Goal: Information Seeking & Learning: Compare options

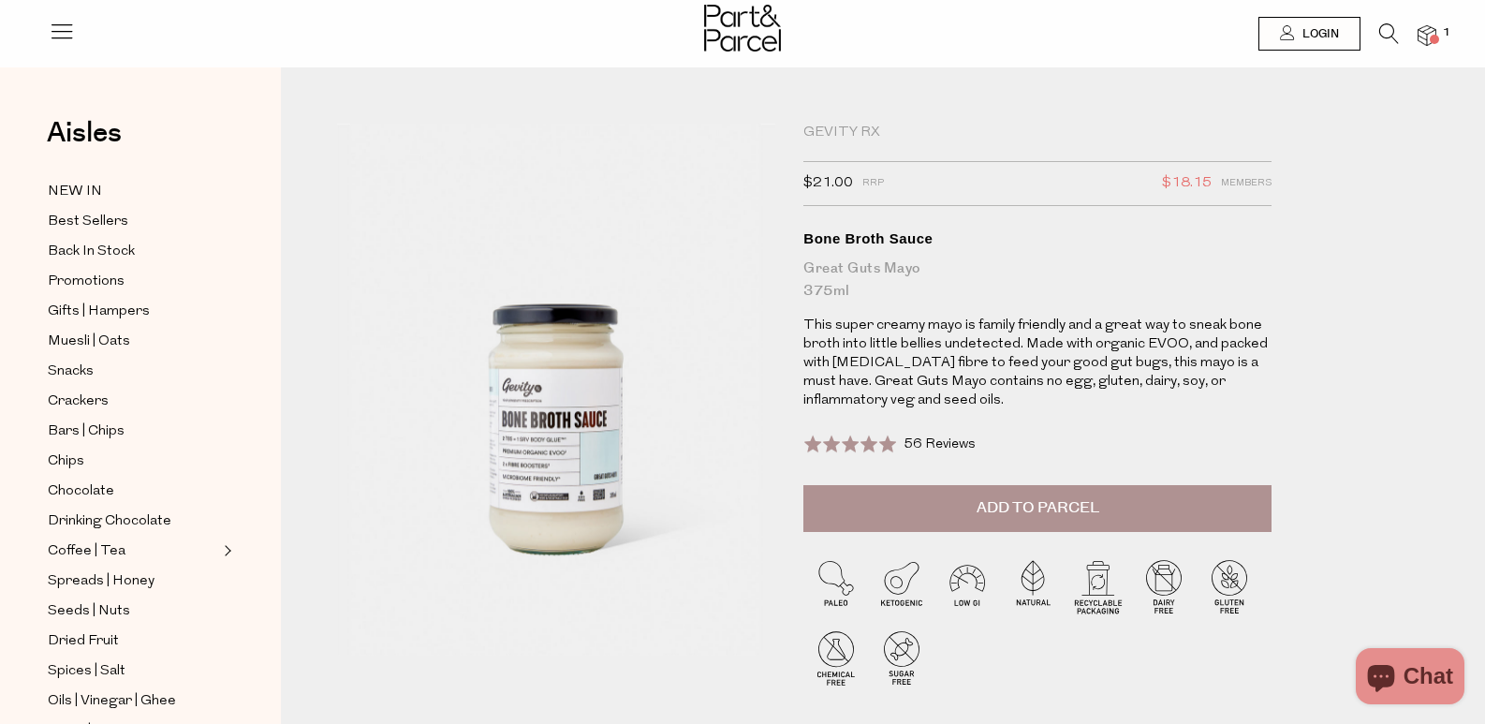
drag, startPoint x: 0, startPoint y: 0, endPoint x: 1044, endPoint y: 139, distance: 1053.2
click at [1386, 36] on icon at bounding box center [1389, 33] width 20 height 21
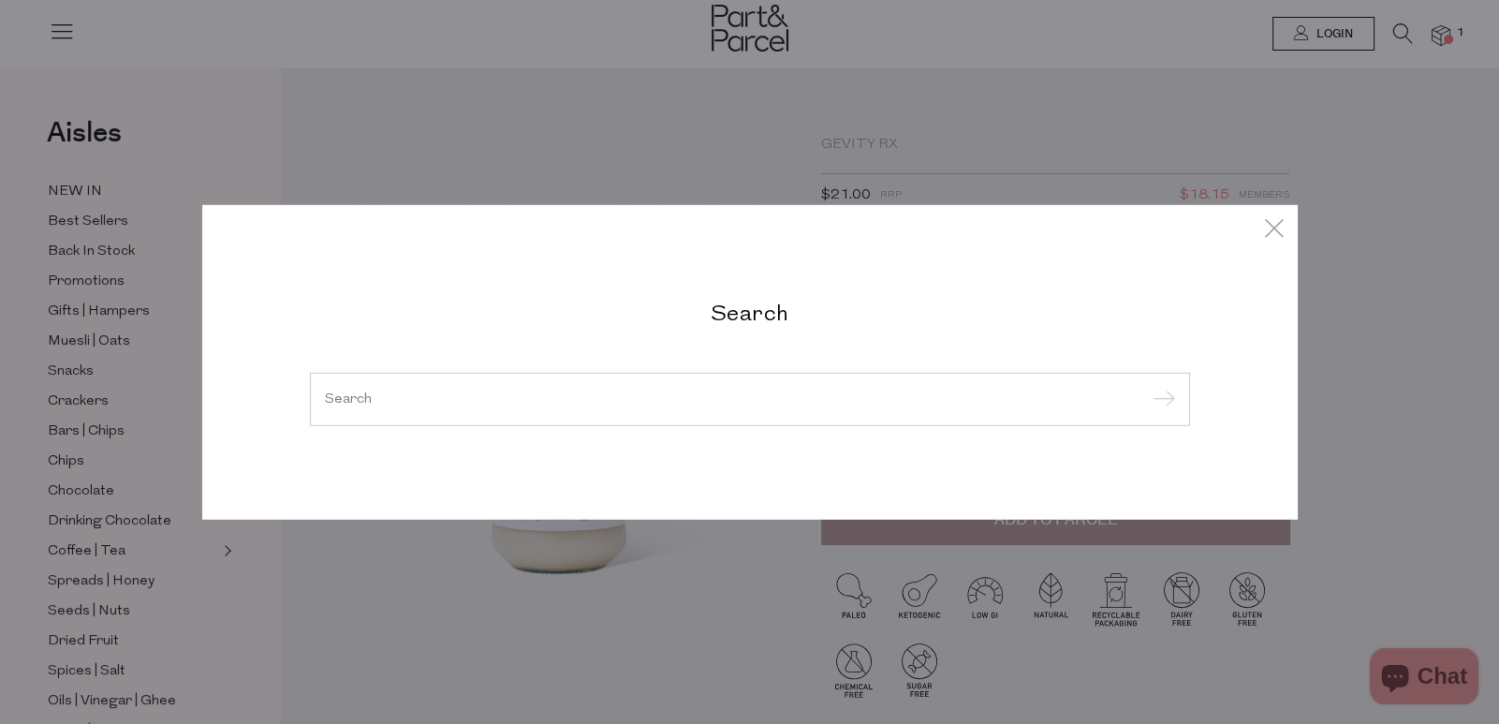
paste input "Madame [PERSON_NAME]"
type input "Madame [PERSON_NAME]"
click at [1166, 399] on input "submit" at bounding box center [1161, 400] width 28 height 28
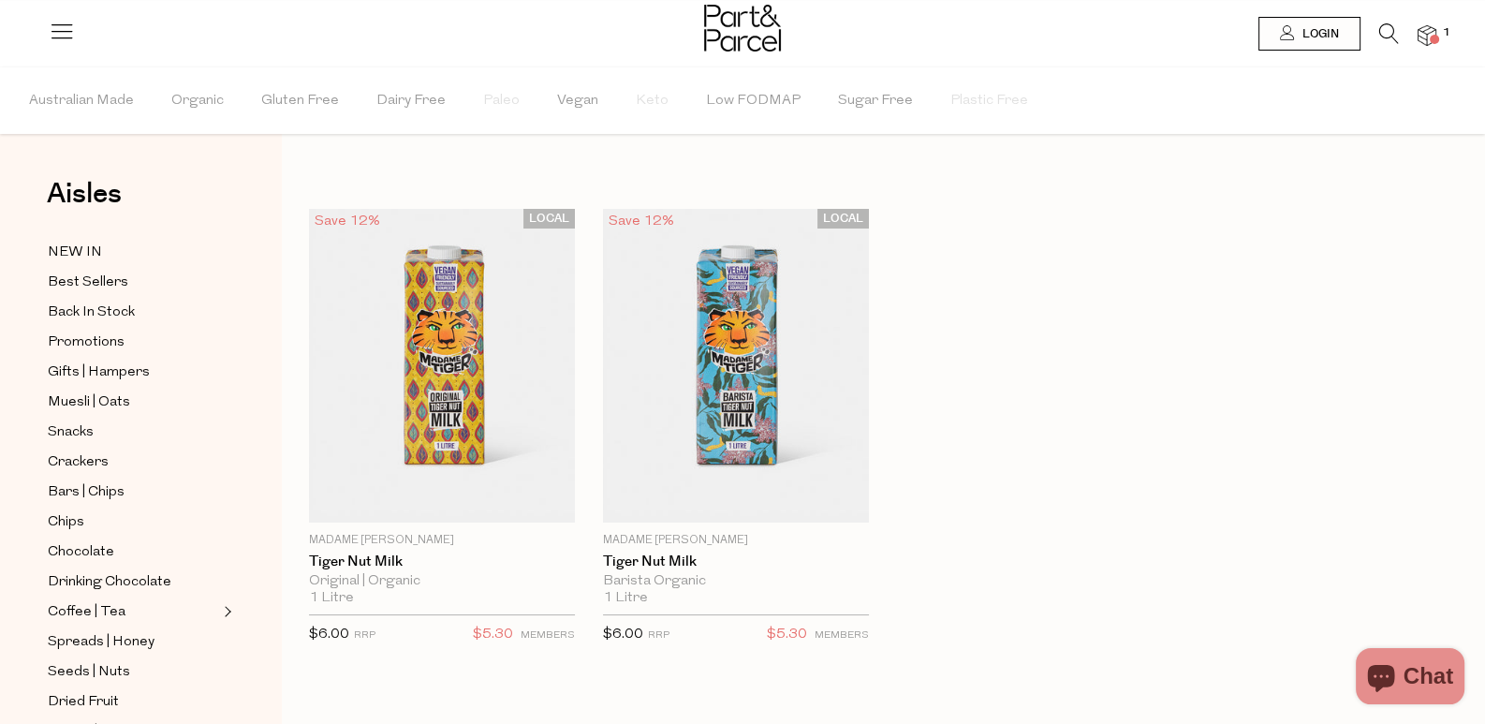
click at [1394, 32] on icon at bounding box center [1389, 33] width 20 height 21
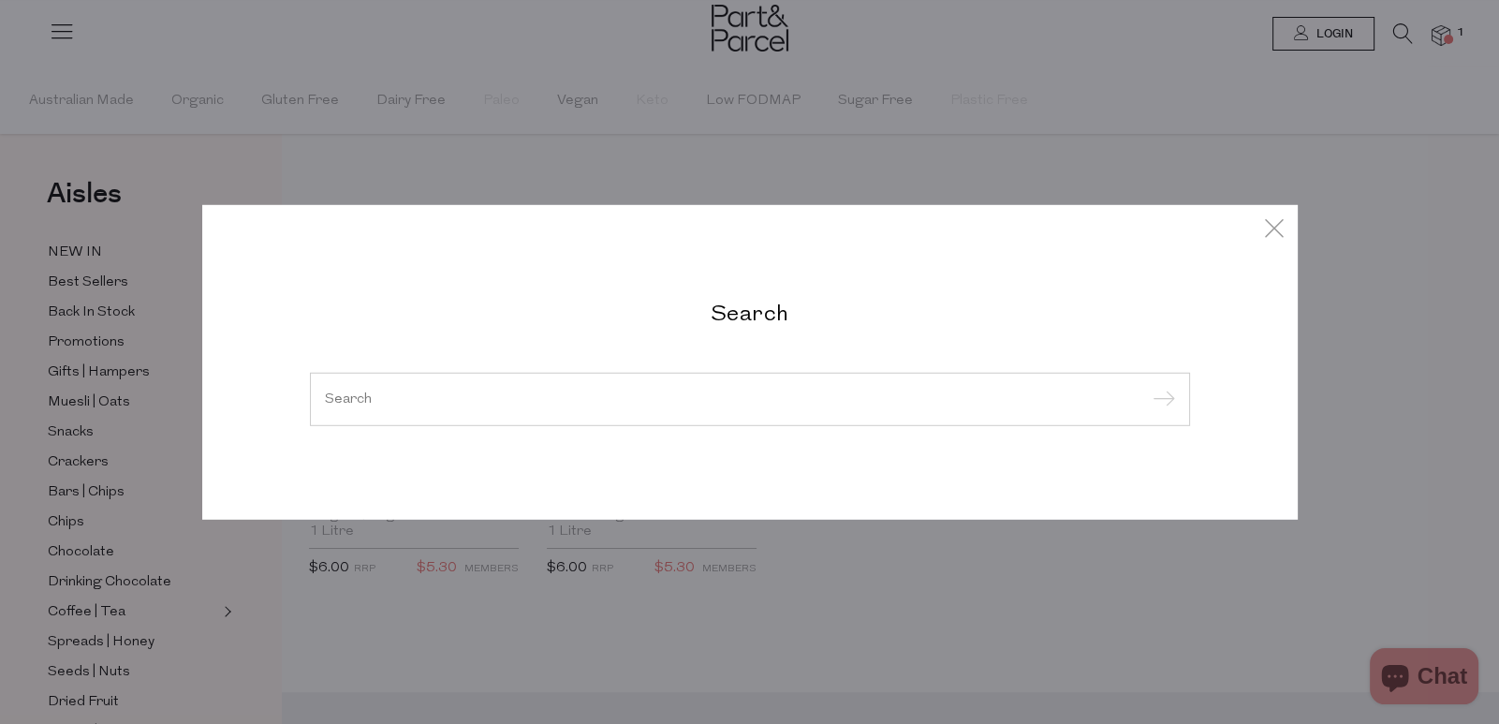
drag, startPoint x: 595, startPoint y: 381, endPoint x: 875, endPoint y: 402, distance: 280.7
click at [875, 402] on input "search" at bounding box center [750, 398] width 850 height 14
paste input "Madame Tiger"
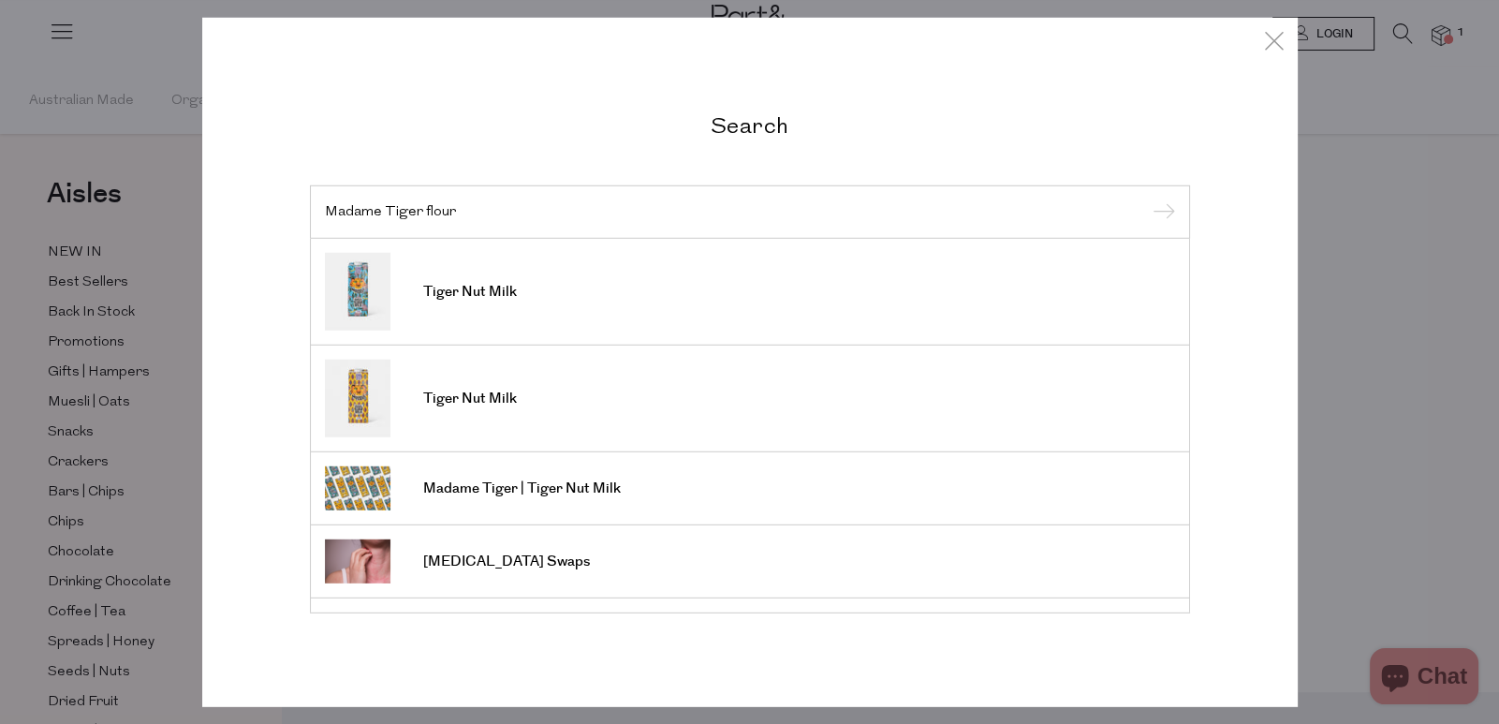
click at [1016, 195] on div "Madame Tiger flour" at bounding box center [750, 211] width 880 height 54
click at [929, 226] on div "Madame Tiger flour" at bounding box center [750, 211] width 880 height 54
click at [440, 211] on input "Madame Tiger flour" at bounding box center [750, 211] width 850 height 14
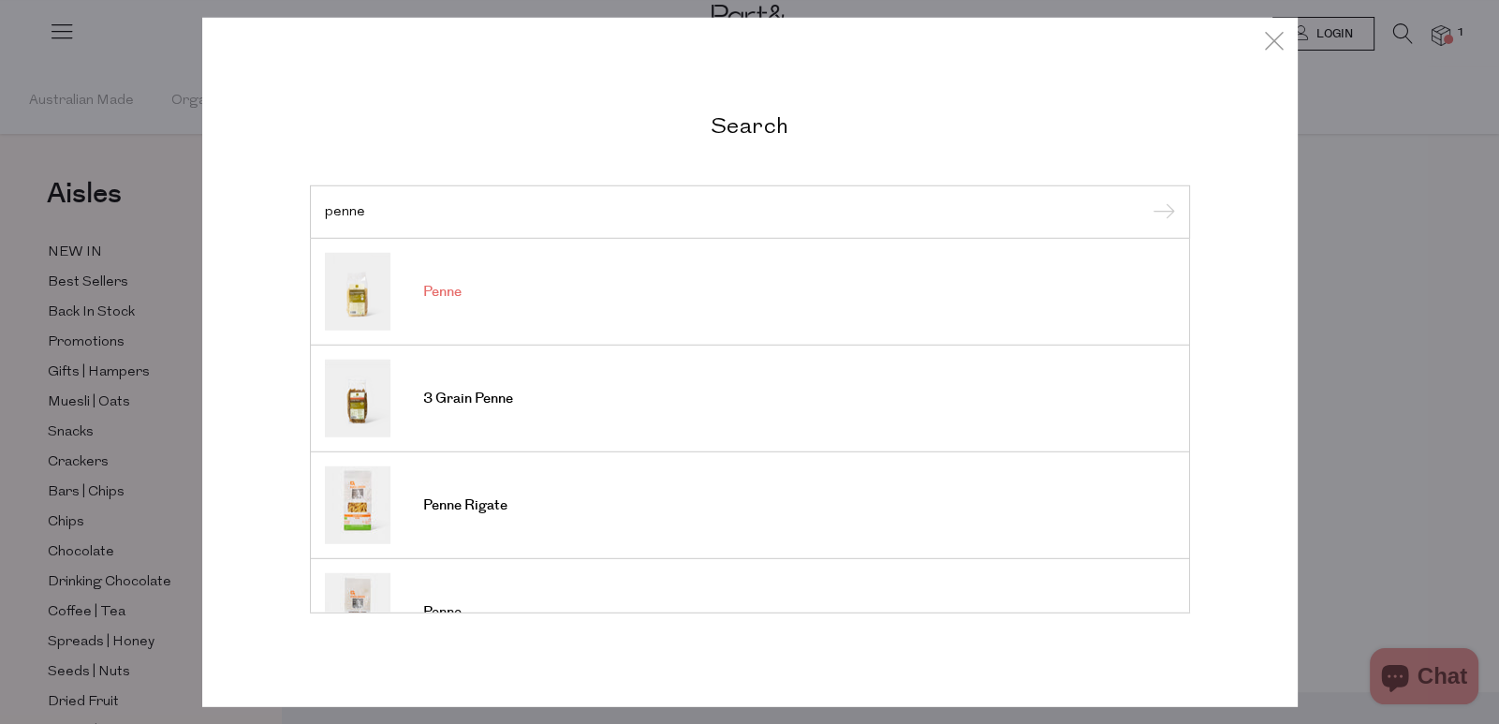
type input "penne"
click at [499, 283] on link "Penne" at bounding box center [750, 292] width 850 height 78
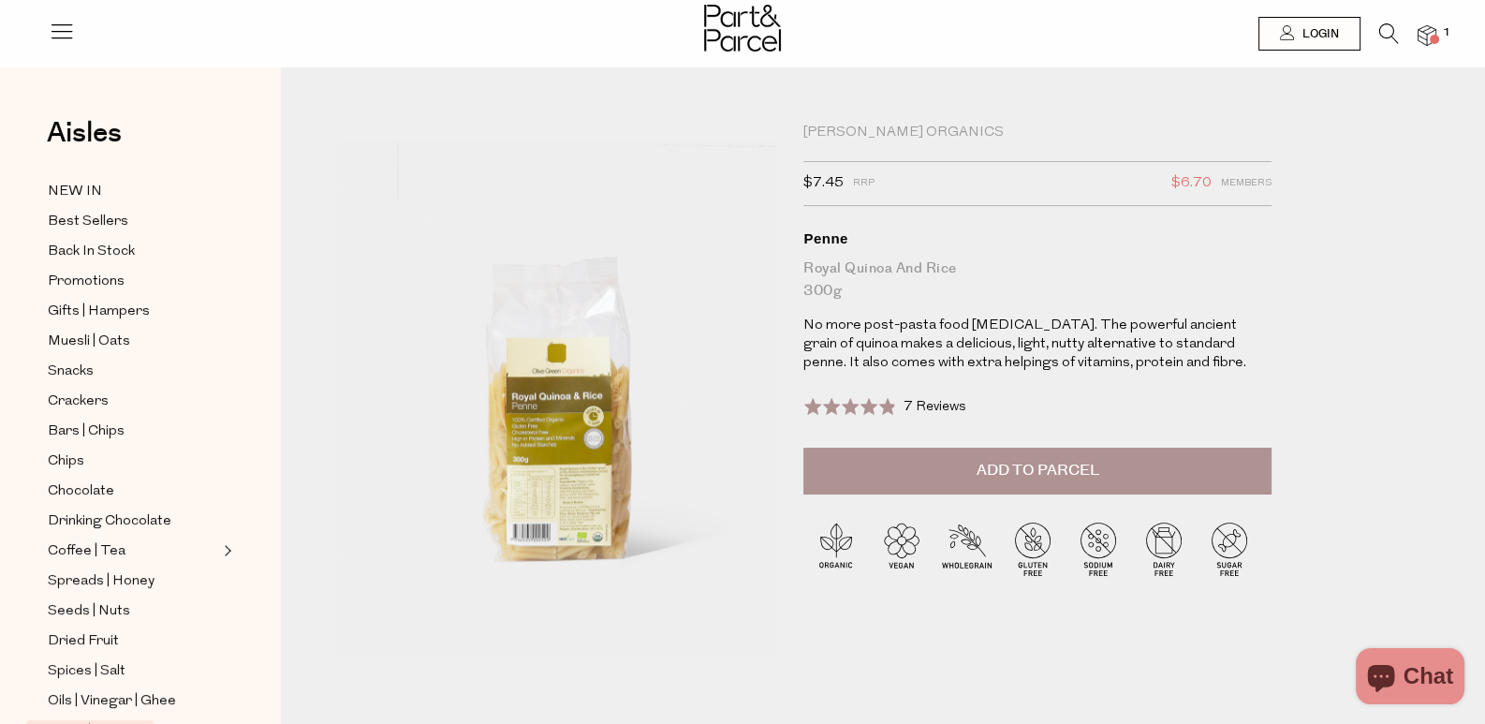
click at [1391, 40] on icon at bounding box center [1389, 33] width 20 height 21
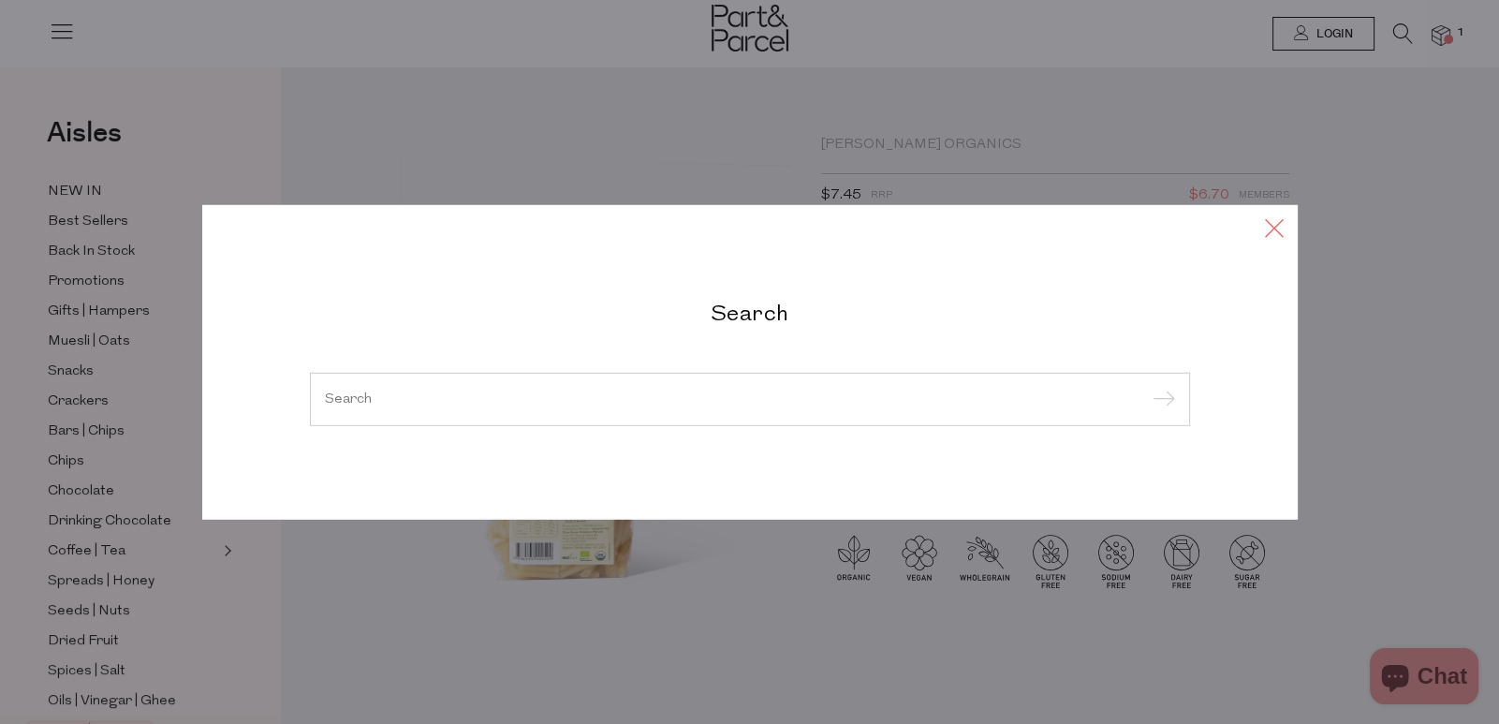
click at [1271, 218] on icon at bounding box center [1274, 226] width 28 height 27
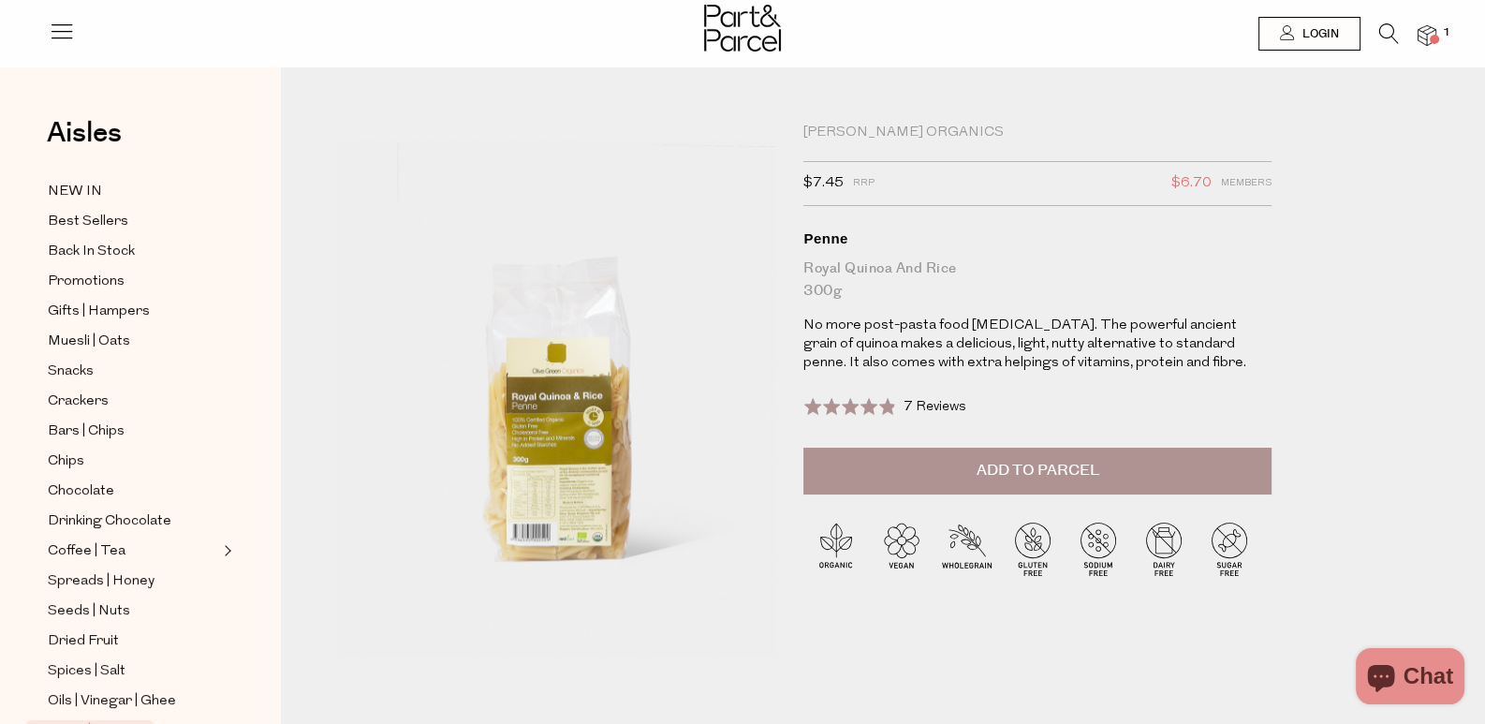
click at [1392, 40] on icon at bounding box center [1389, 33] width 20 height 21
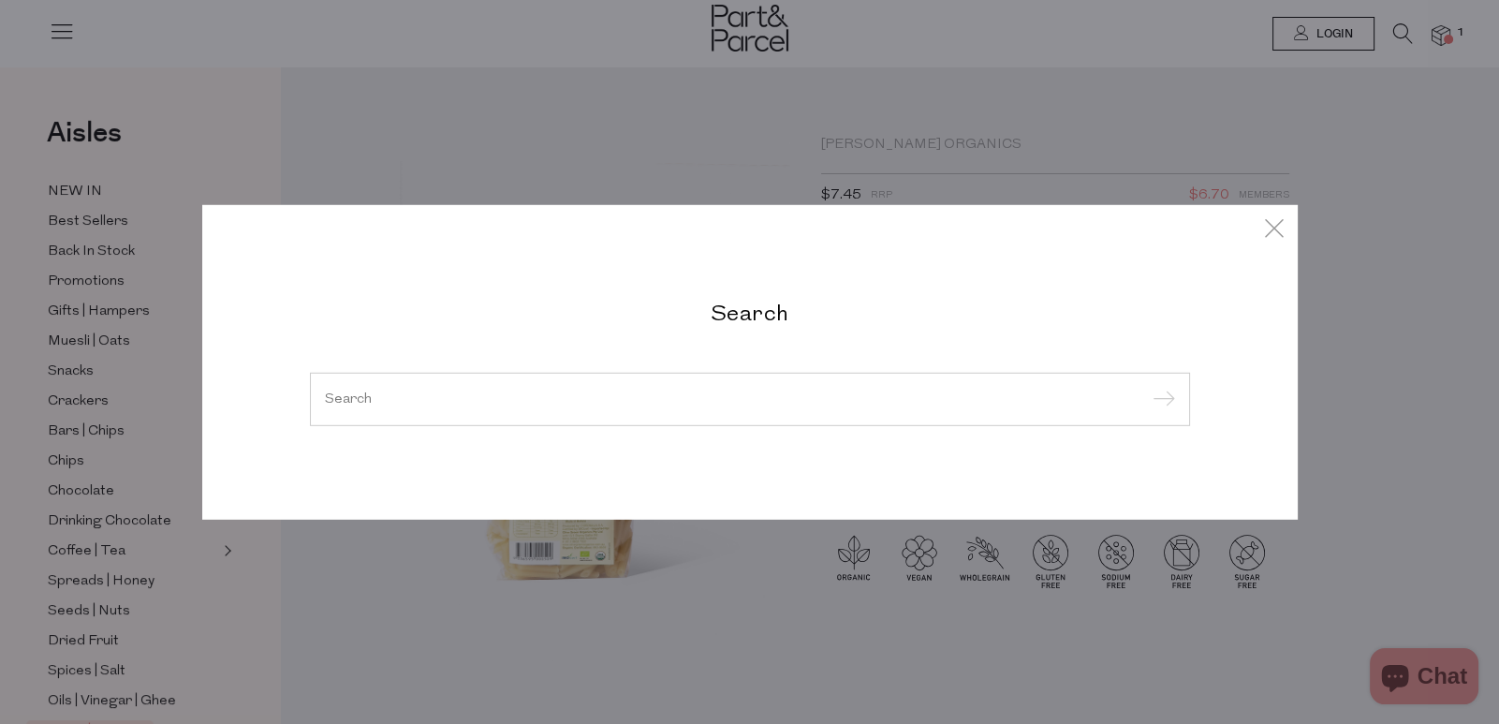
paste input "millet flour"
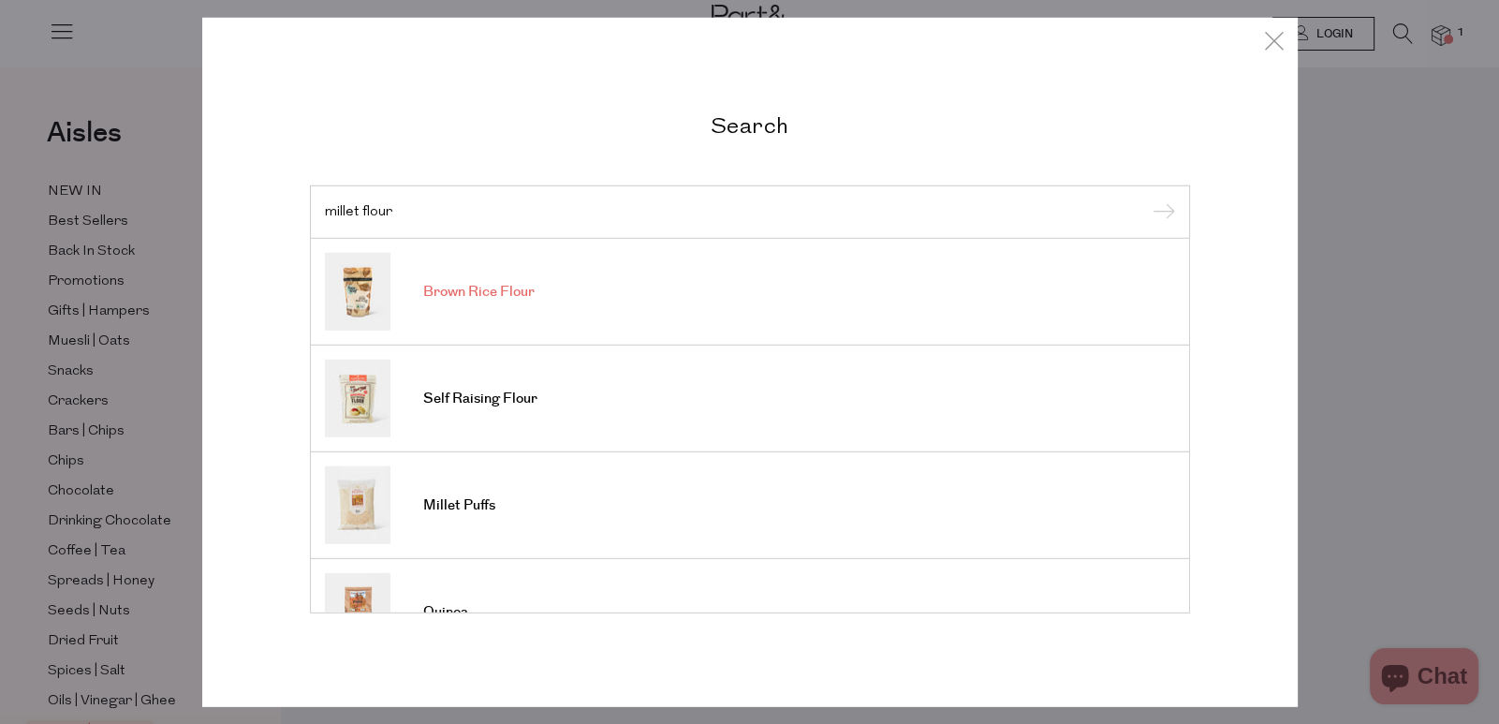
type input "millet flour"
click at [554, 296] on link "Brown Rice Flour" at bounding box center [750, 292] width 850 height 78
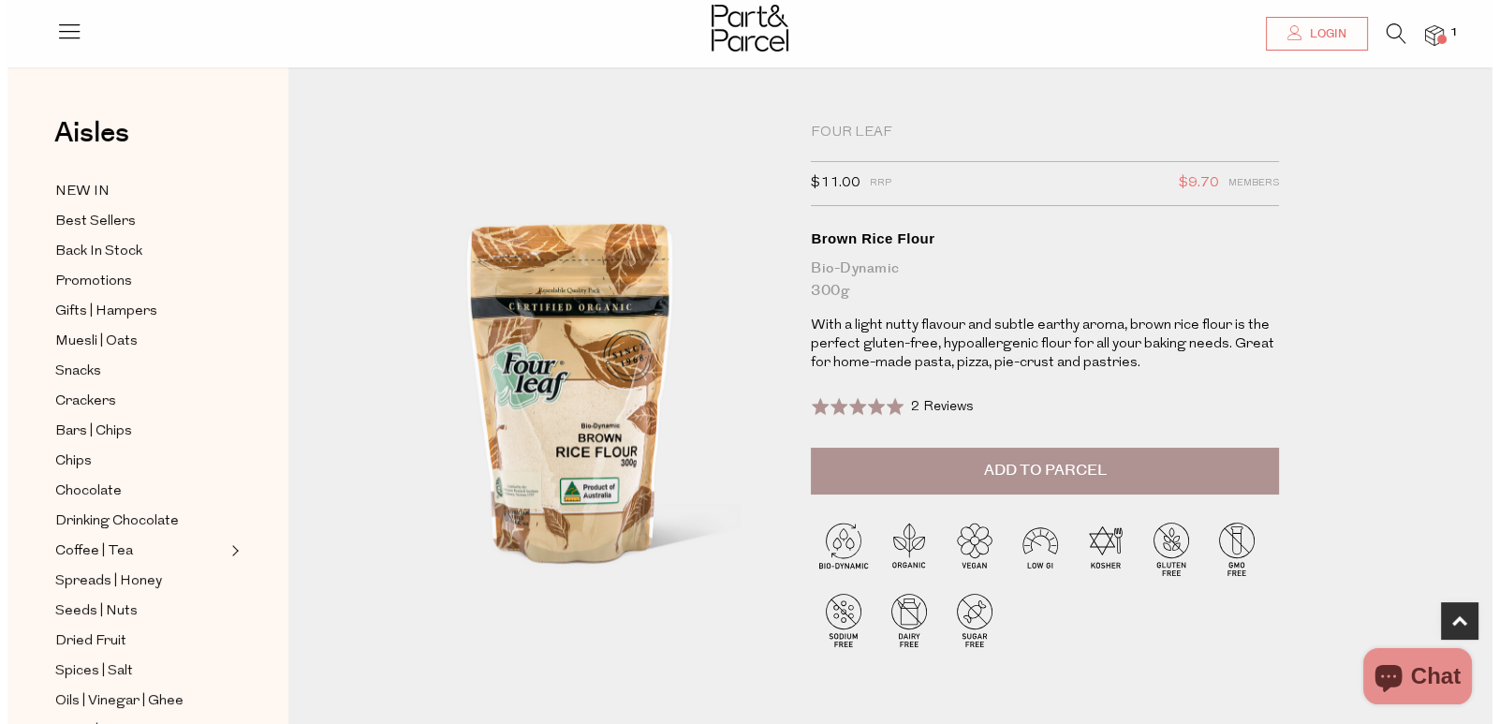
scroll to position [633, 0]
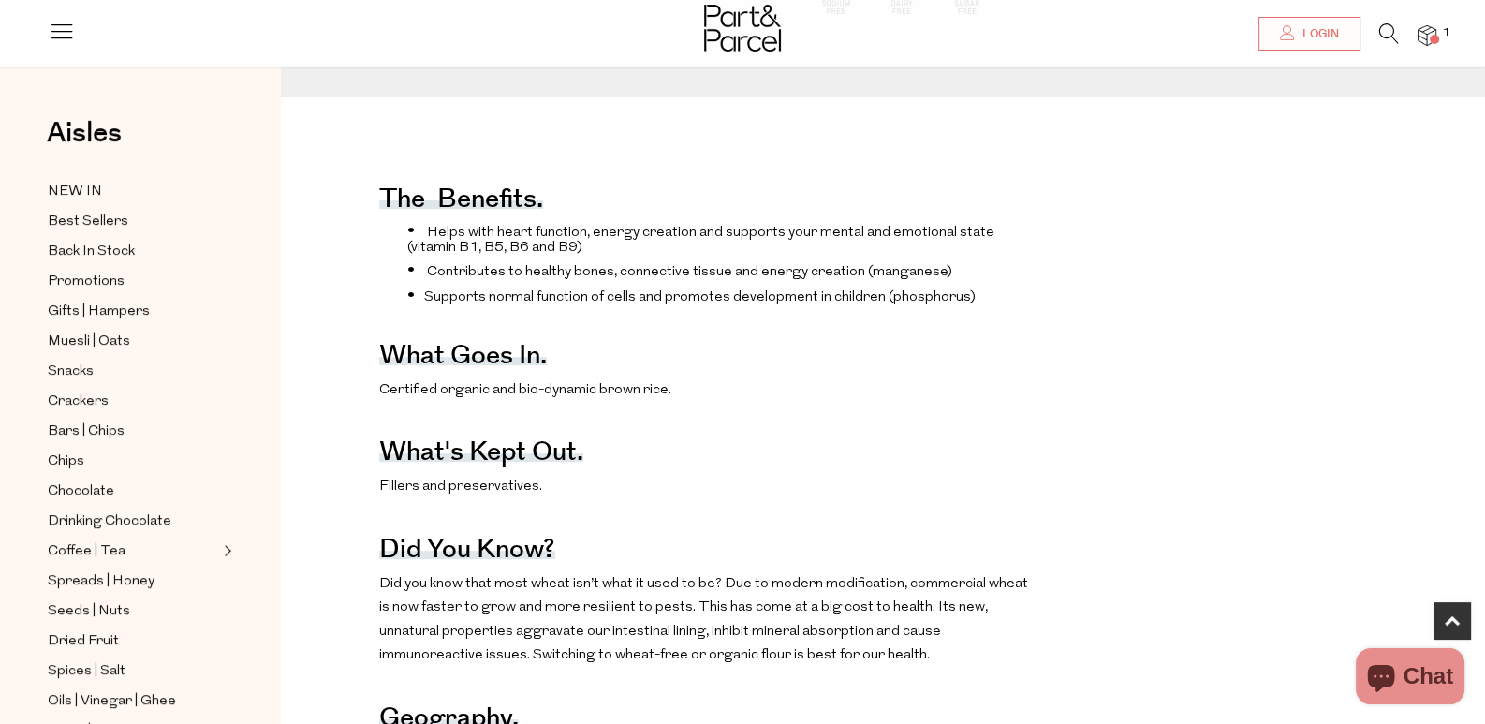
drag, startPoint x: 1391, startPoint y: 37, endPoint x: 1339, endPoint y: 54, distance: 54.2
click at [1391, 37] on icon at bounding box center [1389, 33] width 20 height 21
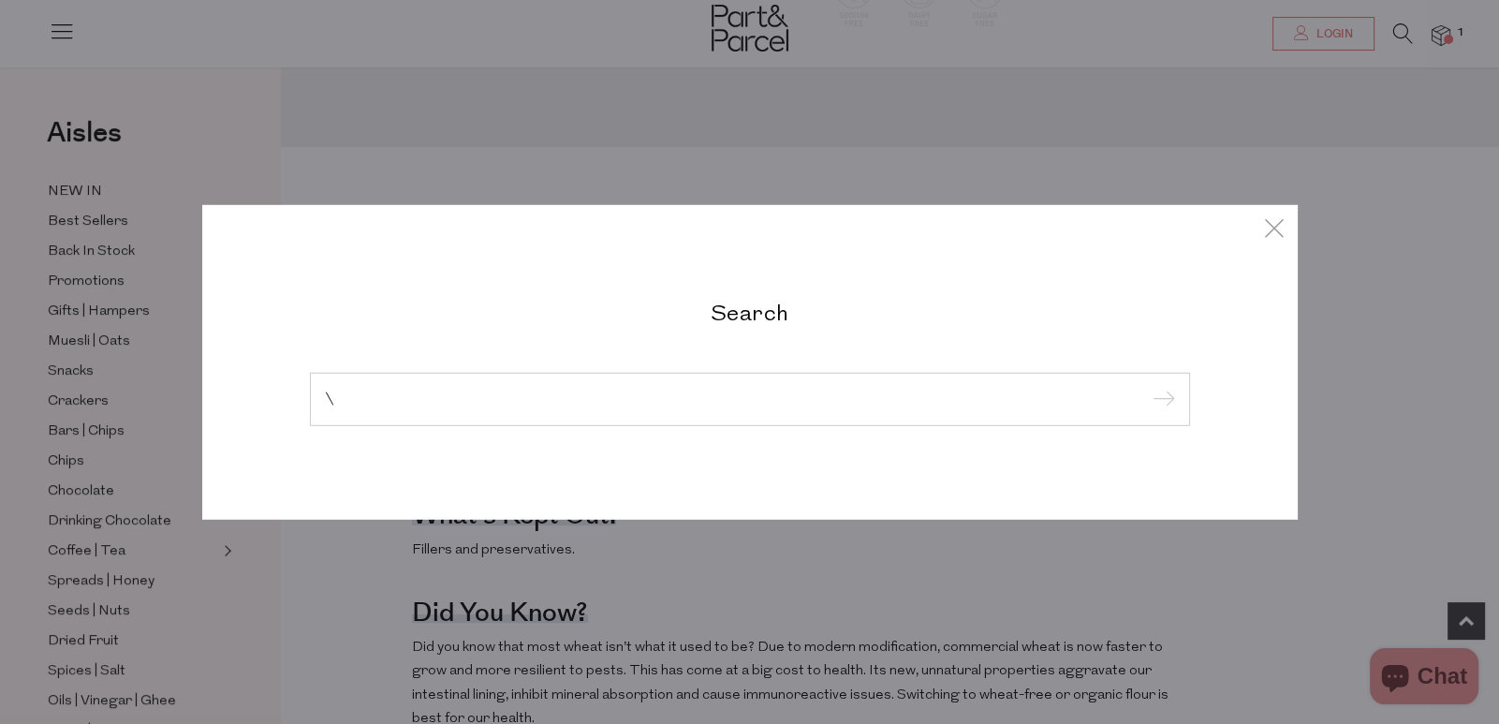
paste input "millet flour"
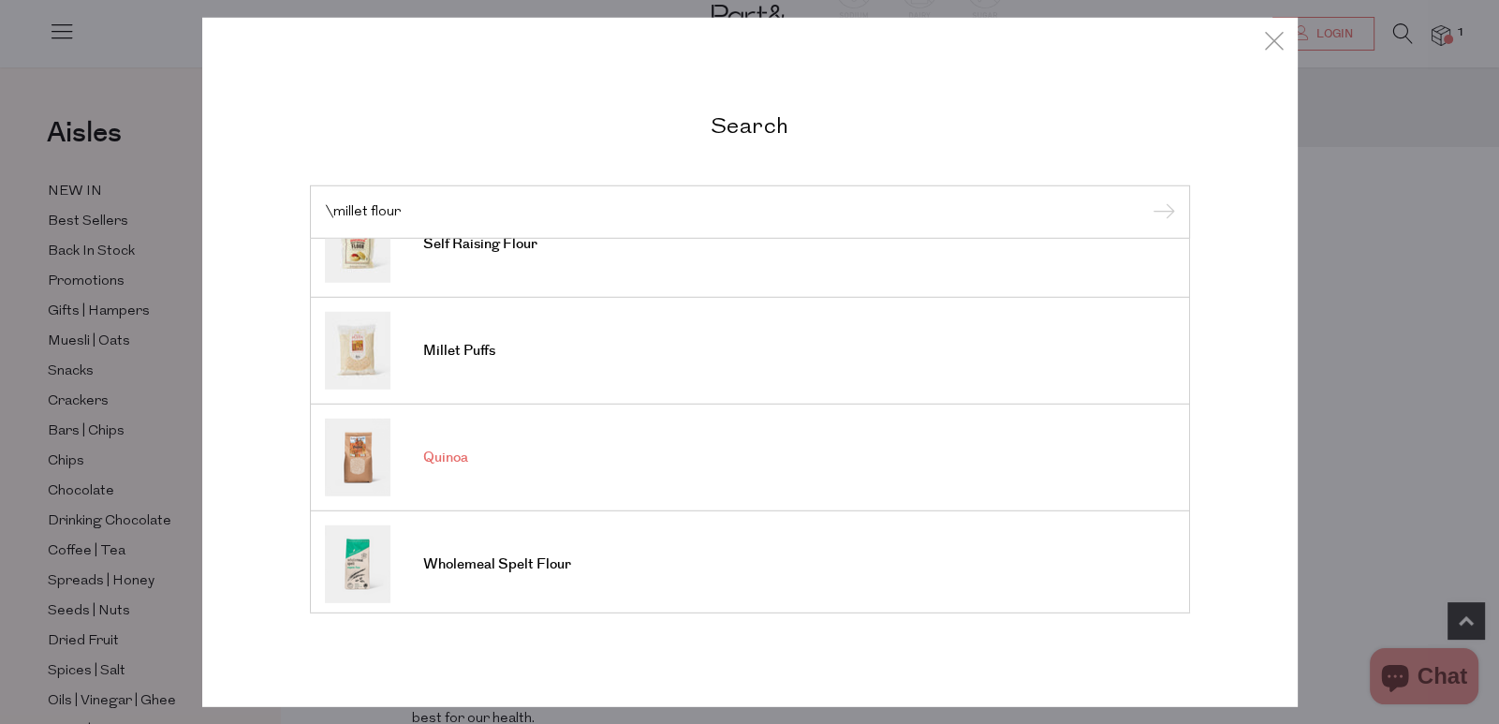
scroll to position [129, 0]
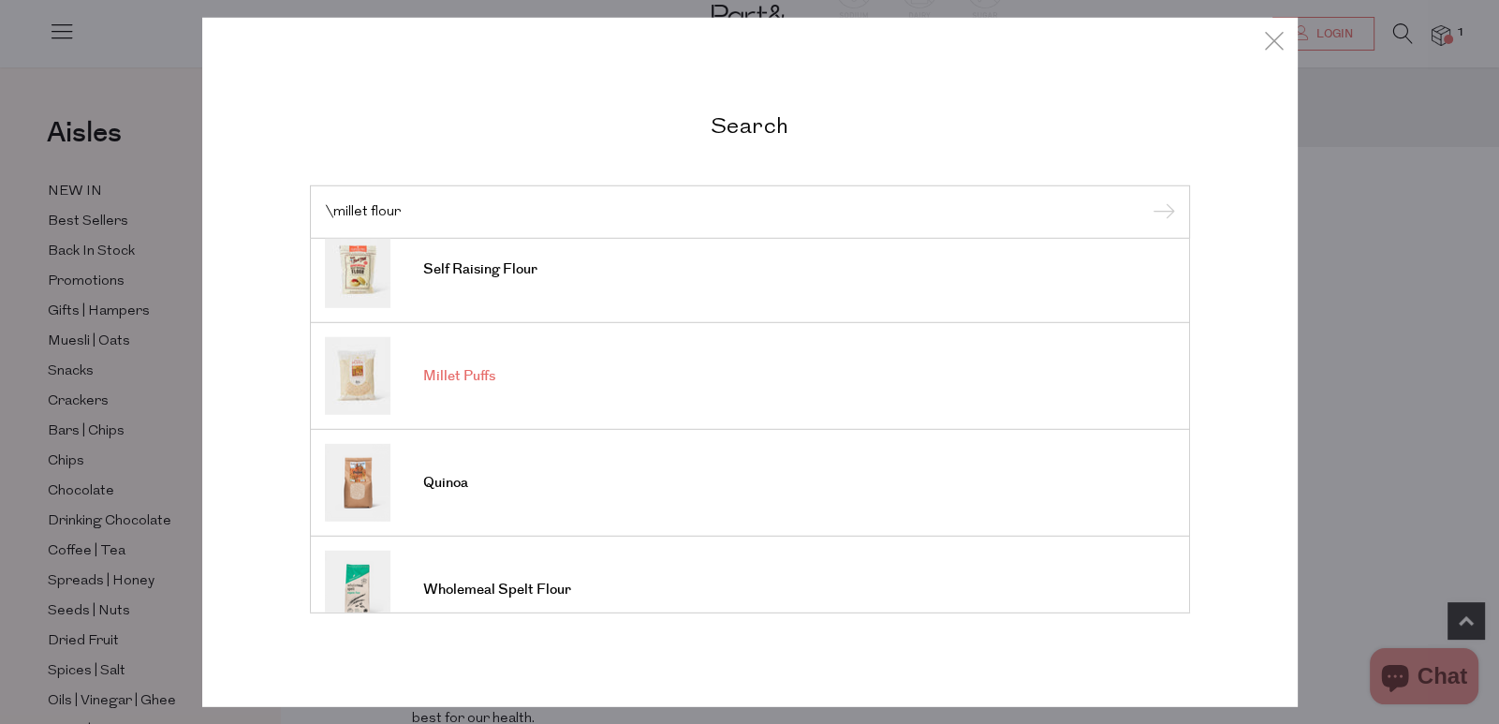
type input "\millet flour"
click at [515, 402] on link "Millet Puffs" at bounding box center [750, 376] width 850 height 78
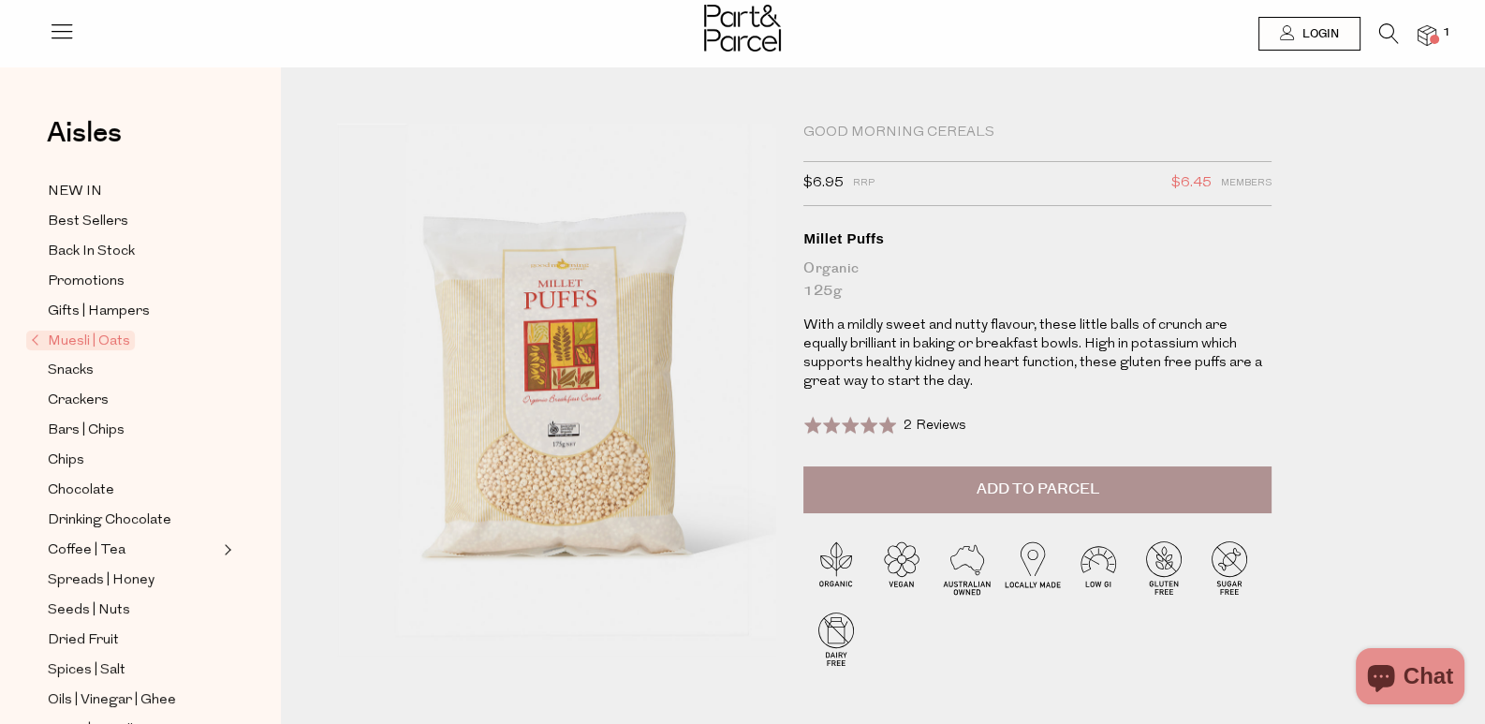
click at [1373, 25] on li at bounding box center [1380, 37] width 38 height 29
click at [1400, 31] on li "1" at bounding box center [1417, 35] width 37 height 25
click at [1392, 31] on icon at bounding box center [1389, 33] width 20 height 21
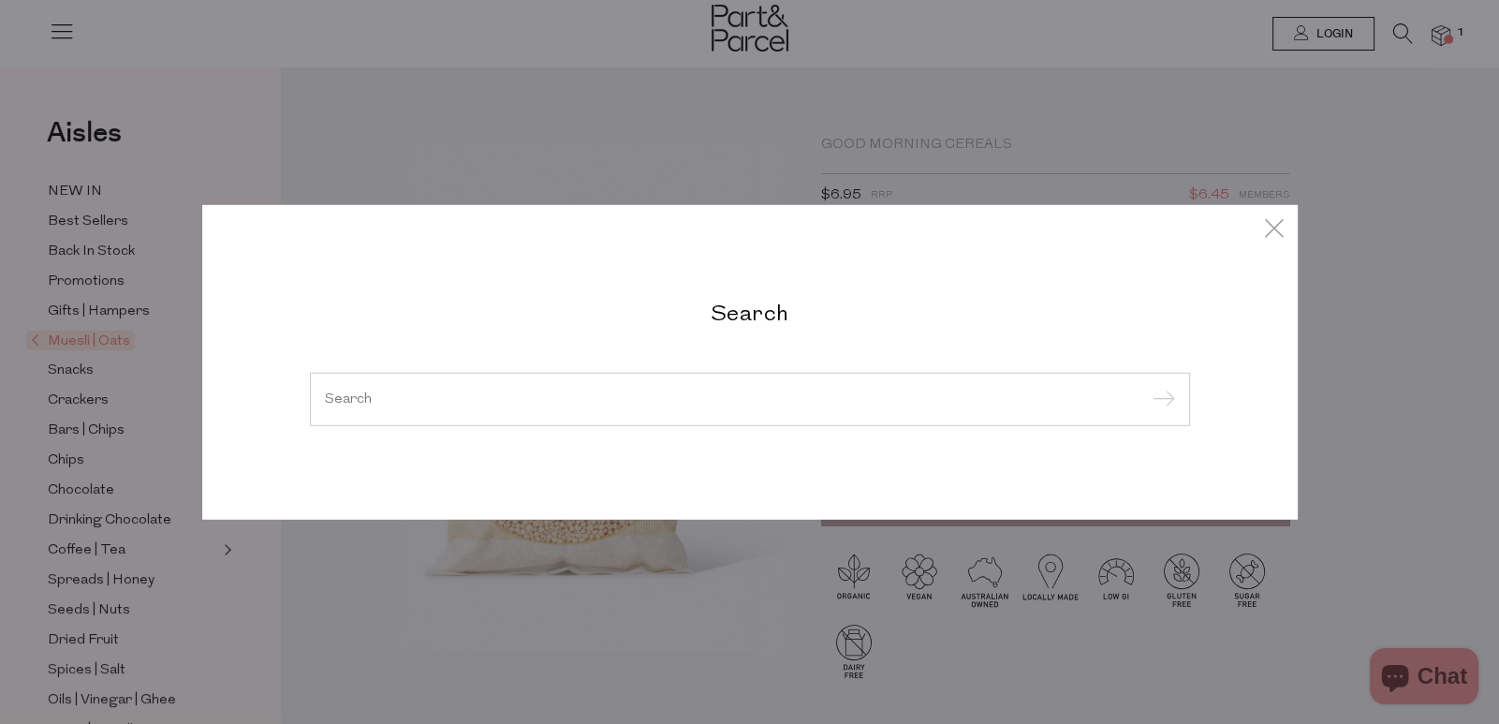
paste input "millet flour"
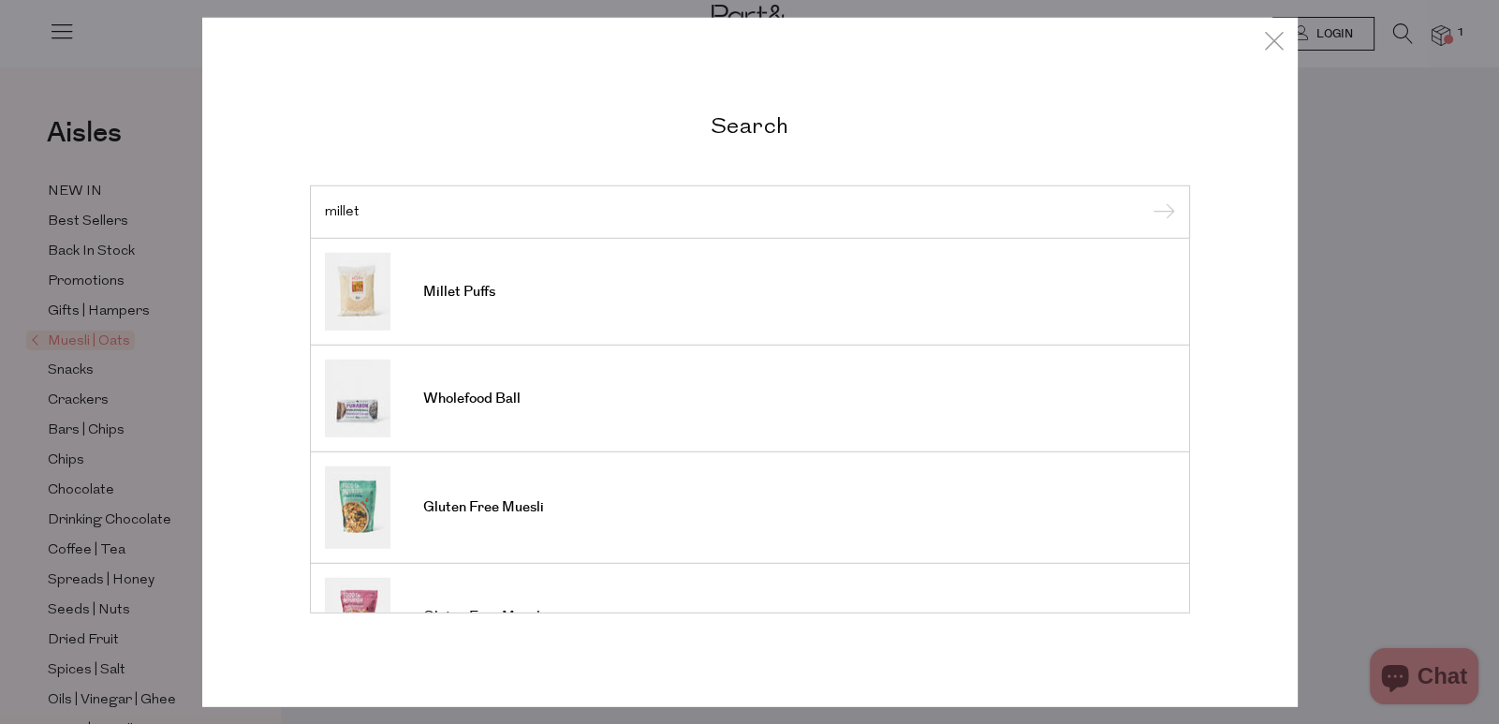
click at [173, 250] on div "Search millet Millet Puffs Wholefood Ball Gluten Free Muesli Gluten Free Muesli…" at bounding box center [749, 362] width 1499 height 724
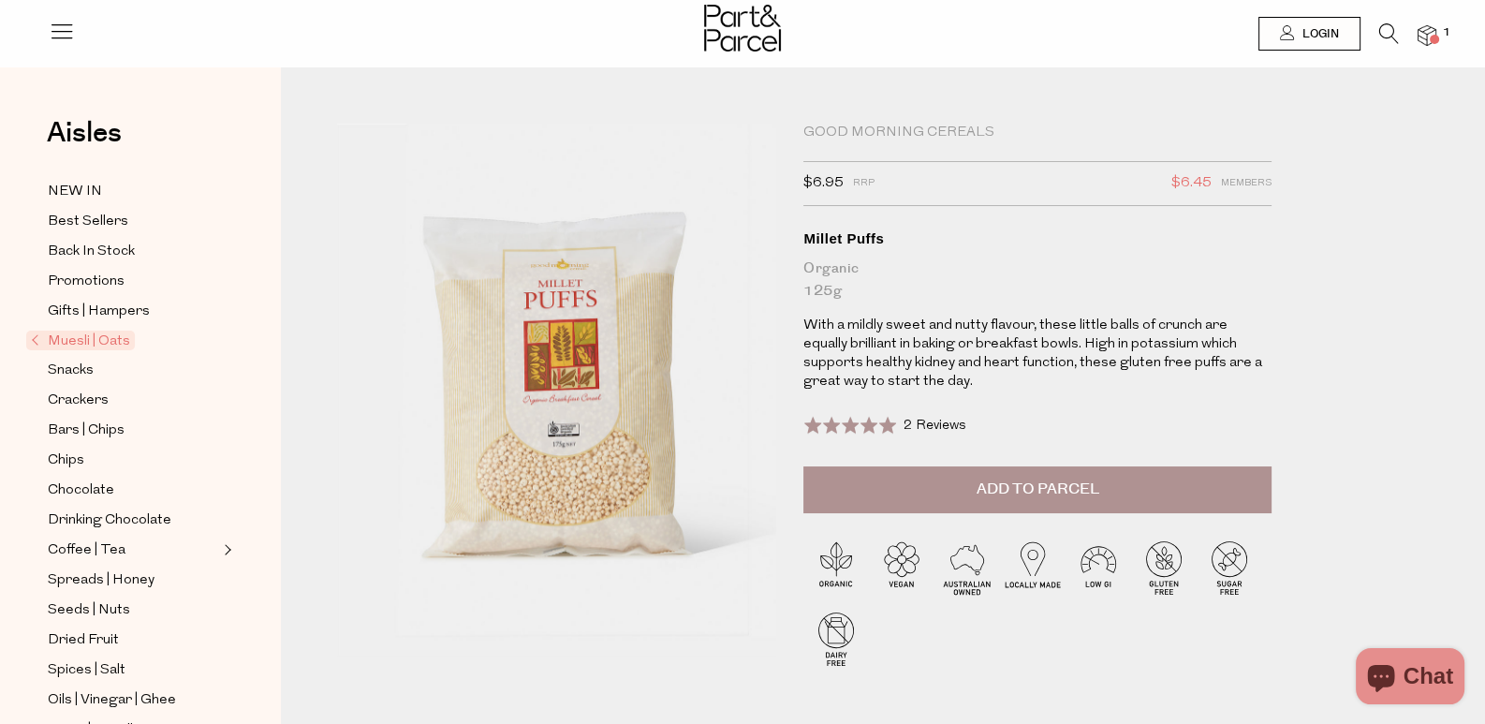
click at [1383, 37] on icon at bounding box center [1389, 33] width 20 height 21
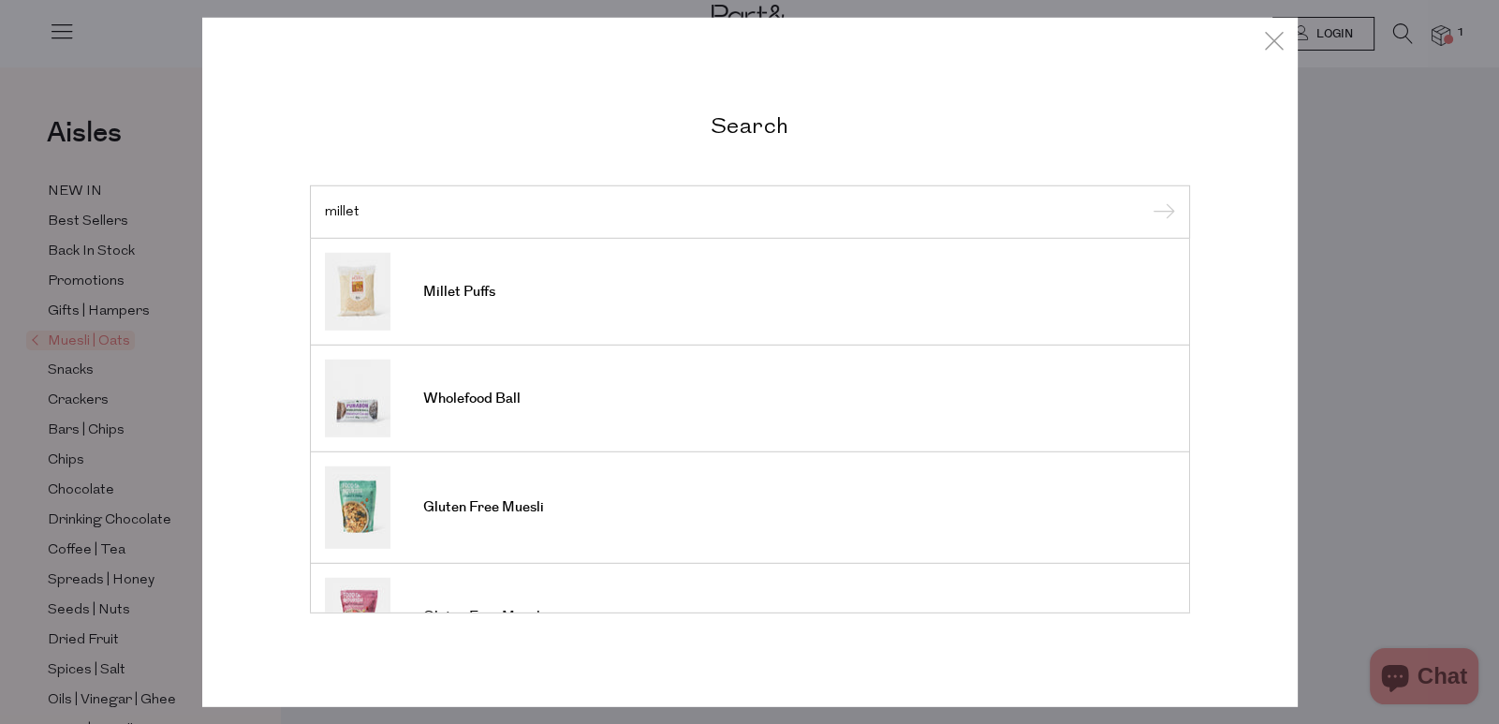
paste input "Bon Broth Mayo"
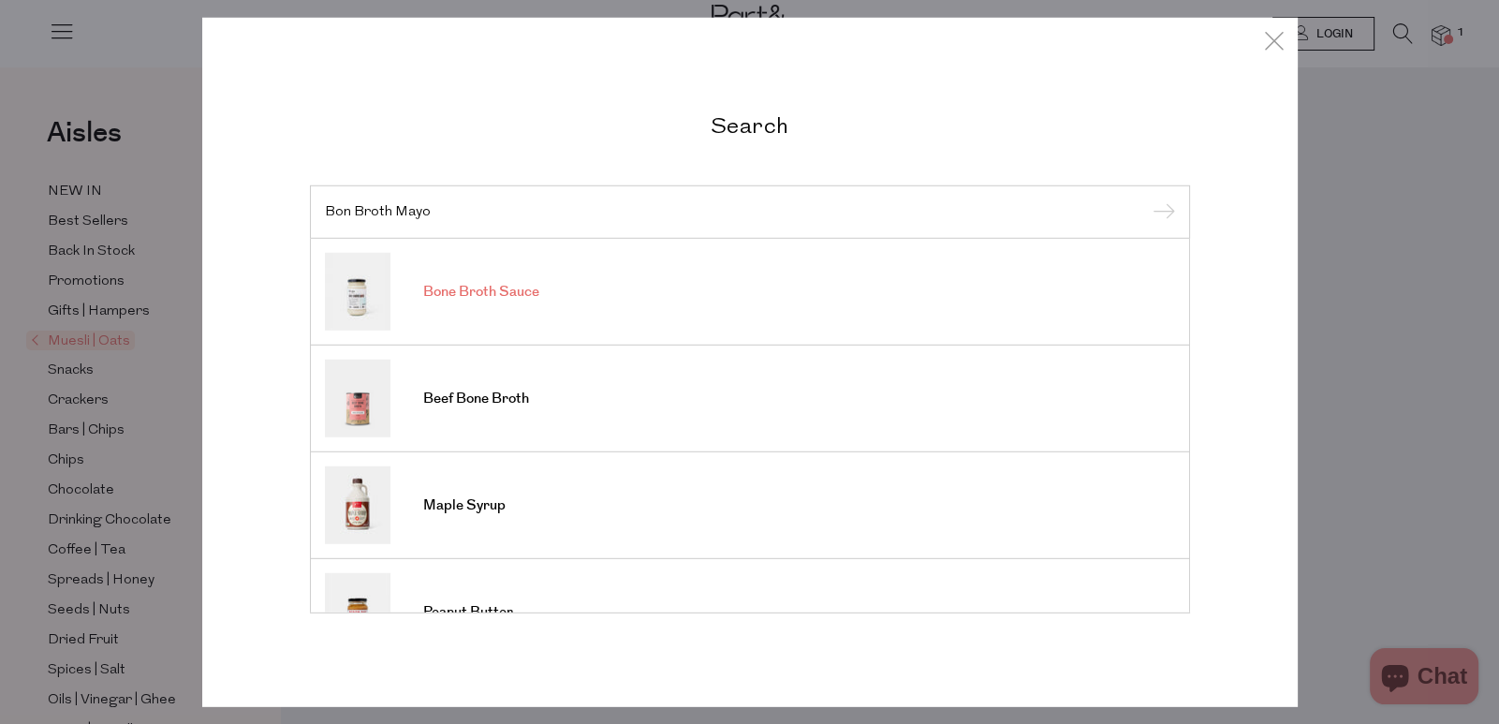
type input "Bon Broth Mayo"
click at [495, 302] on link "Bone Broth Sauce" at bounding box center [750, 292] width 850 height 78
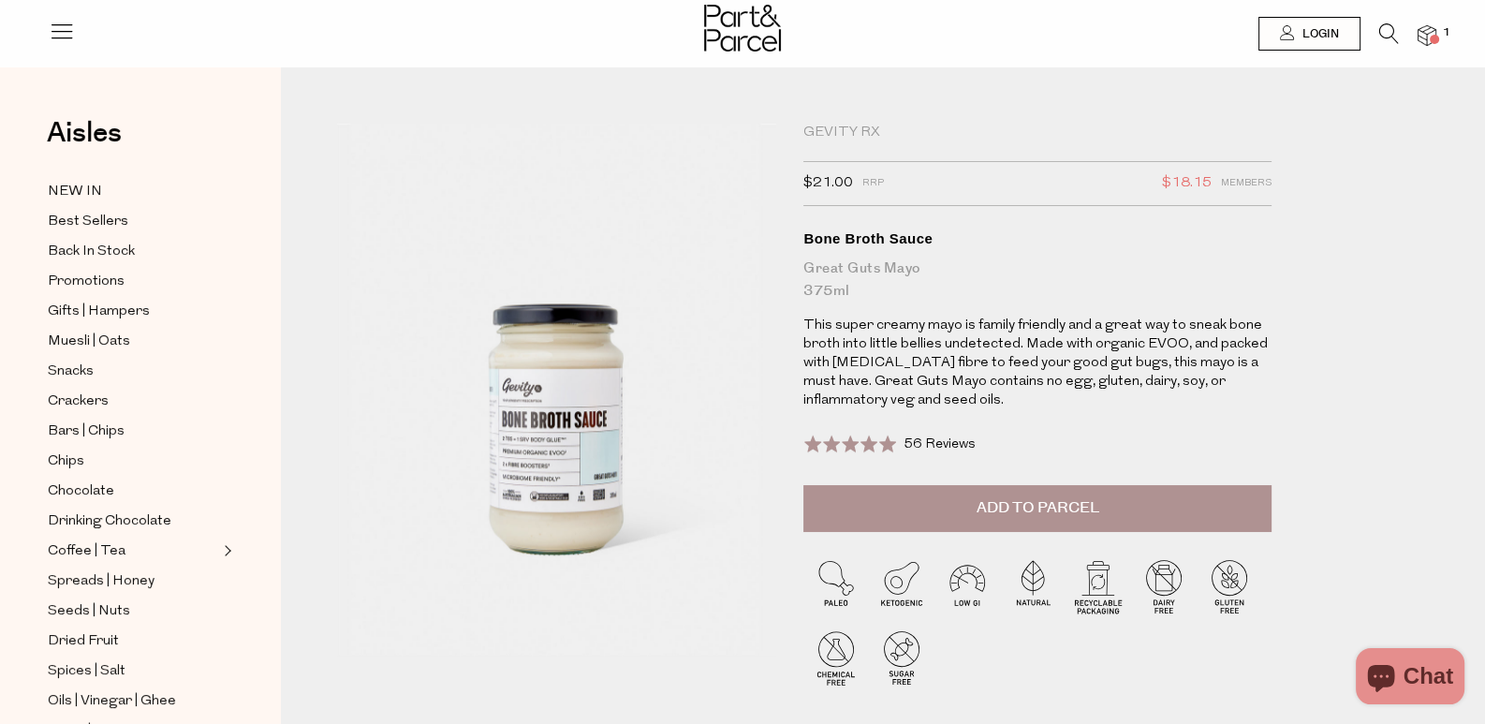
click at [847, 302] on div "Great Guts Mayo 375ml" at bounding box center [1037, 280] width 468 height 45
drag, startPoint x: 813, startPoint y: 199, endPoint x: 865, endPoint y: 202, distance: 52.6
click at [865, 202] on div "Gevity RX $21.00 RRP $18.15 Members Available: In Stock Bone Broth Sauce Great …" at bounding box center [1069, 422] width 560 height 597
copy span "$21.00"
drag, startPoint x: 1167, startPoint y: 201, endPoint x: 1224, endPoint y: 209, distance: 57.6
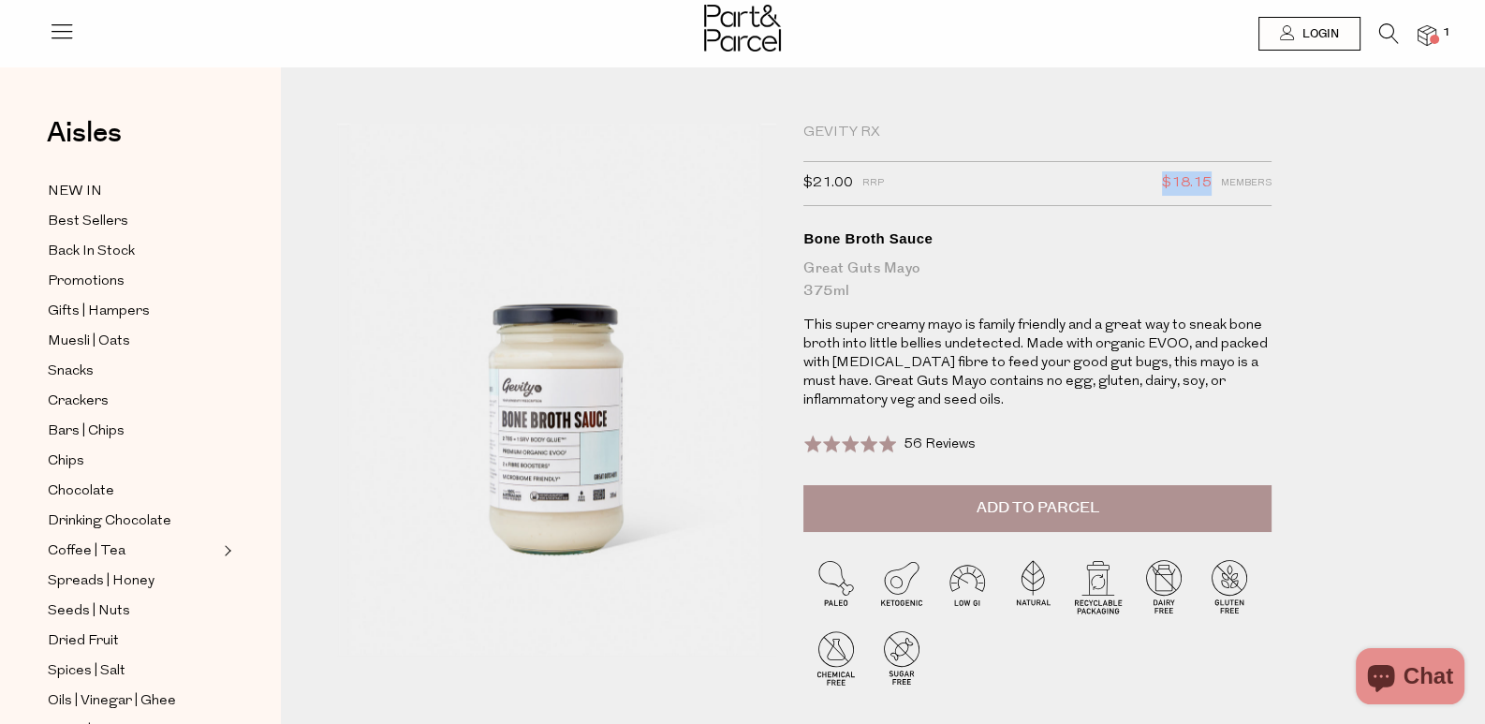
click at [1224, 206] on div "$21.00 RRP $18.15 Members" at bounding box center [1037, 183] width 468 height 45
copy span "$18.15"
click at [1384, 36] on icon at bounding box center [1389, 33] width 20 height 21
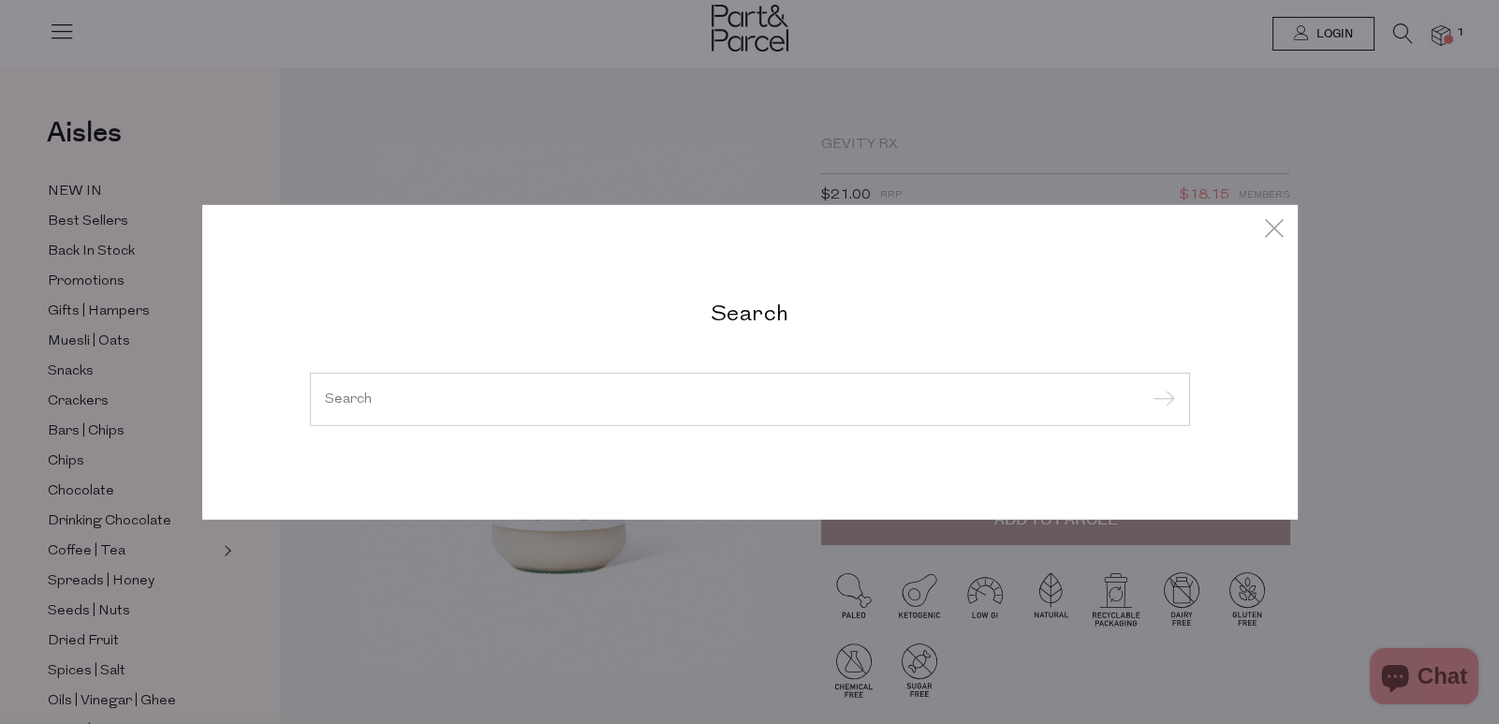
paste input "Penne"
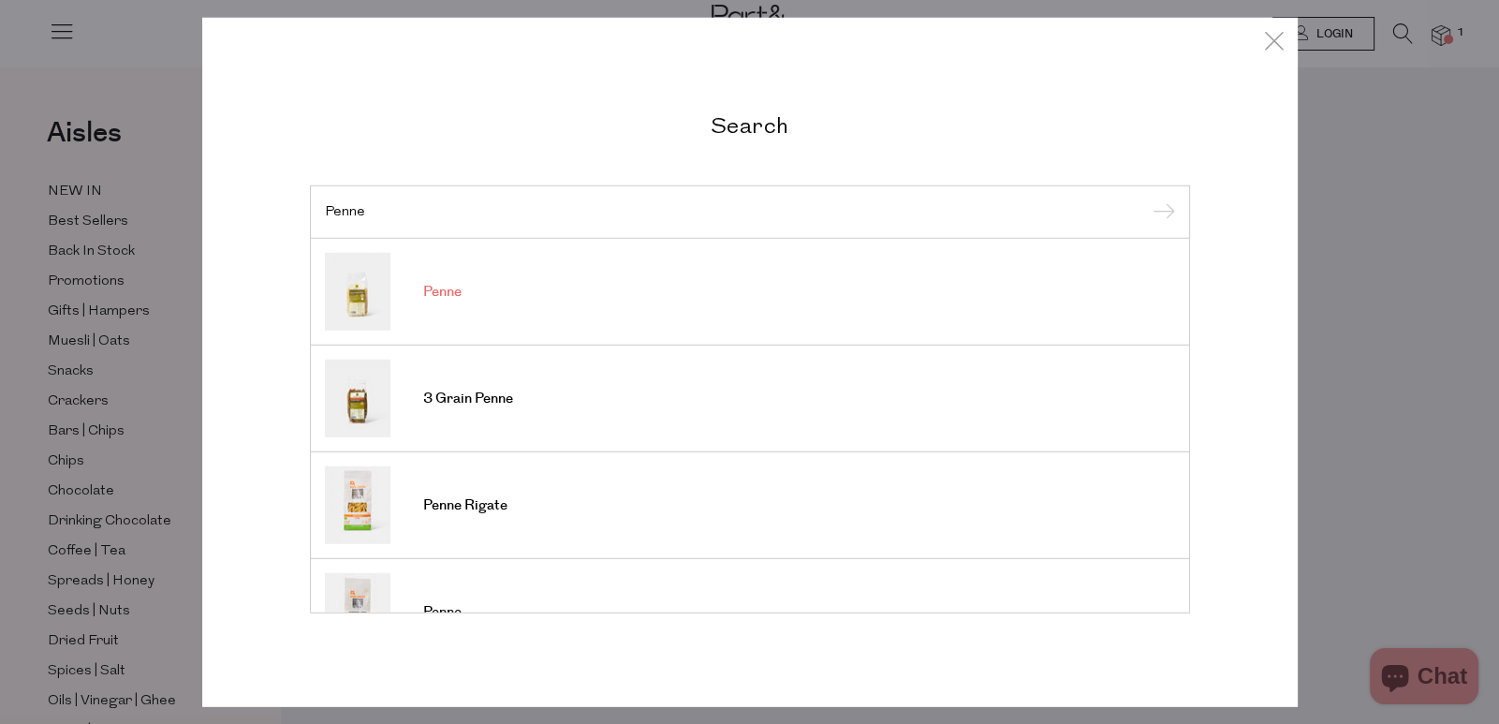
type input "Penne"
click at [469, 319] on link "Penne" at bounding box center [750, 292] width 850 height 78
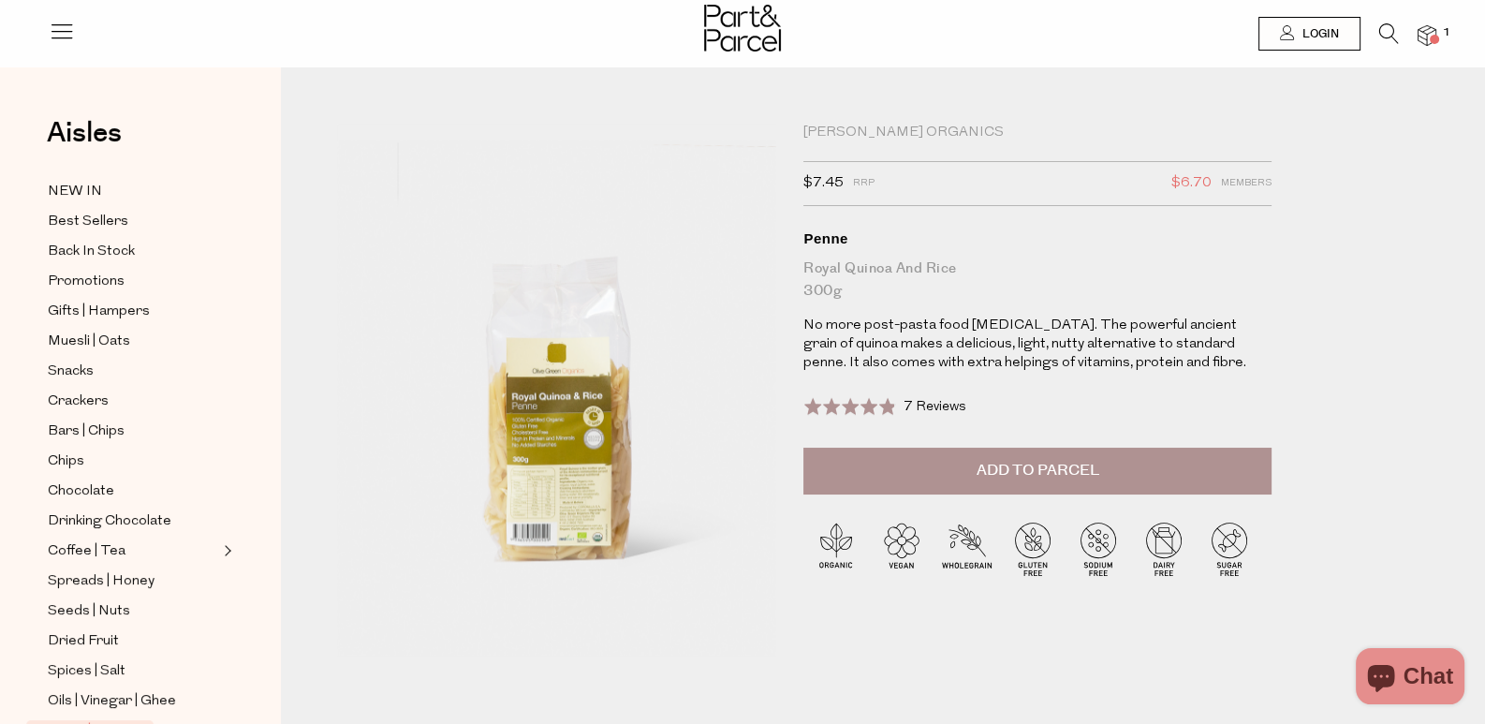
drag, startPoint x: 833, startPoint y: 155, endPoint x: 949, endPoint y: 160, distance: 116.2
click at [949, 160] on div "Olive Green Organics $7.45 RRP $6.70 Members Available: In Stock Penne Royal Qu…" at bounding box center [1069, 401] width 560 height 555
click at [807, 163] on div "Olive Green Organics $7.45 RRP $6.70 Members Available: In Stock Penne Royal Qu…" at bounding box center [1069, 401] width 560 height 555
click at [814, 149] on div "Olive Green Organics $7.45 RRP $6.70 Members Available: In Stock Penne Royal Qu…" at bounding box center [1069, 401] width 560 height 555
drag, startPoint x: 809, startPoint y: 138, endPoint x: 1002, endPoint y: 142, distance: 193.0
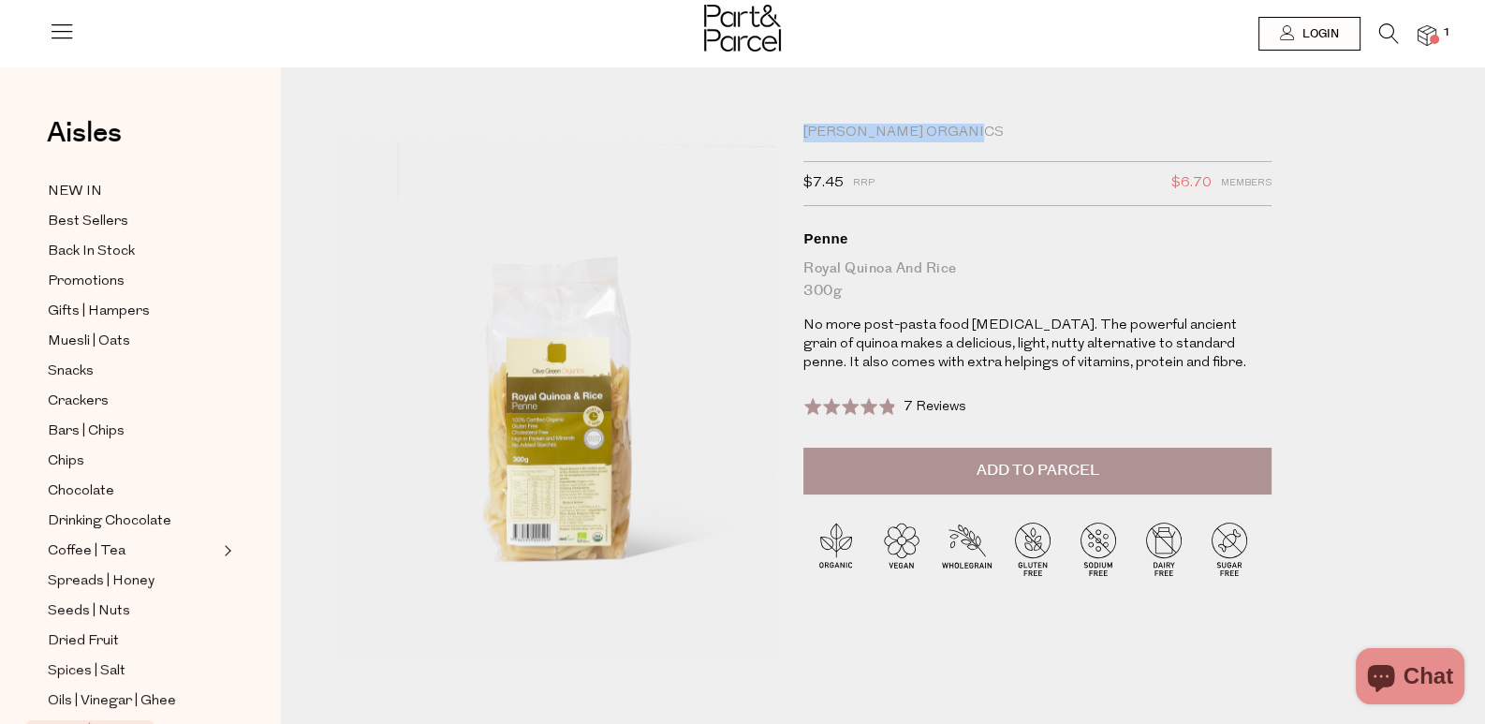
click at [1002, 142] on div "Olive Green Organics $7.45 RRP $6.70 Members Available: In Stock Penne Royal Qu…" at bounding box center [1069, 401] width 560 height 555
copy div "[PERSON_NAME] Organics"
click at [1393, 30] on icon at bounding box center [1389, 33] width 20 height 21
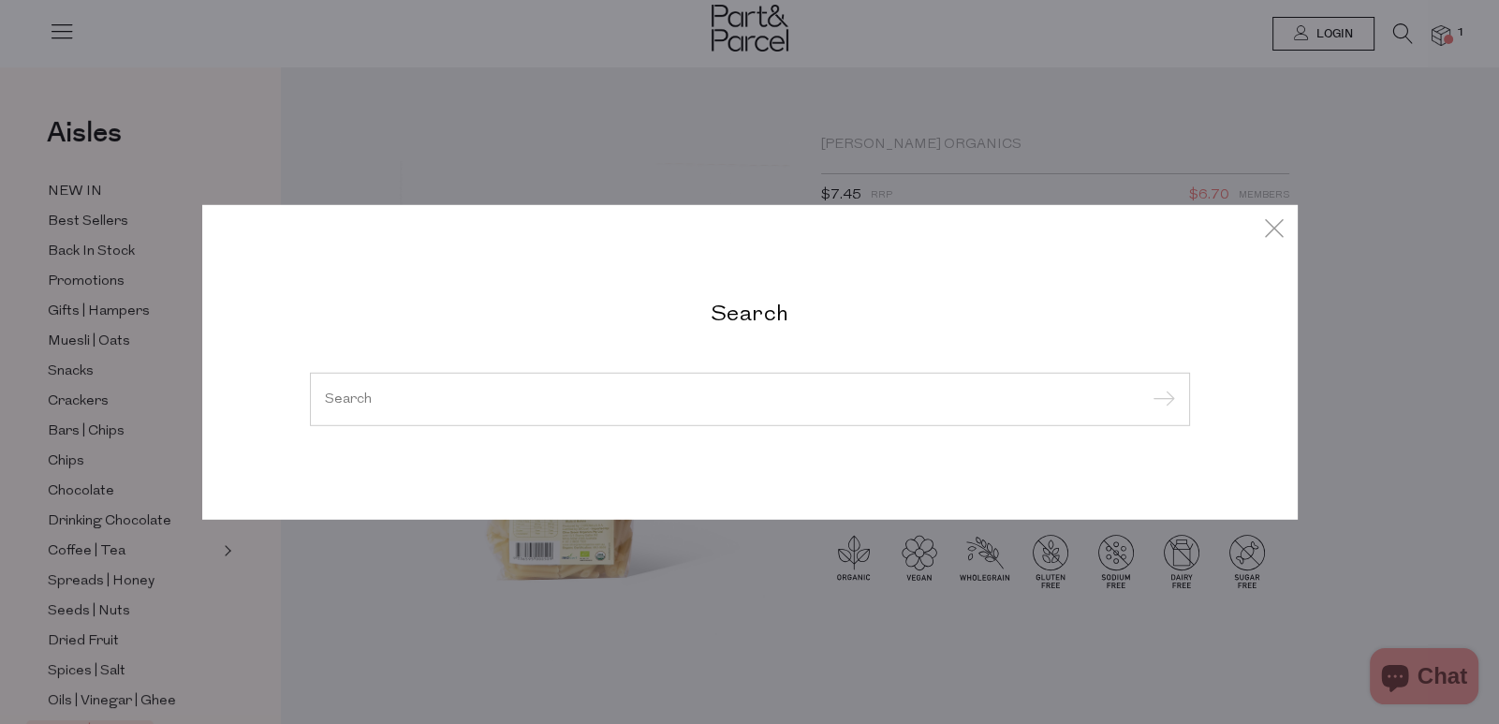
paste input "[PERSON_NAME] Organics"
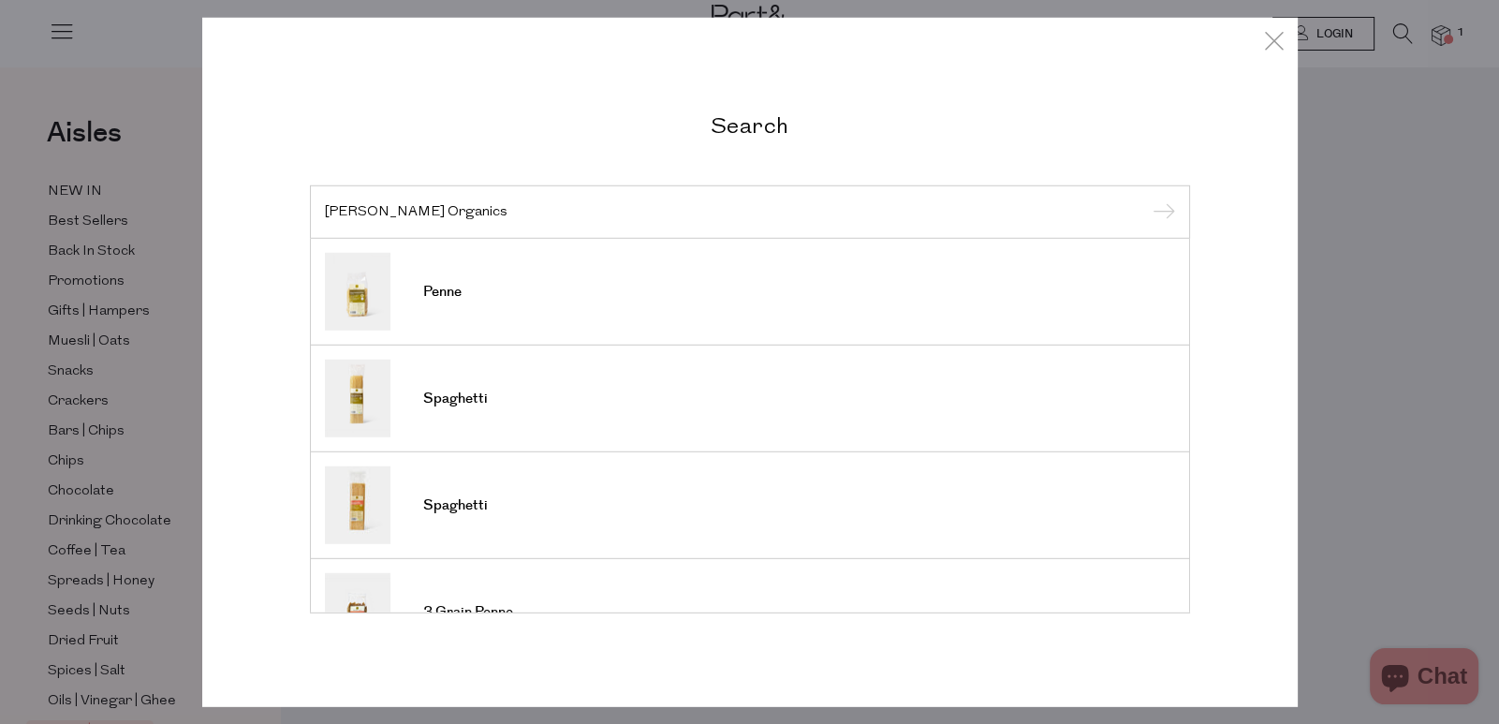
type input "[PERSON_NAME] Organics"
click at [1158, 202] on input "submit" at bounding box center [1161, 213] width 28 height 28
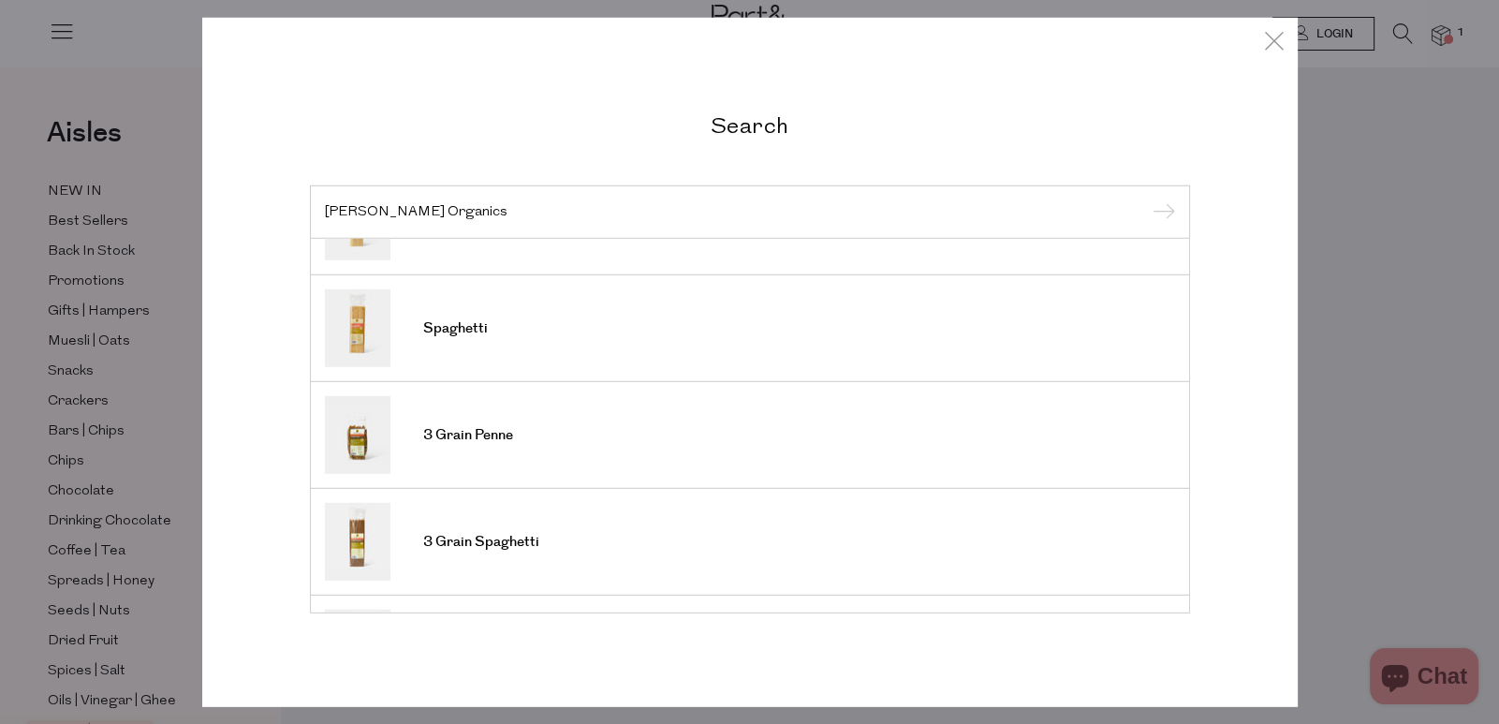
scroll to position [186, 0]
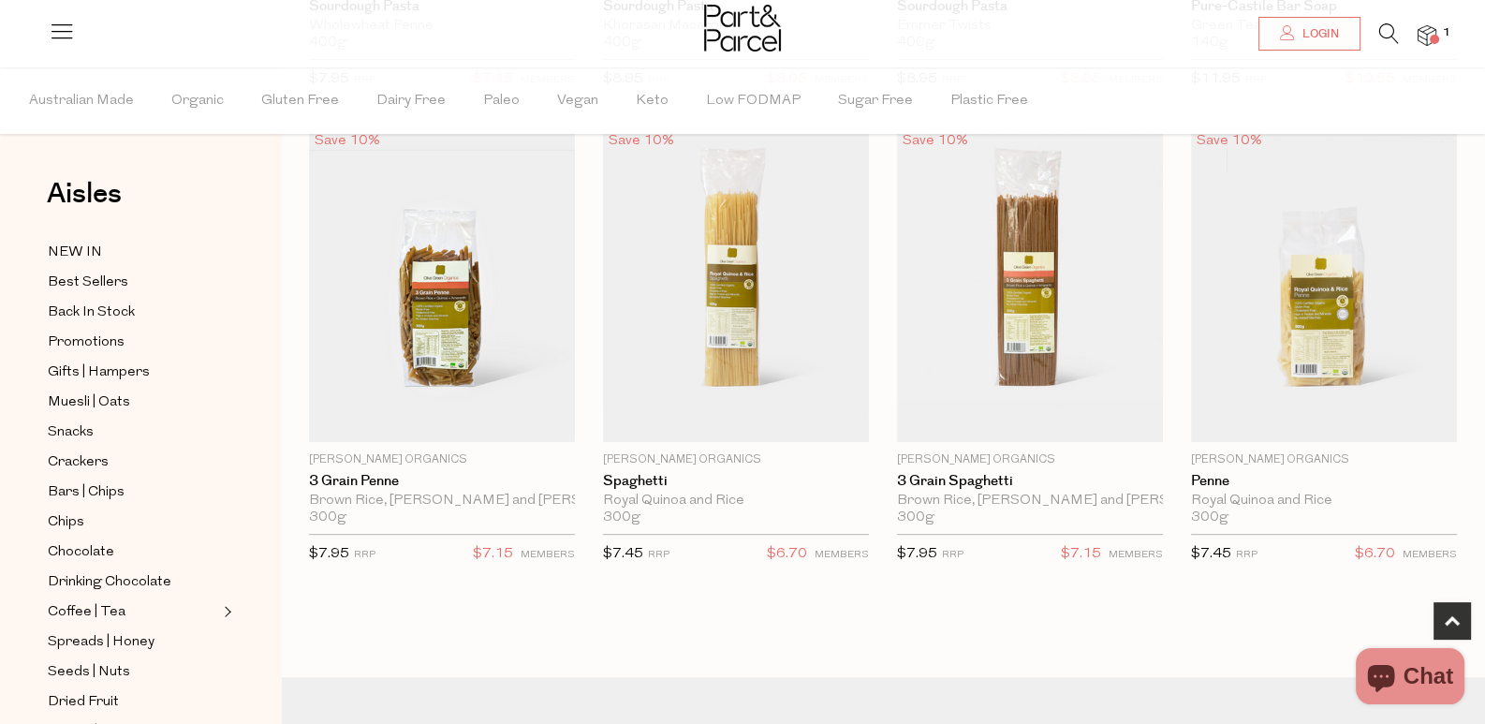
scroll to position [748, 0]
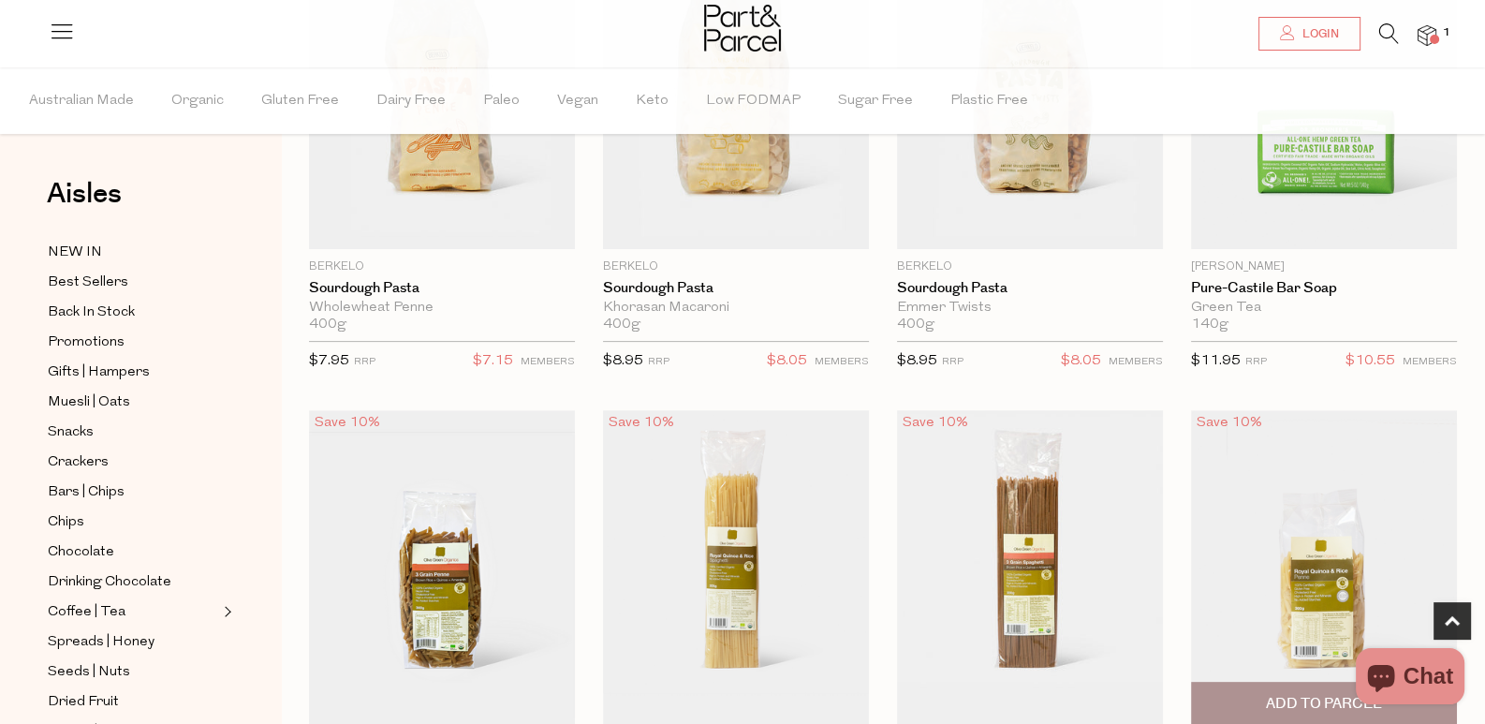
click at [1191, 410] on img at bounding box center [1324, 567] width 266 height 314
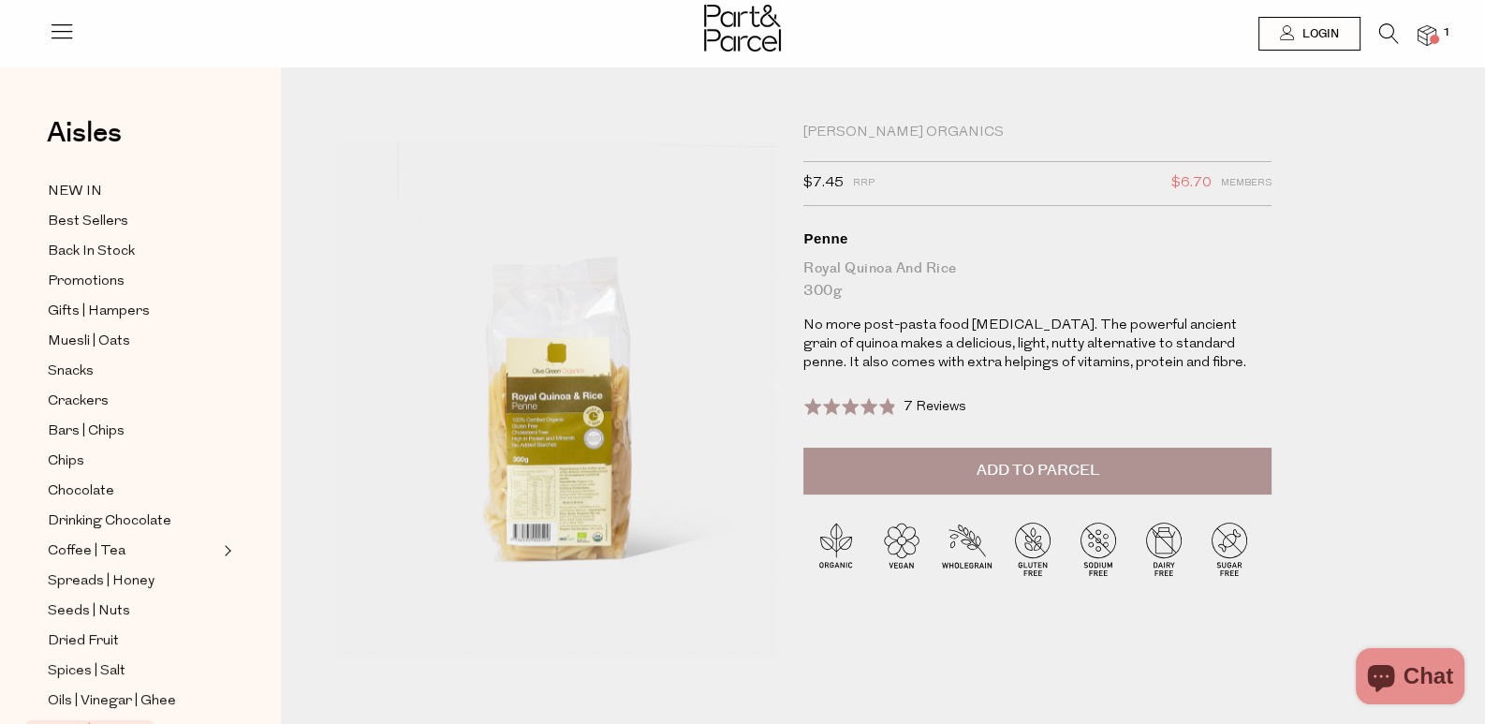
click at [1386, 40] on icon at bounding box center [1389, 33] width 20 height 21
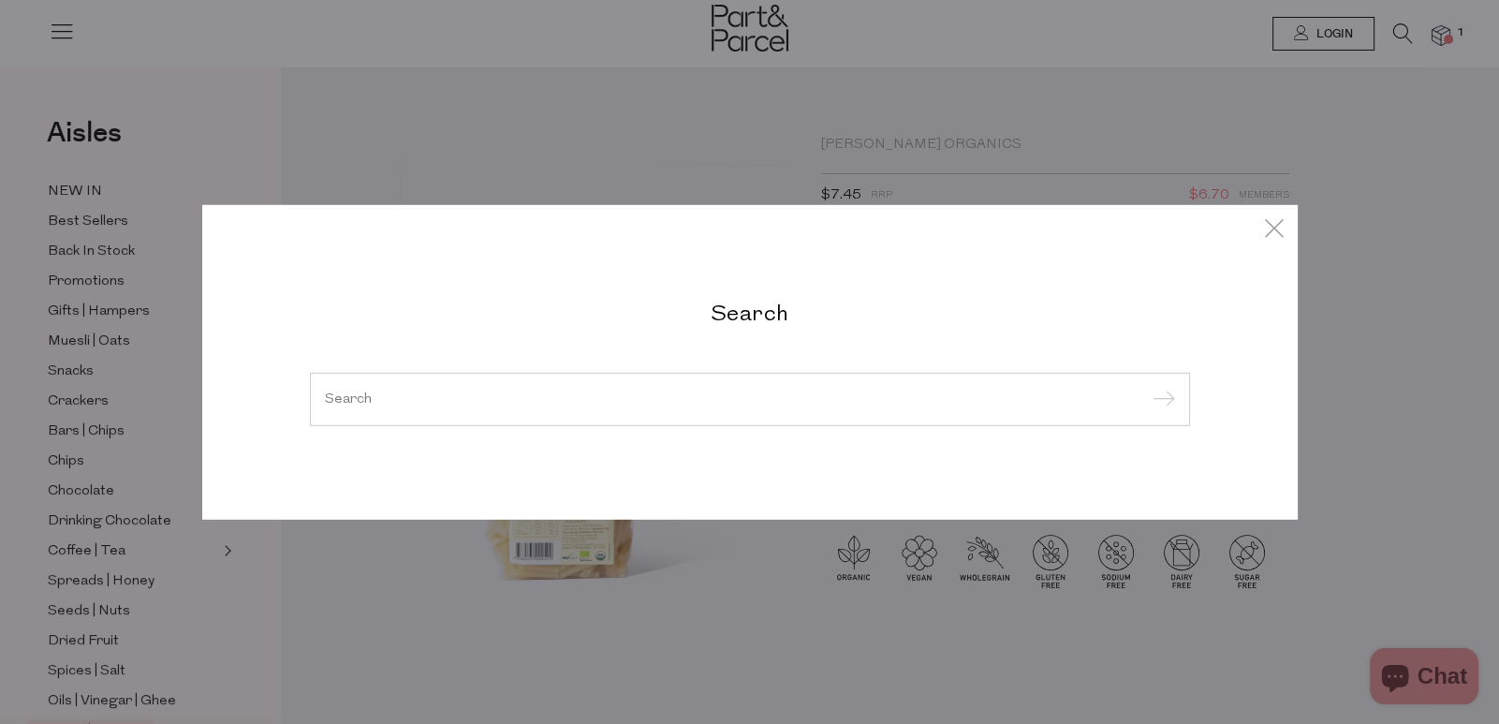
paste input "Beef Bone Broth"
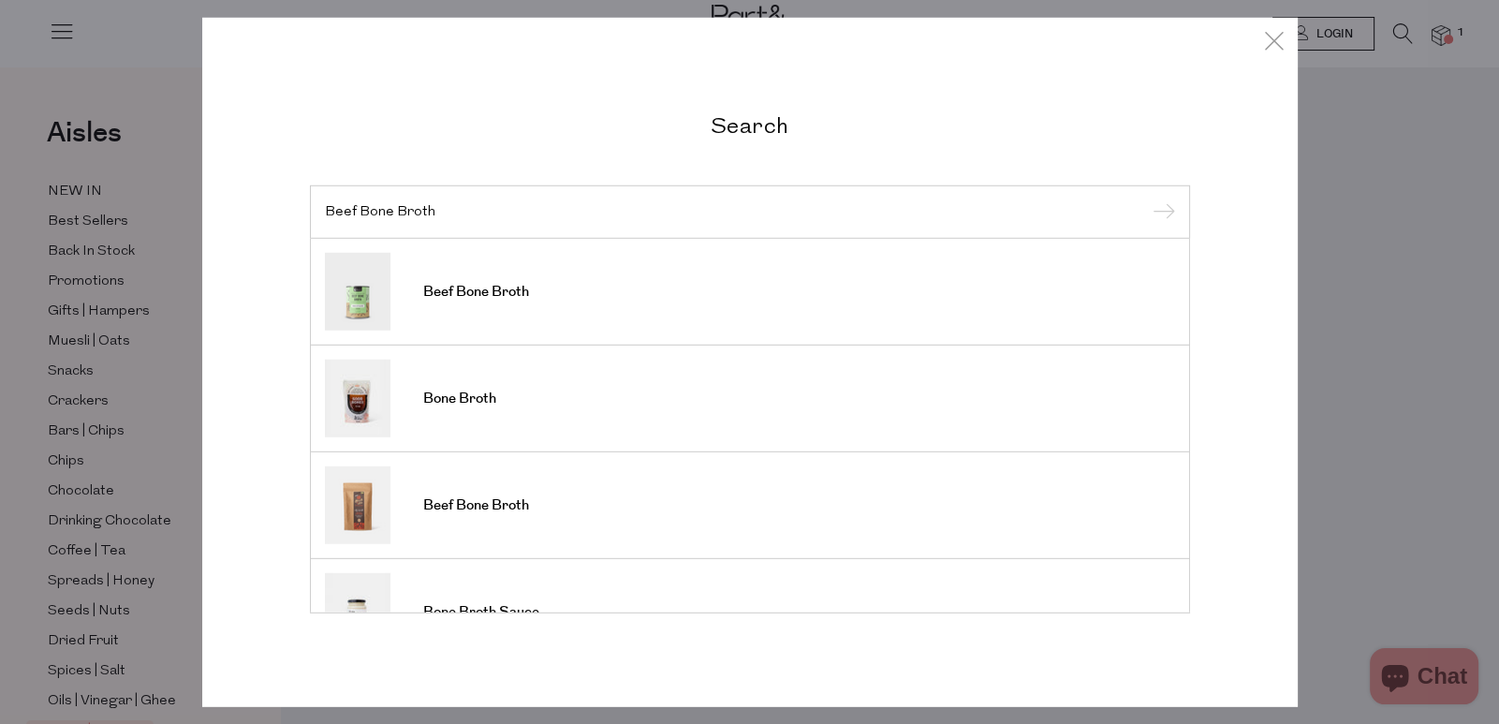
type input "Beef Bone Broth"
click at [491, 307] on link "Beef Bone Broth" at bounding box center [750, 292] width 850 height 78
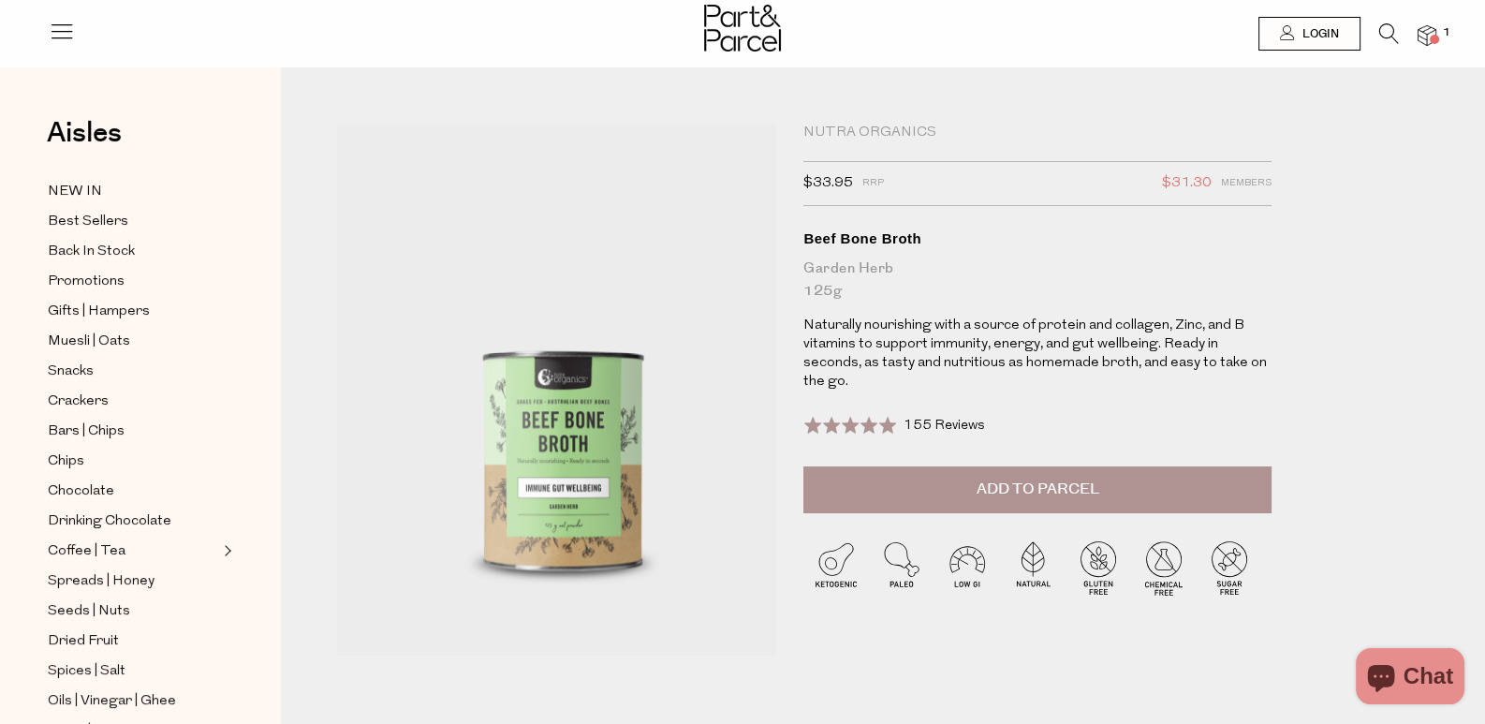
scroll to position [464, 0]
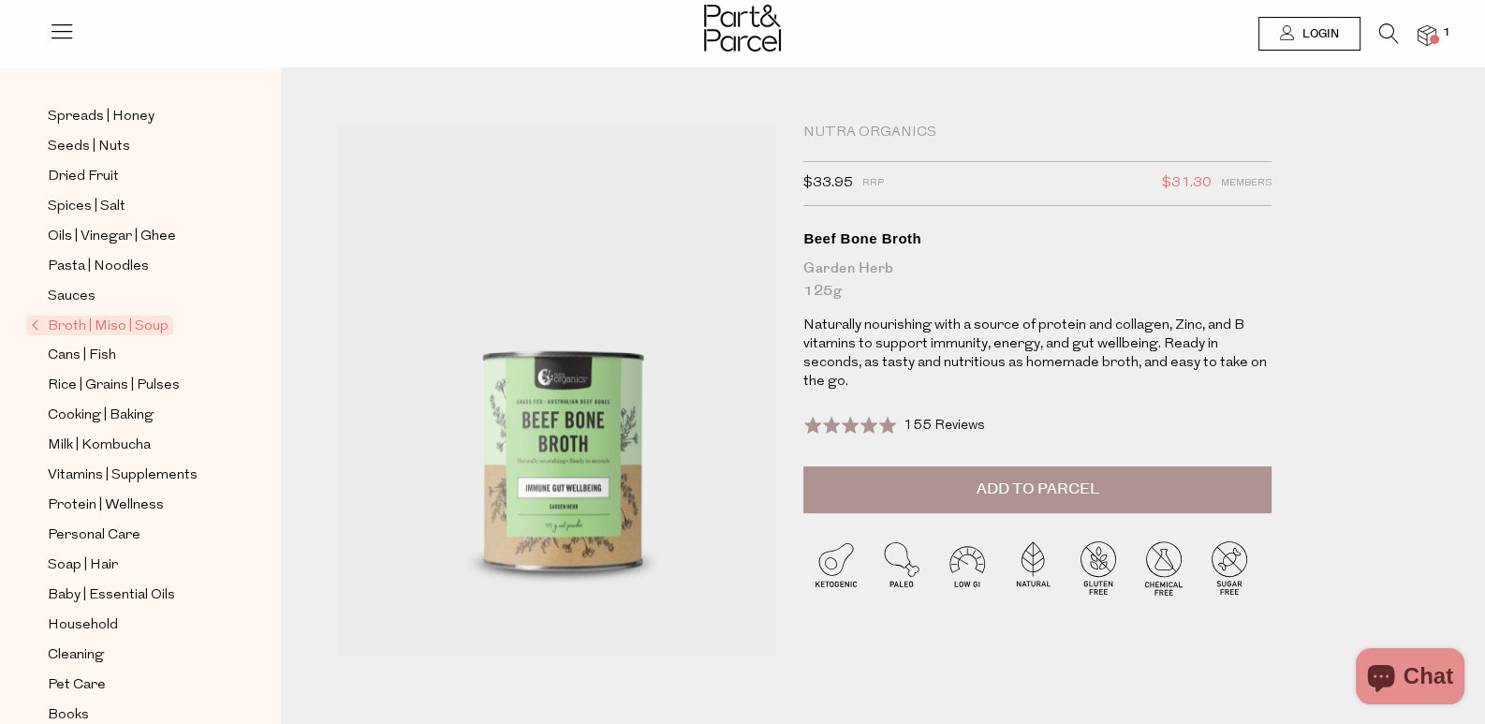
click at [125, 316] on span "Broth | Miso | Soup" at bounding box center [99, 326] width 147 height 20
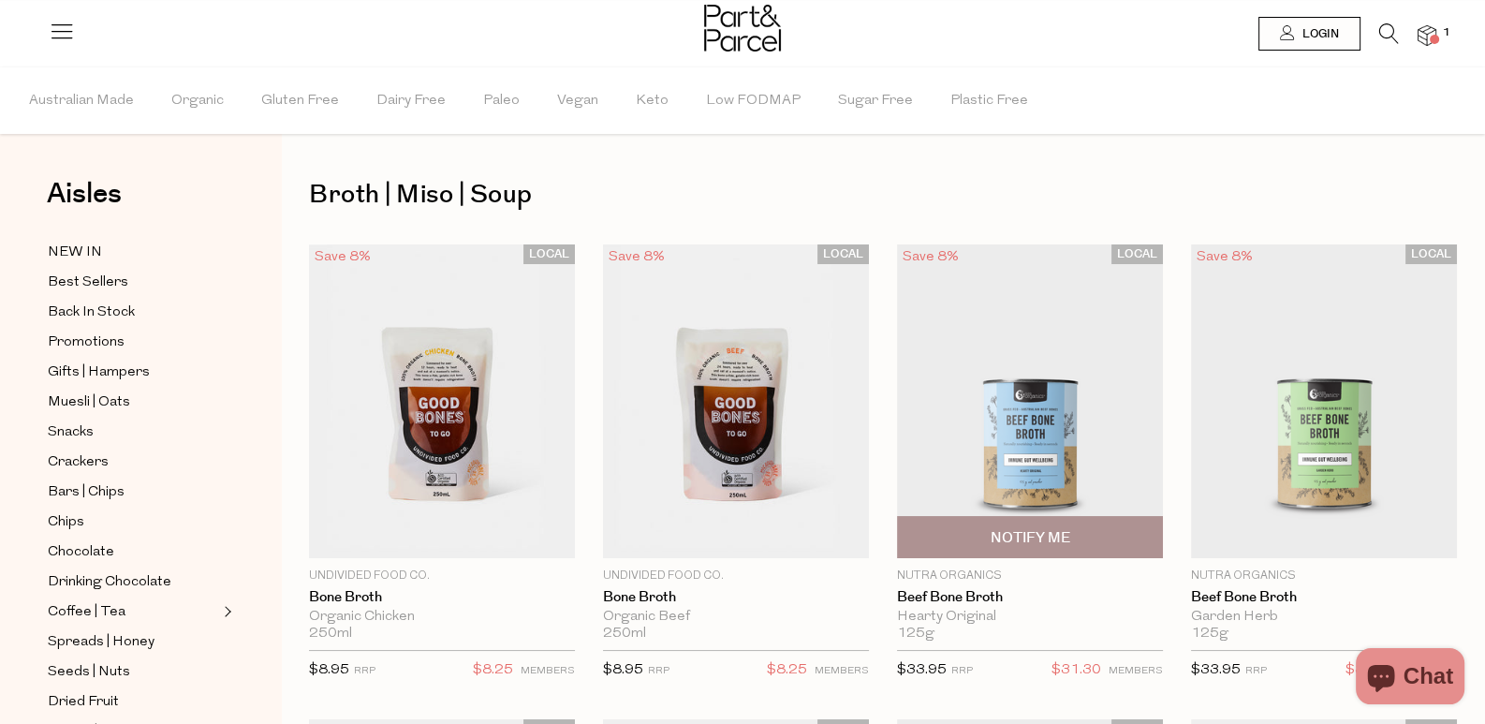
click at [897, 405] on img at bounding box center [1030, 401] width 266 height 314
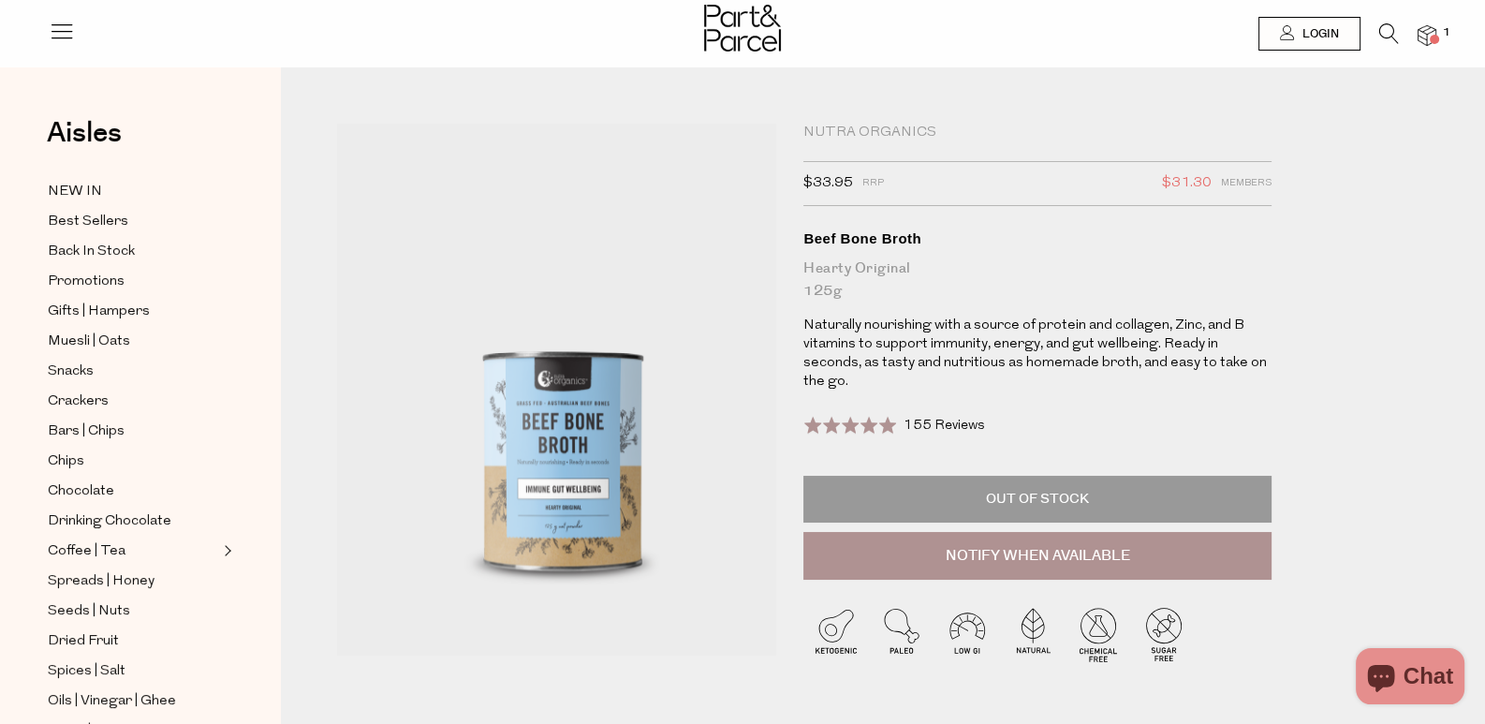
drag, startPoint x: 810, startPoint y: 196, endPoint x: 868, endPoint y: 202, distance: 58.4
click at [868, 202] on div "Nutra Organics $33.95 RRP $31.30 Members Available: Translation missing: en.pro…" at bounding box center [1069, 428] width 560 height 608
copy span "$33.95"
click at [1174, 196] on span "$31.30" at bounding box center [1187, 183] width 50 height 24
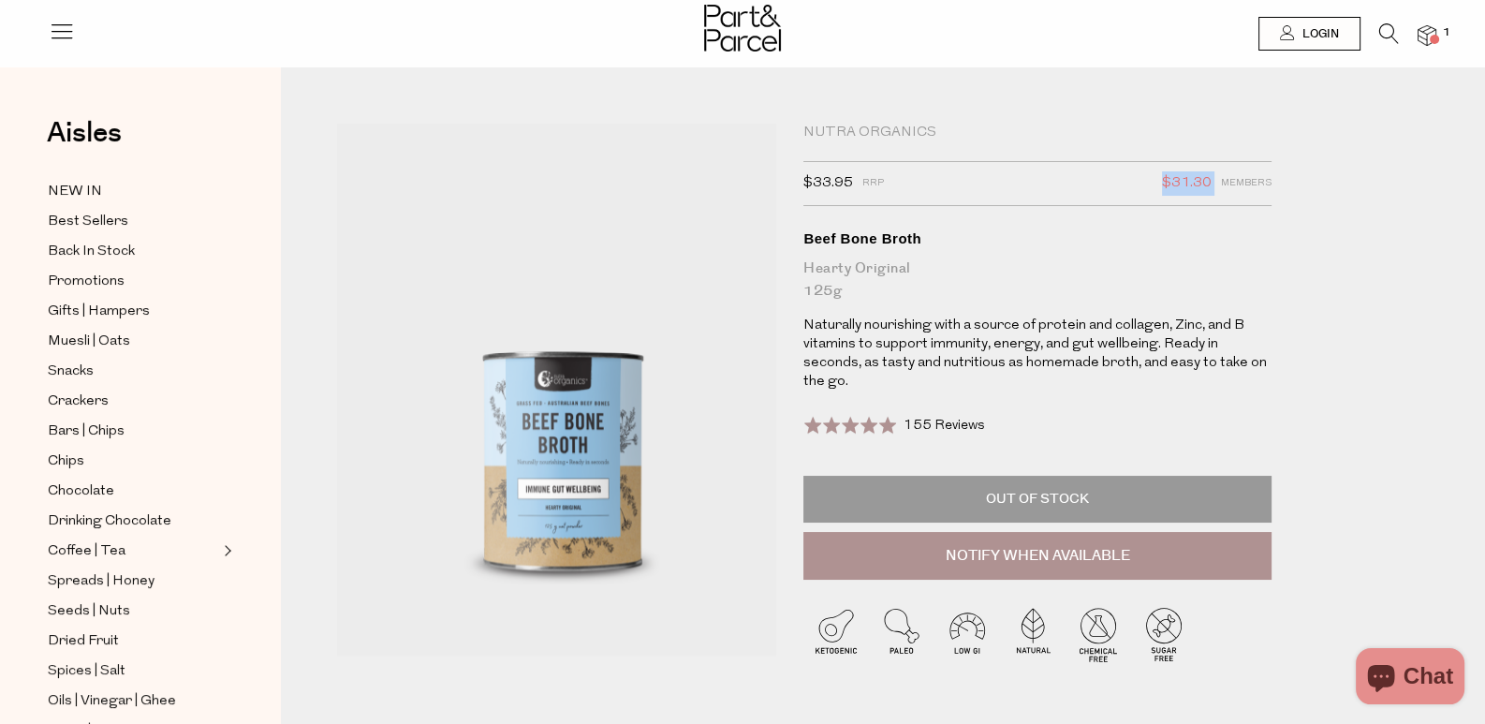
drag, startPoint x: 1174, startPoint y: 196, endPoint x: 1209, endPoint y: 196, distance: 34.6
click at [1209, 196] on span "$31.30" at bounding box center [1187, 183] width 50 height 24
copy span "$31.30"
click at [1382, 34] on icon at bounding box center [1389, 33] width 20 height 21
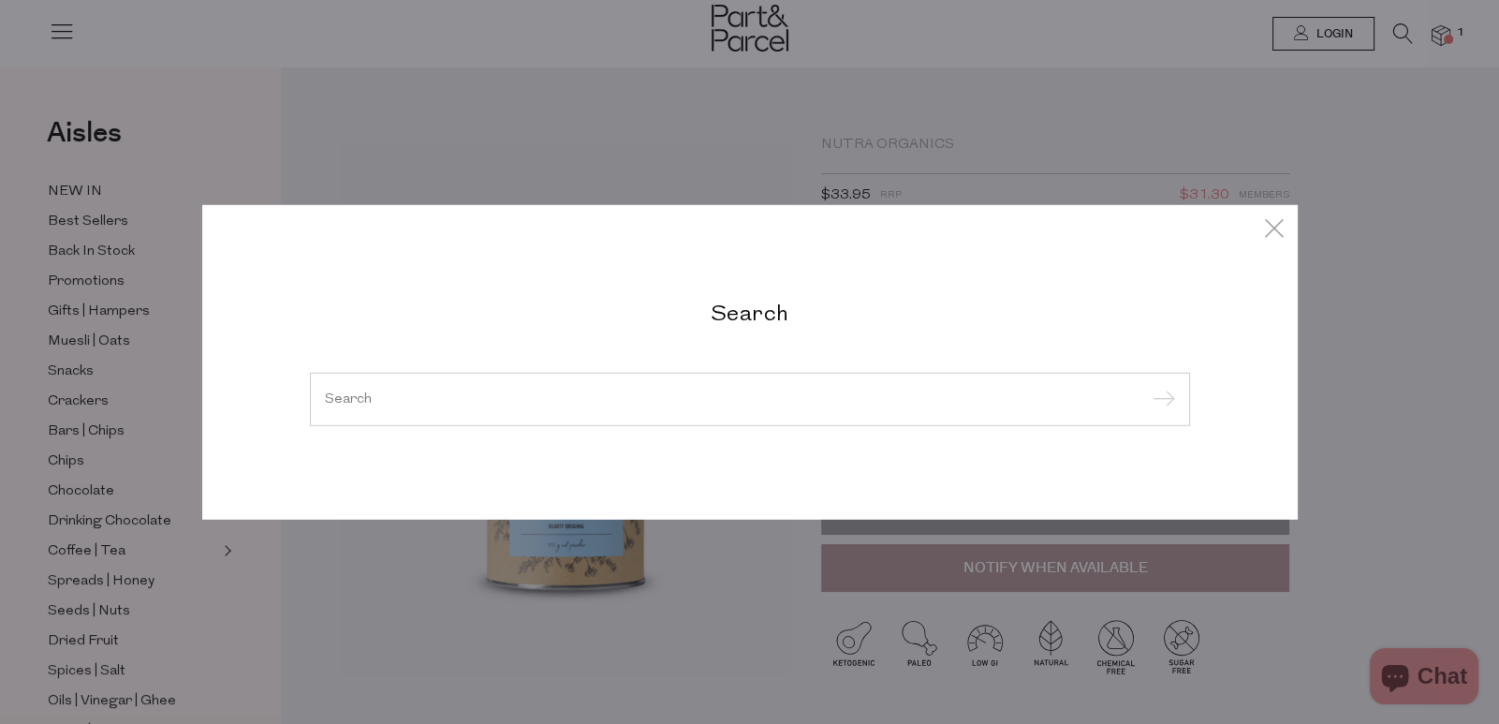
paste input "La Tortilas"
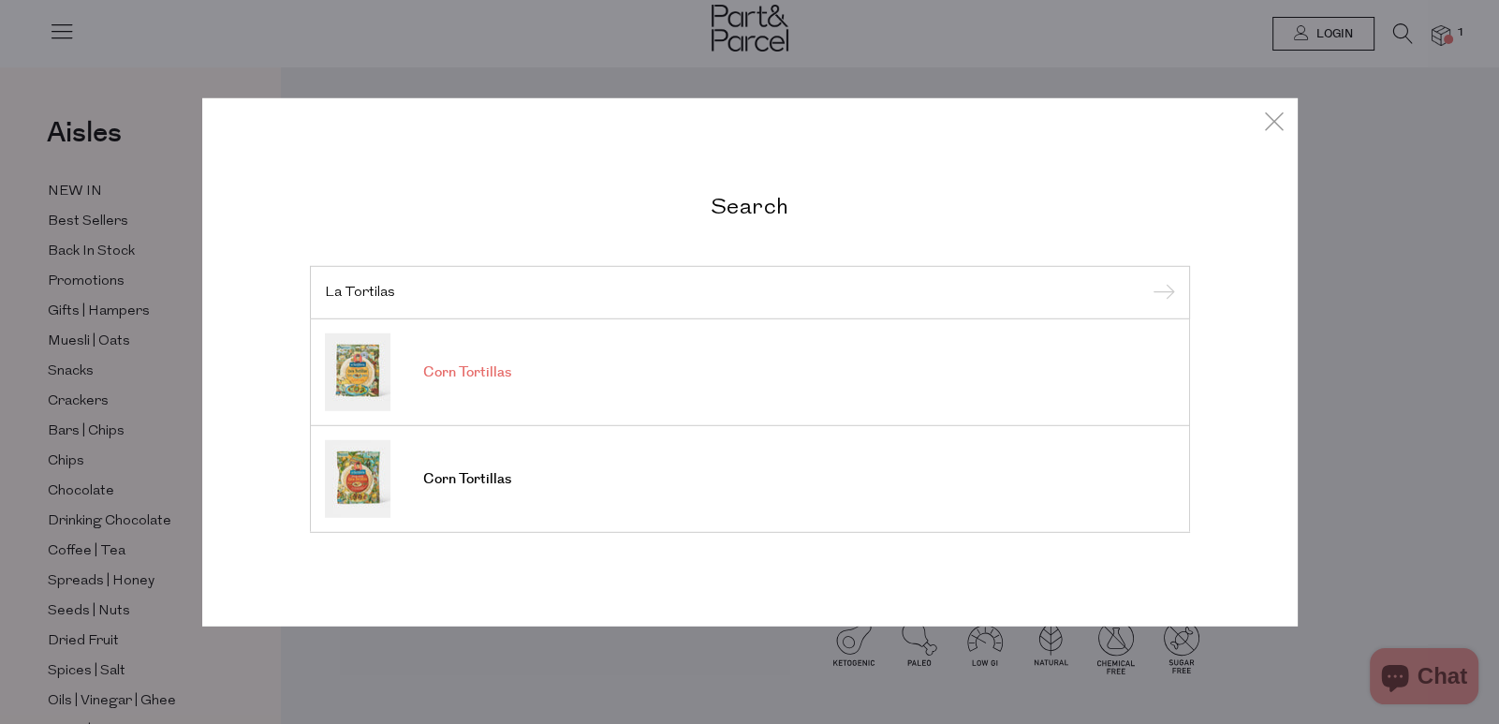
type input "La Tortilas"
click at [568, 405] on link "Corn Tortillas" at bounding box center [750, 372] width 850 height 78
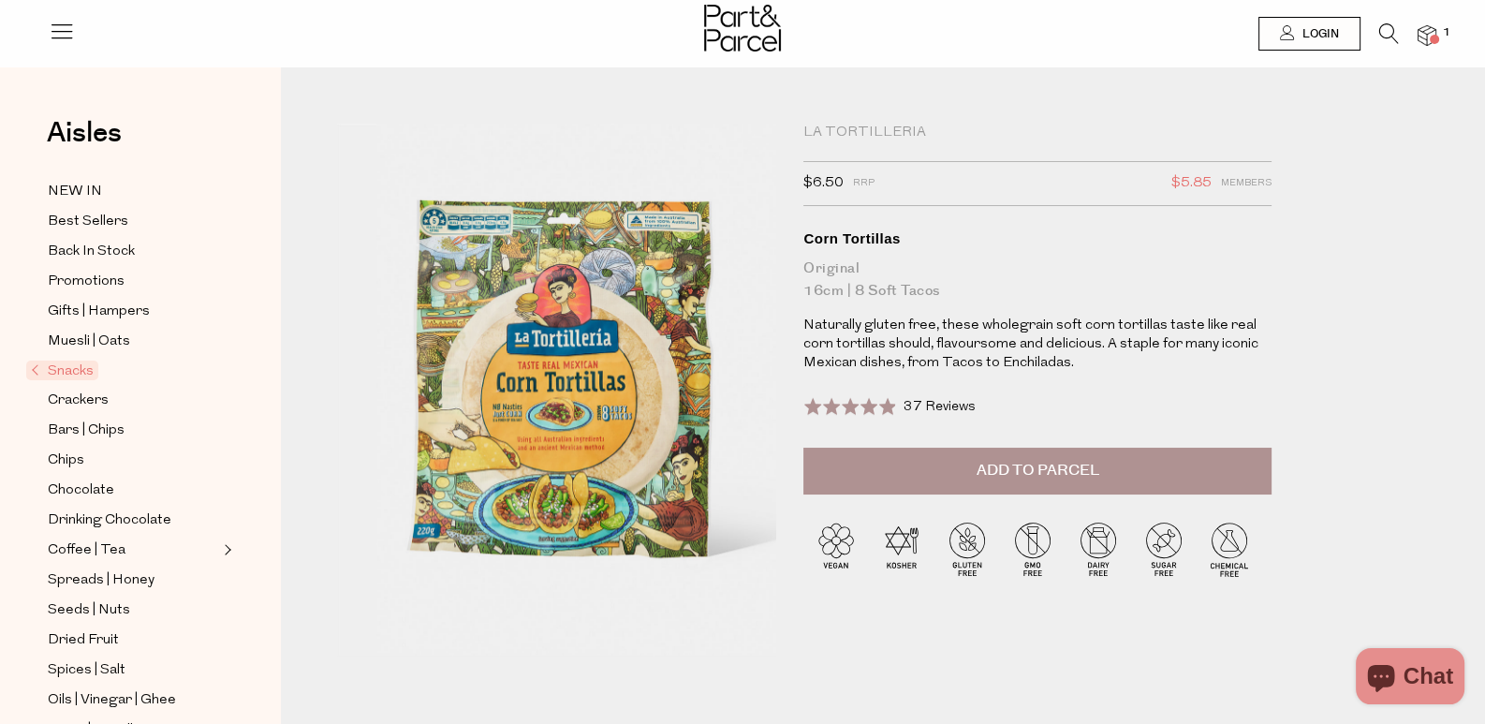
click at [835, 192] on span "$6.50" at bounding box center [823, 183] width 40 height 24
drag, startPoint x: 814, startPoint y: 200, endPoint x: 857, endPoint y: 210, distance: 44.1
click at [857, 210] on div "La Tortilleria $6.50 RRP $5.85 Members Available: In Stock Corn Tortillas Origi…" at bounding box center [1069, 401] width 560 height 555
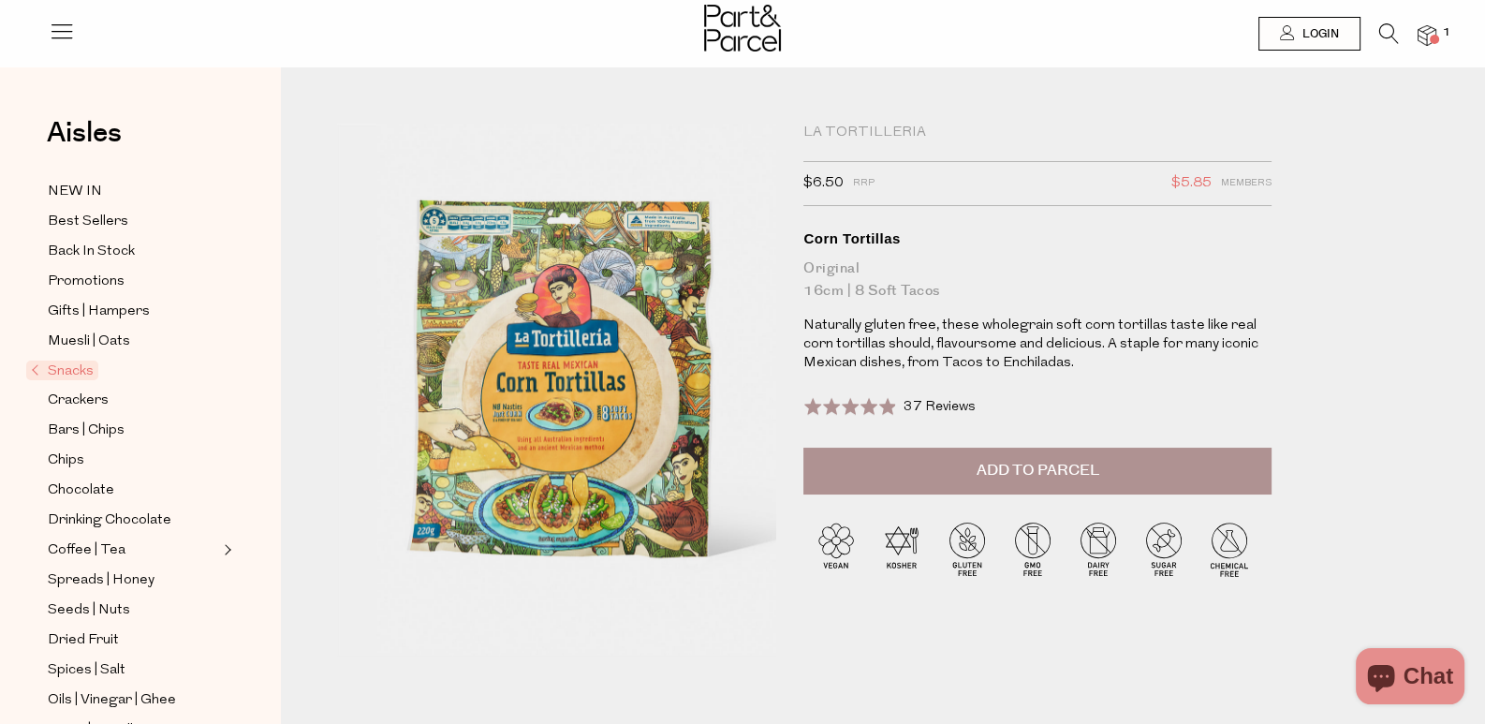
copy span "$6.50"
drag, startPoint x: 1185, startPoint y: 201, endPoint x: 1223, endPoint y: 204, distance: 37.6
click at [1212, 196] on span "$5.85" at bounding box center [1191, 183] width 40 height 24
copy span "$5.85"
click at [1390, 37] on icon at bounding box center [1389, 33] width 20 height 21
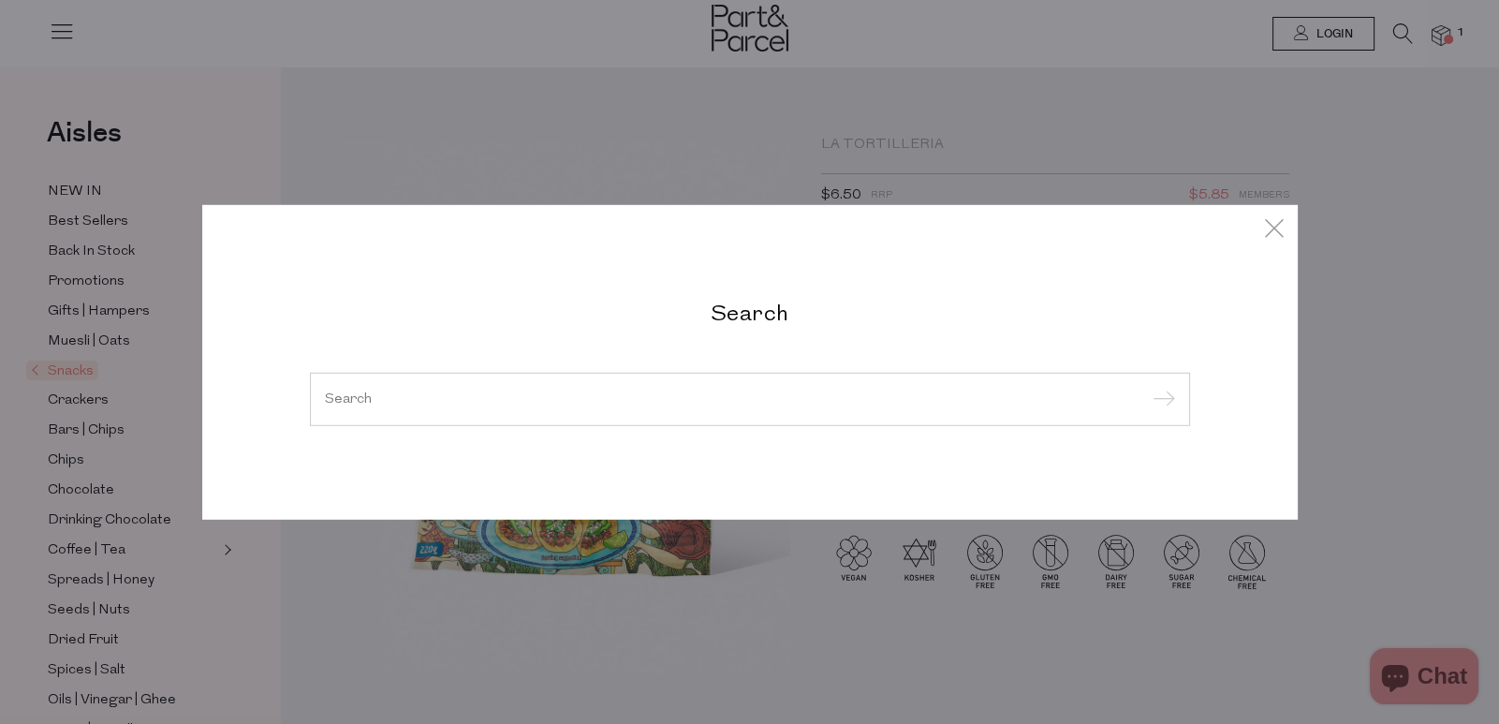
paste input "Olive Oil"
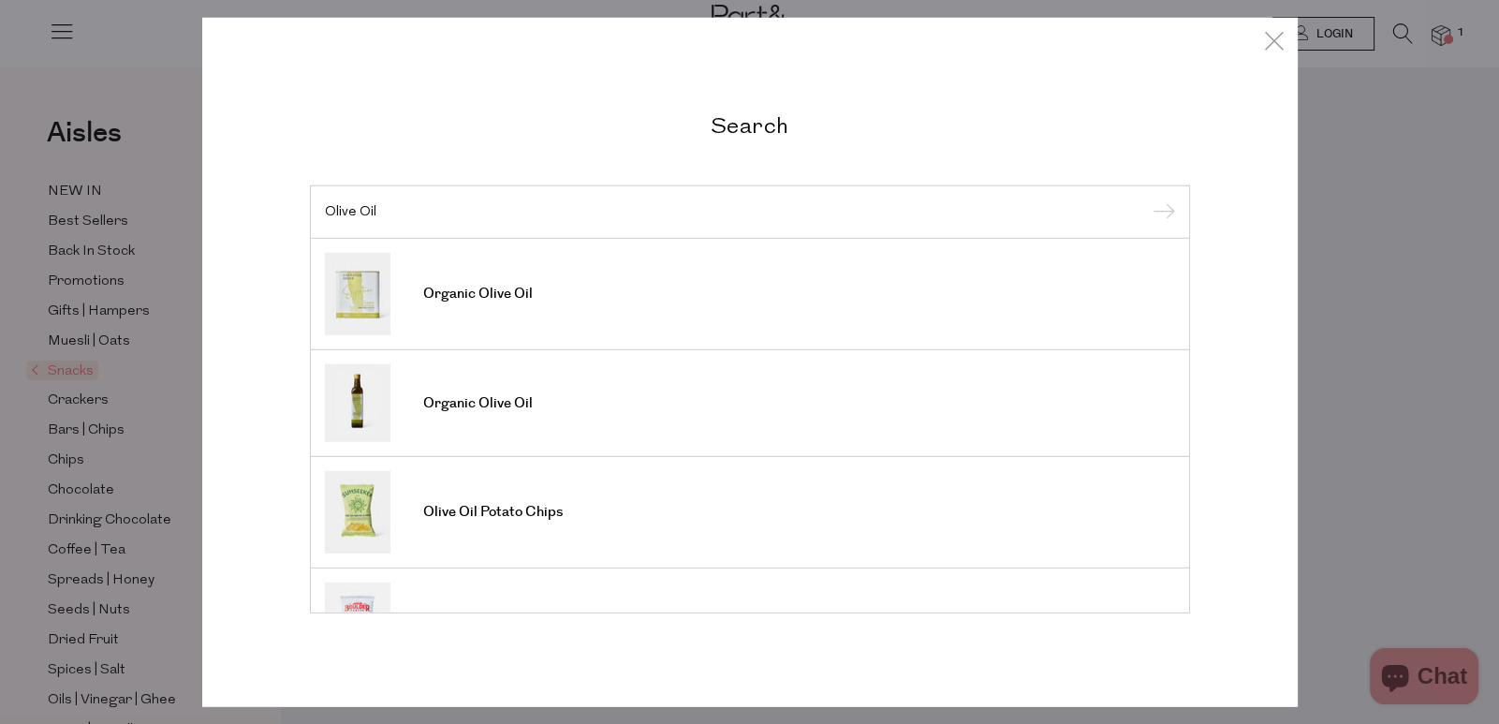
type input "Olive Oil"
click at [1156, 205] on input "submit" at bounding box center [1161, 213] width 28 height 28
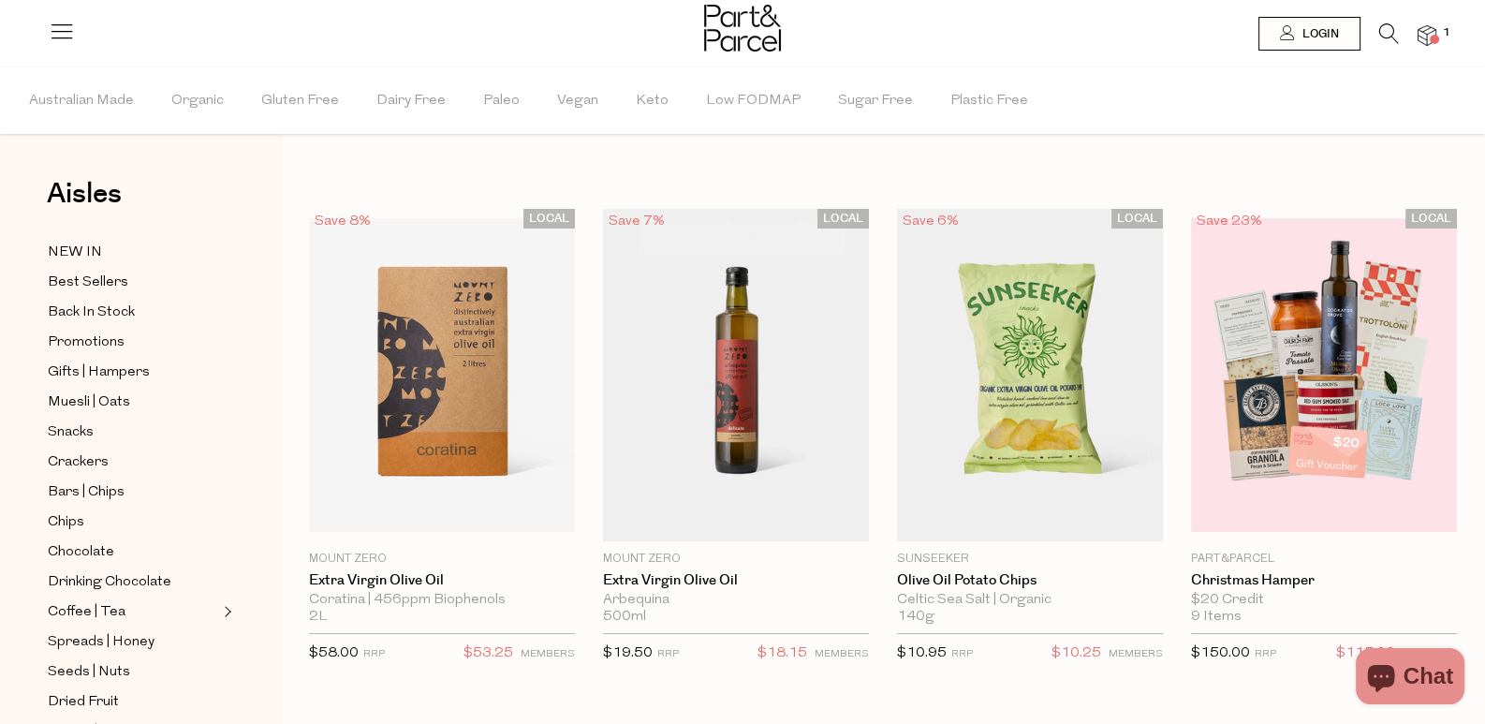
click at [1382, 33] on icon at bounding box center [1389, 33] width 20 height 21
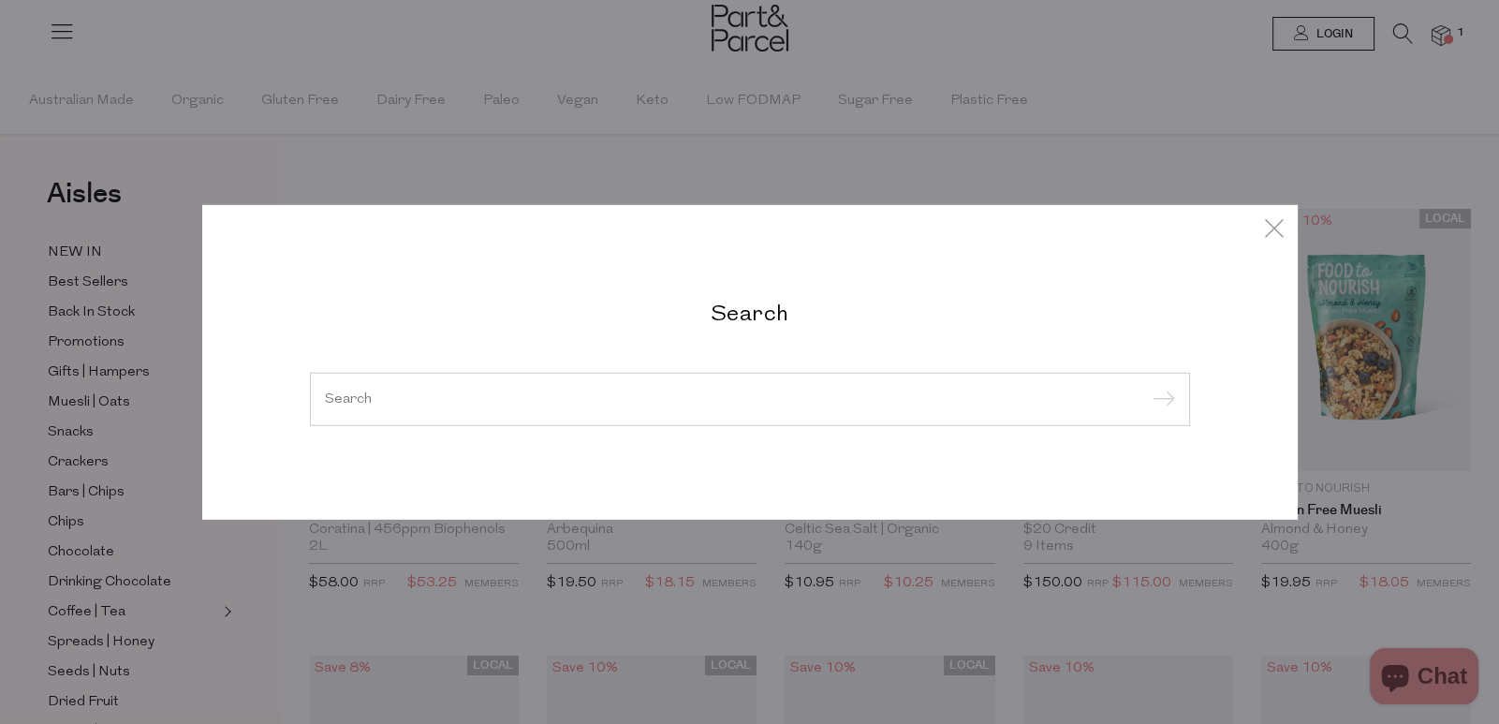
paste input "Olive Oil"
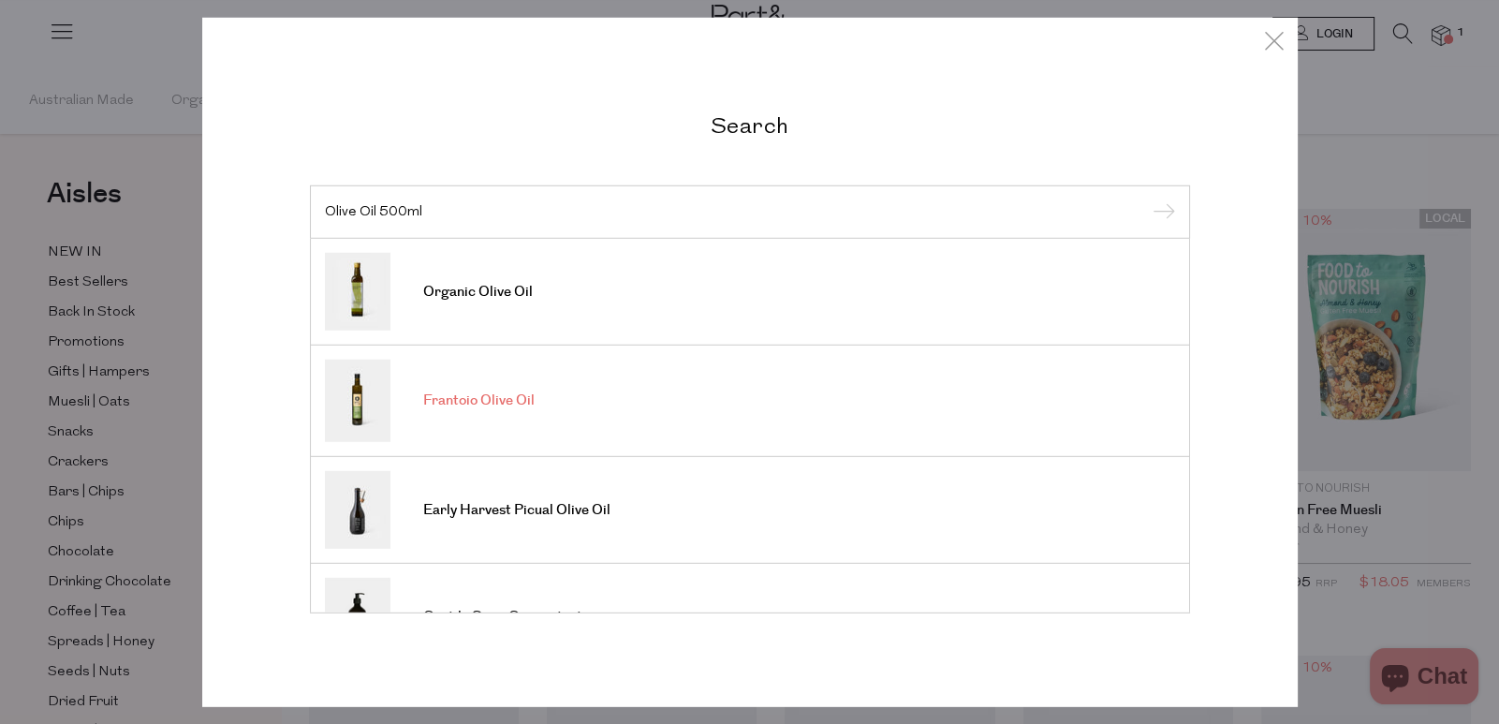
type input "Olive Oil 500ml"
click at [536, 399] on link "Frantoio Olive Oil" at bounding box center [750, 401] width 850 height 82
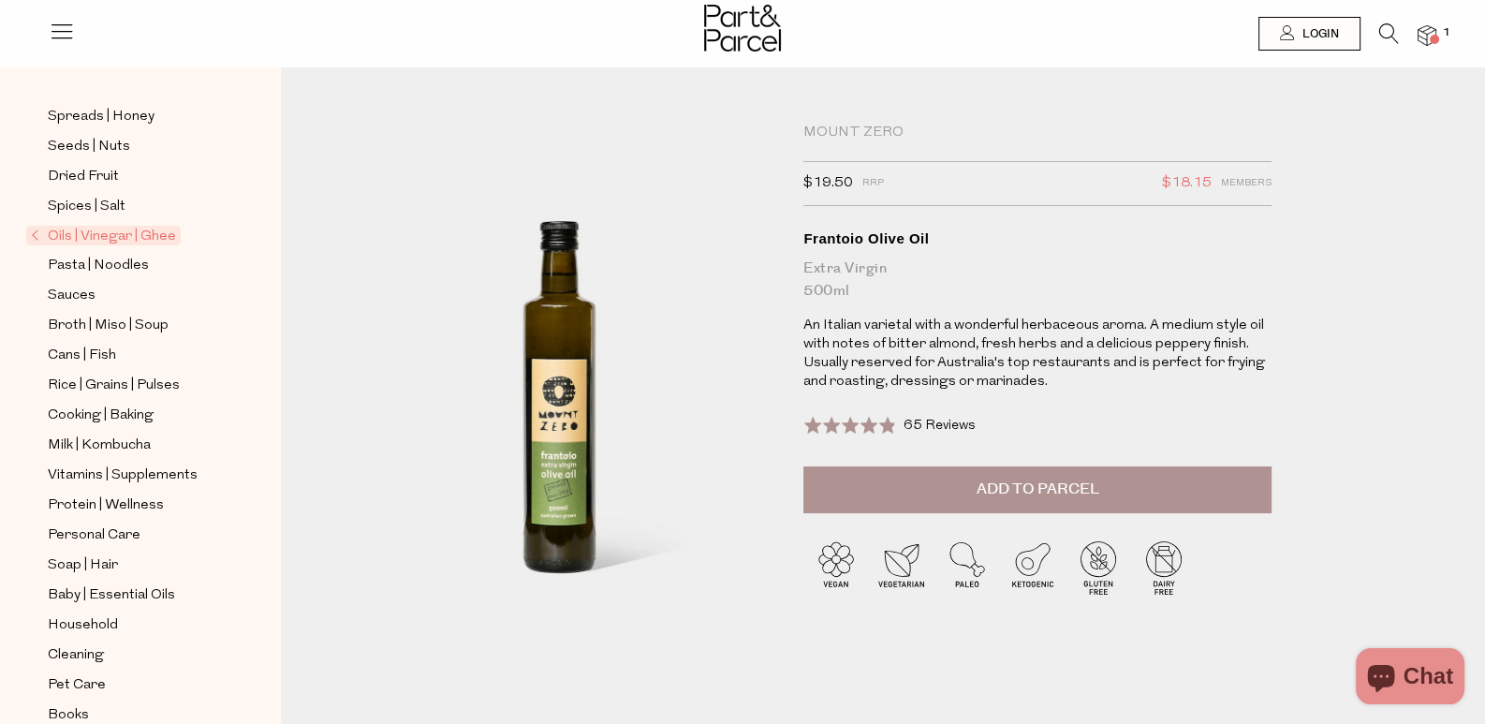
click at [145, 226] on span "Oils | Vinegar | Ghee" at bounding box center [103, 236] width 155 height 20
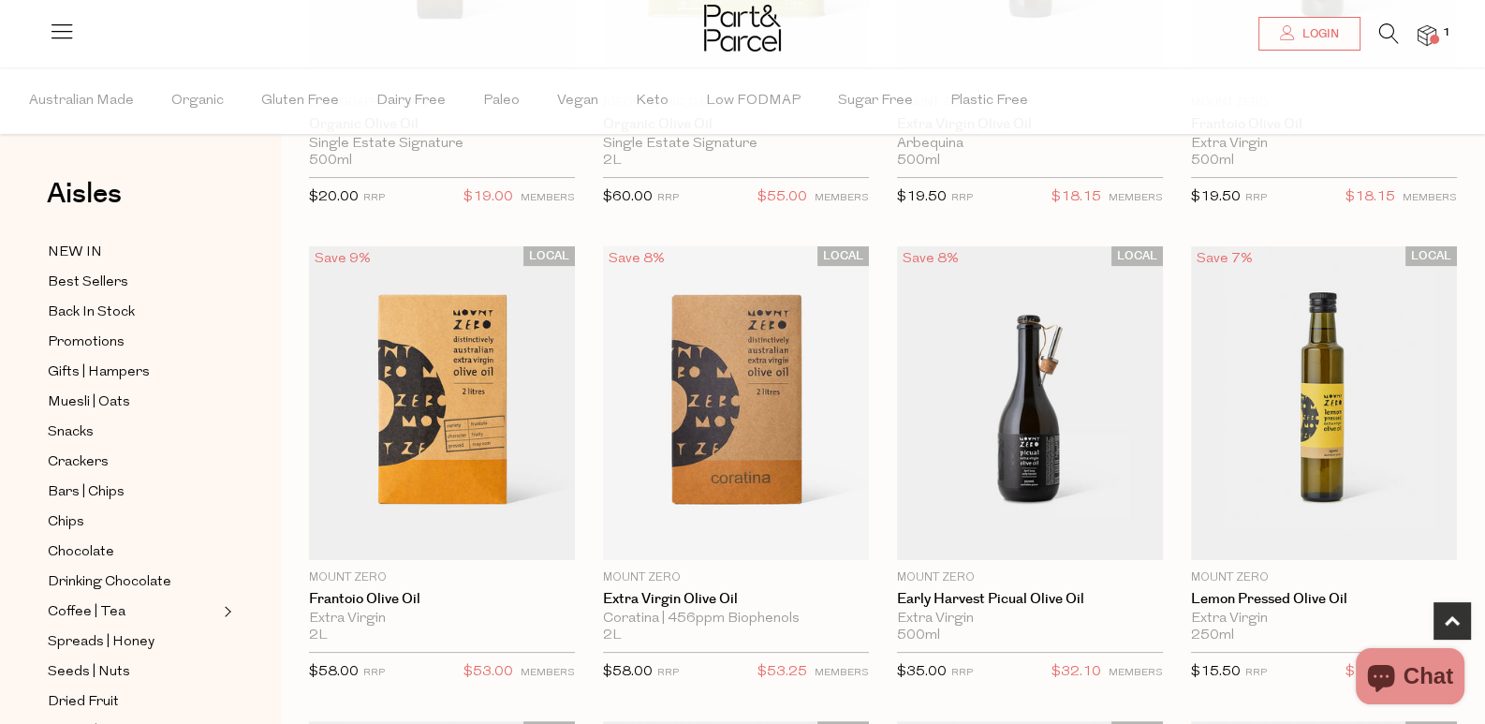
scroll to position [935, 0]
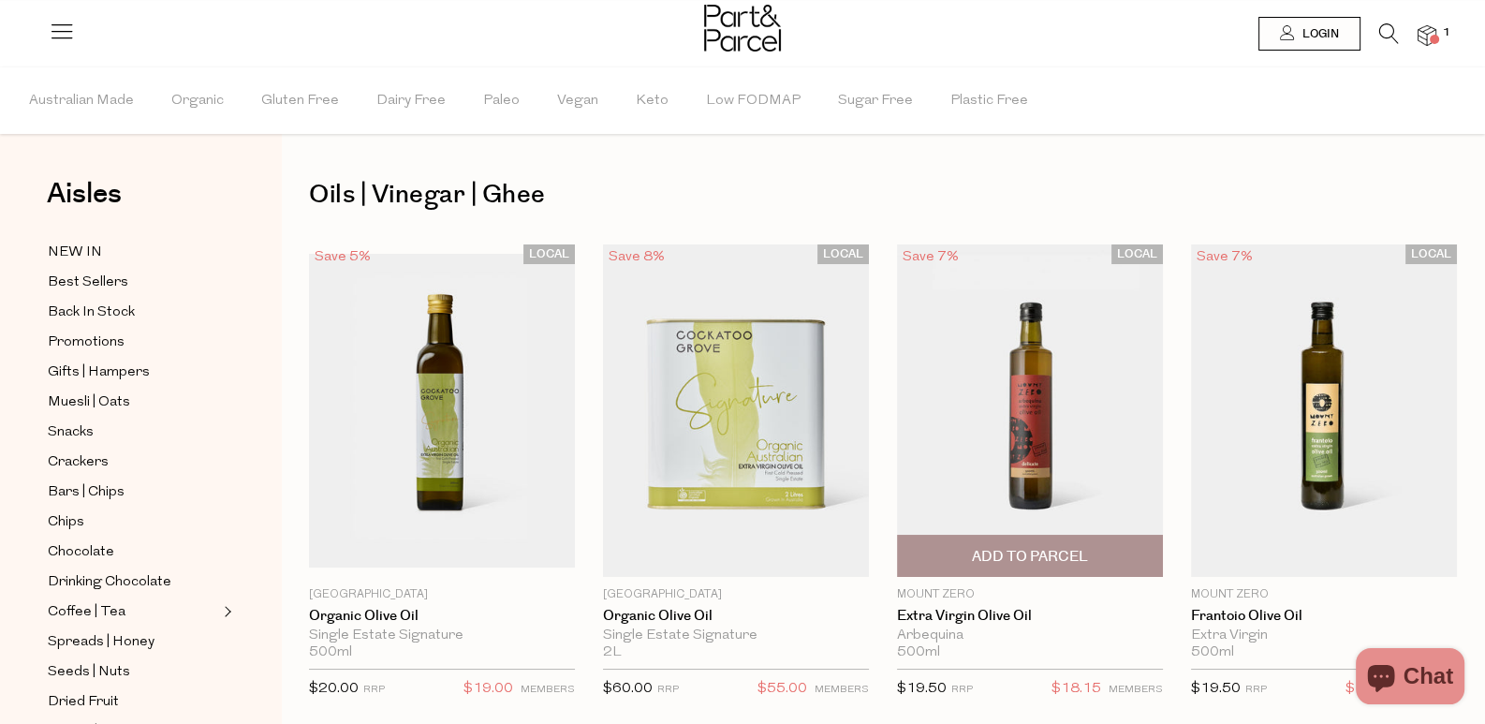
click at [897, 402] on img at bounding box center [1030, 410] width 266 height 332
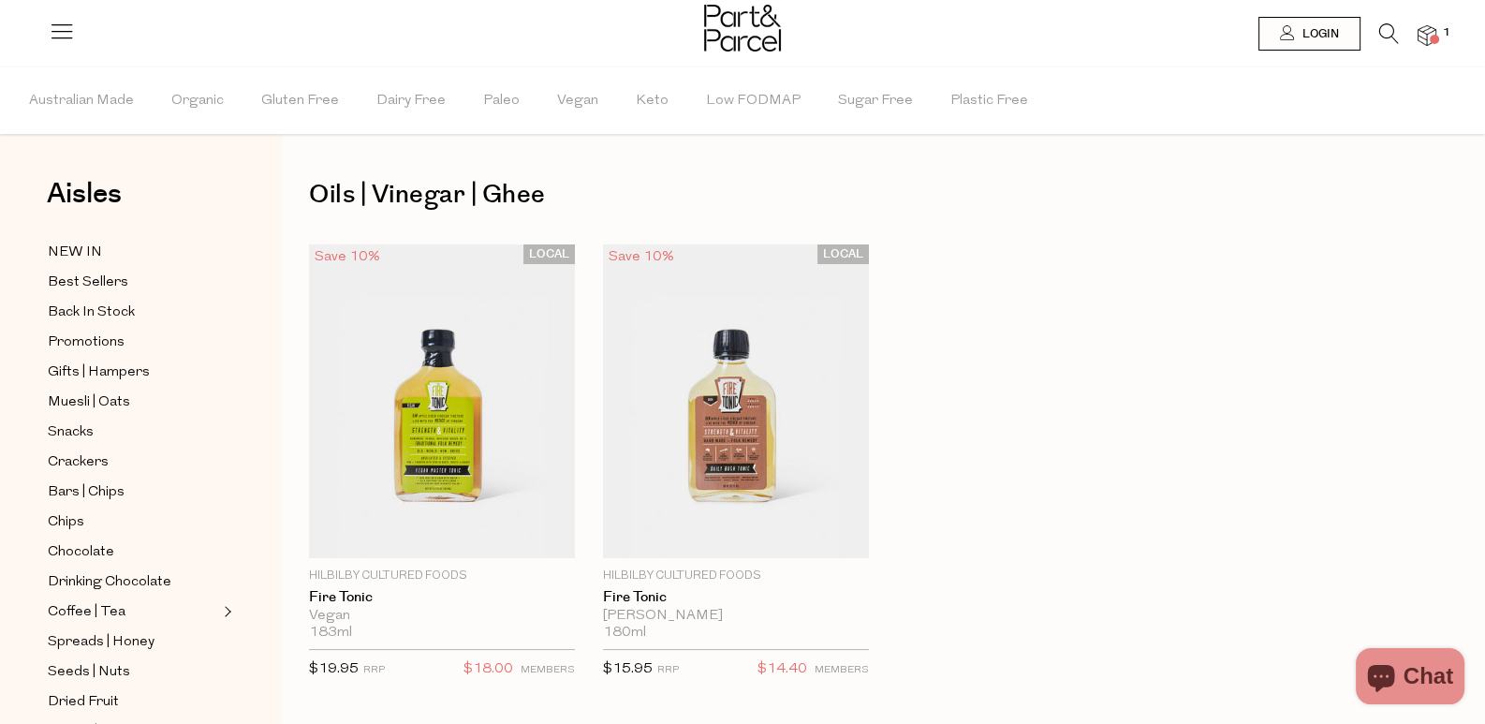
click at [1379, 19] on div at bounding box center [742, 30] width 1485 height 61
click at [1394, 27] on icon at bounding box center [1389, 33] width 20 height 21
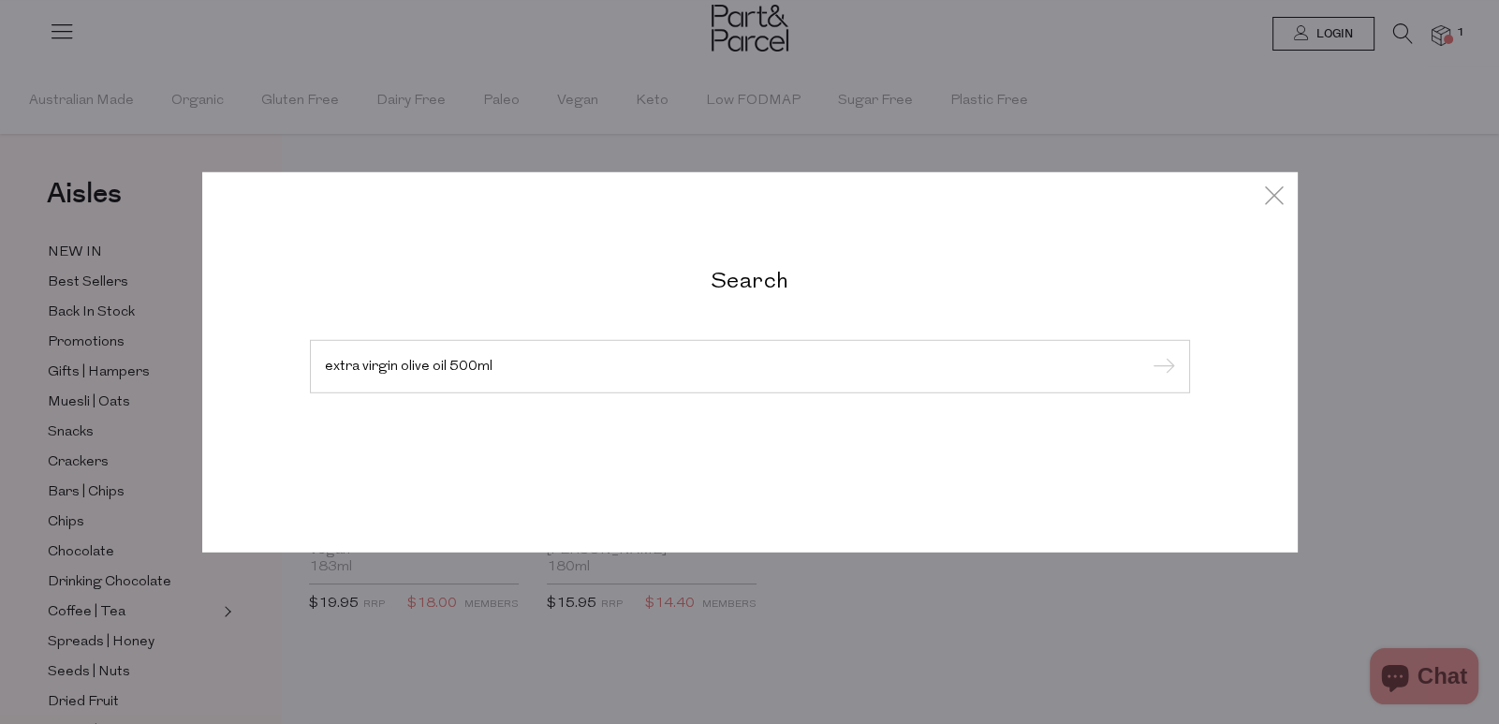
type input "extra virgin olive oil 500ml"
click at [1147, 353] on input "submit" at bounding box center [1161, 367] width 28 height 28
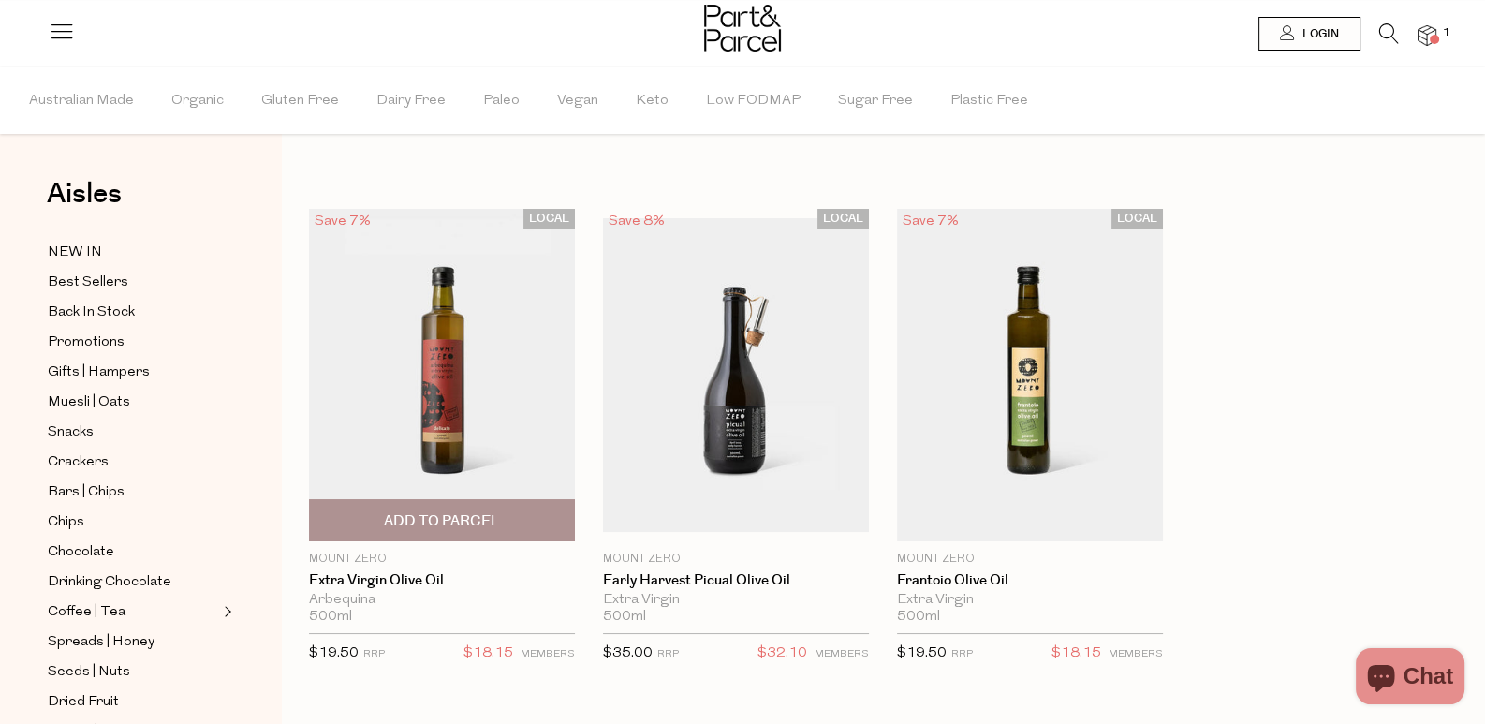
click at [436, 357] on img at bounding box center [442, 375] width 266 height 332
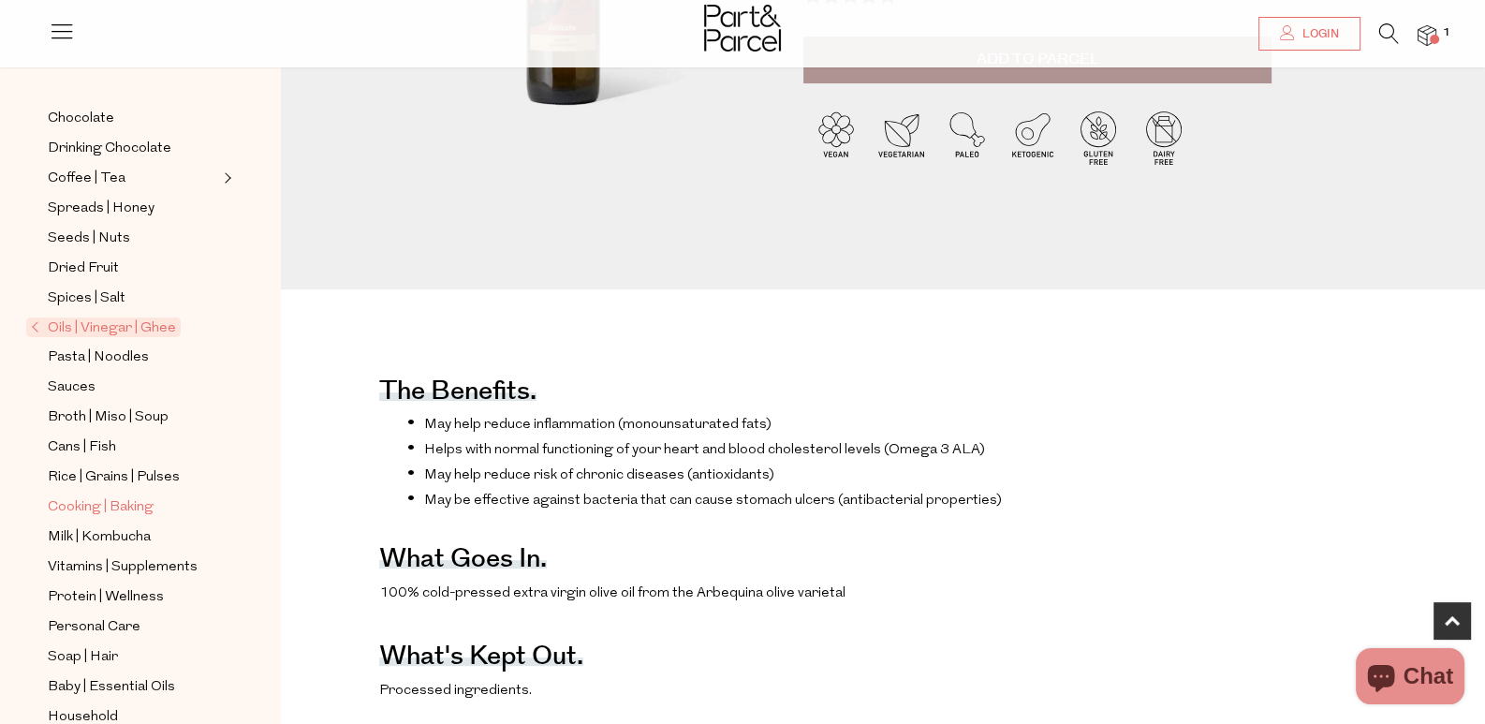
scroll to position [464, 0]
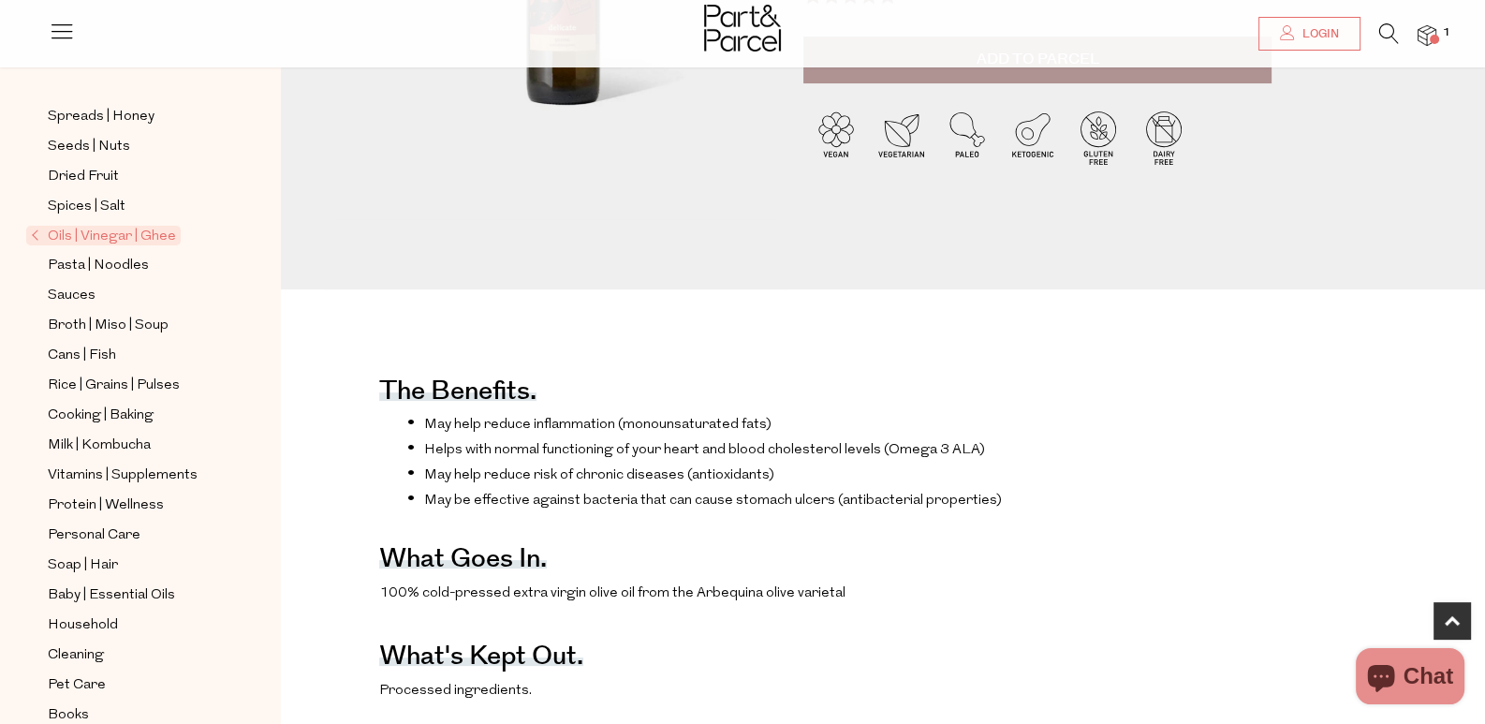
click at [95, 226] on span "Oils | Vinegar | Ghee" at bounding box center [103, 236] width 155 height 20
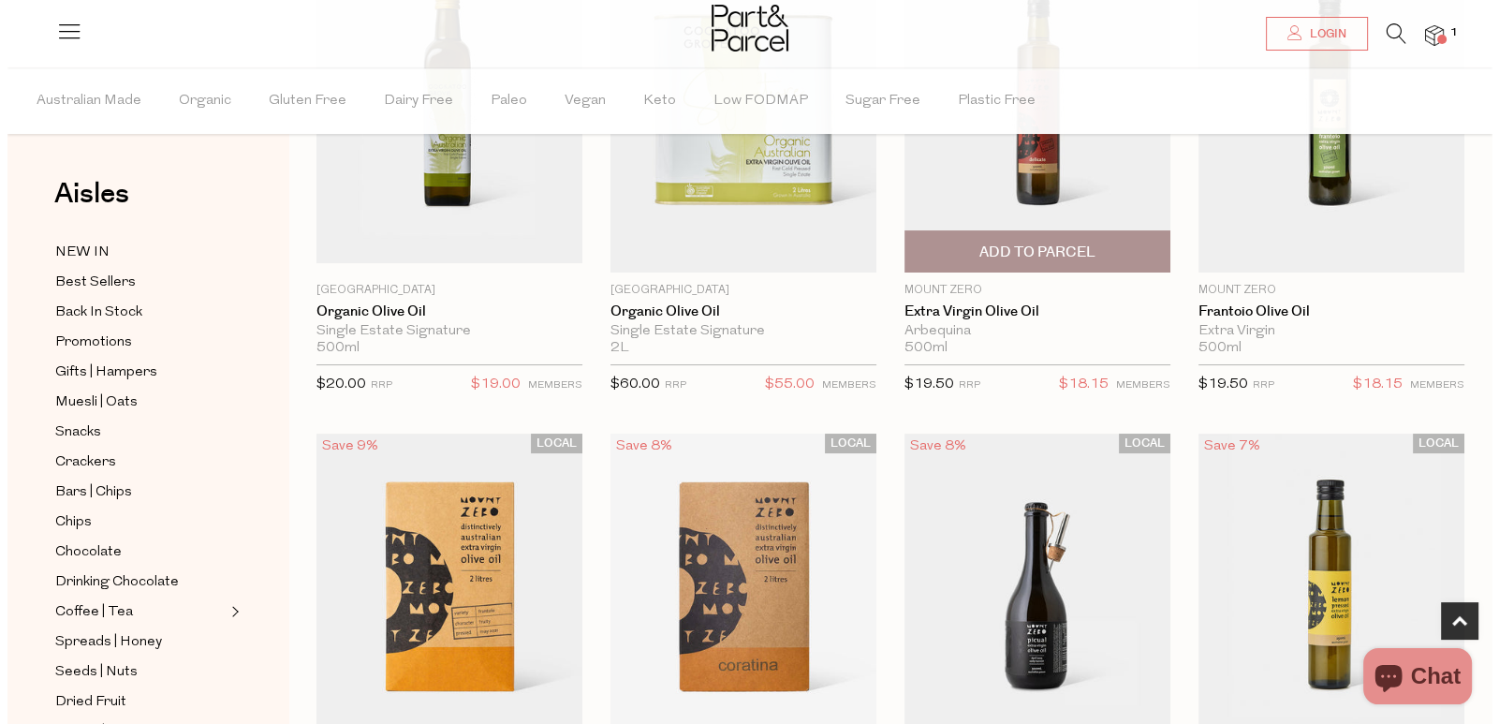
scroll to position [467, 0]
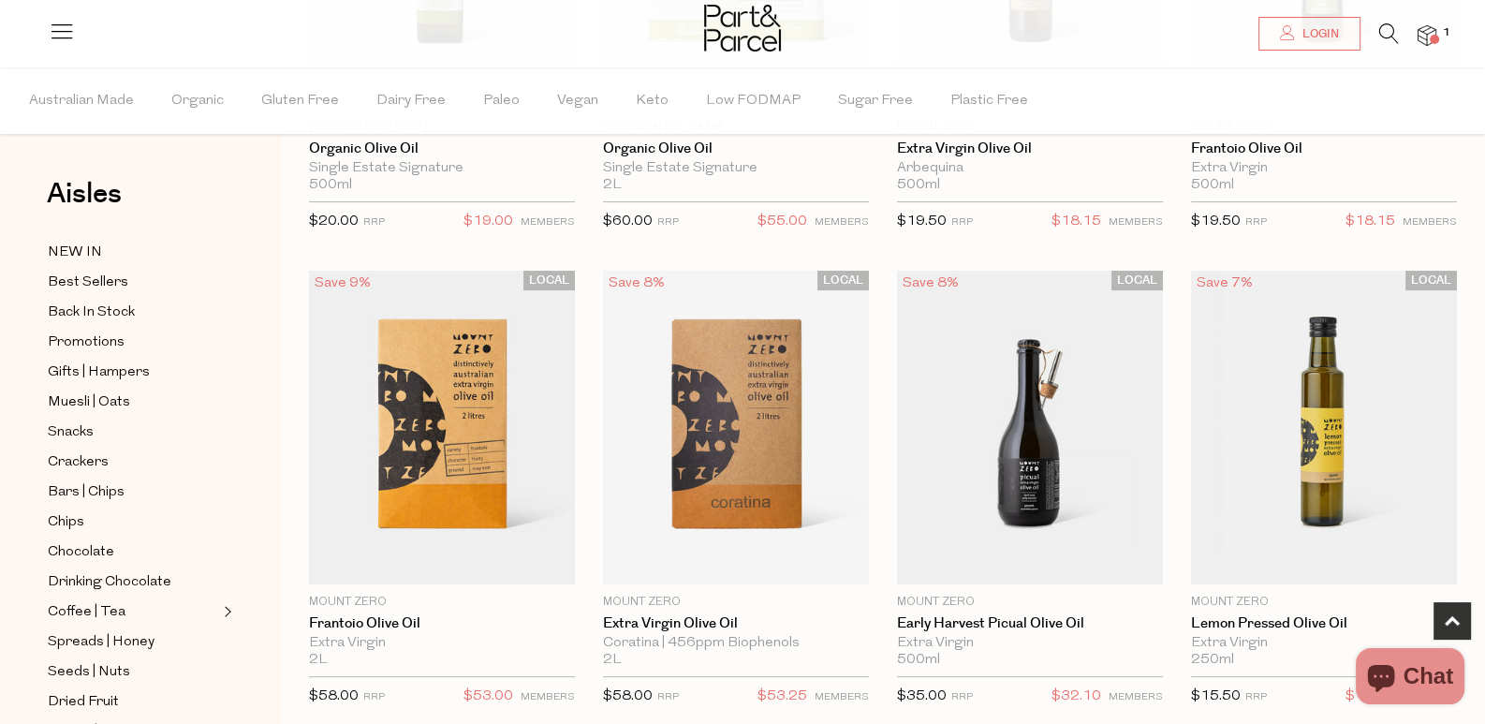
drag, startPoint x: 1097, startPoint y: 454, endPoint x: 1016, endPoint y: 465, distance: 82.2
copy p "Mount Zero"
click at [1382, 26] on icon at bounding box center [1389, 33] width 20 height 21
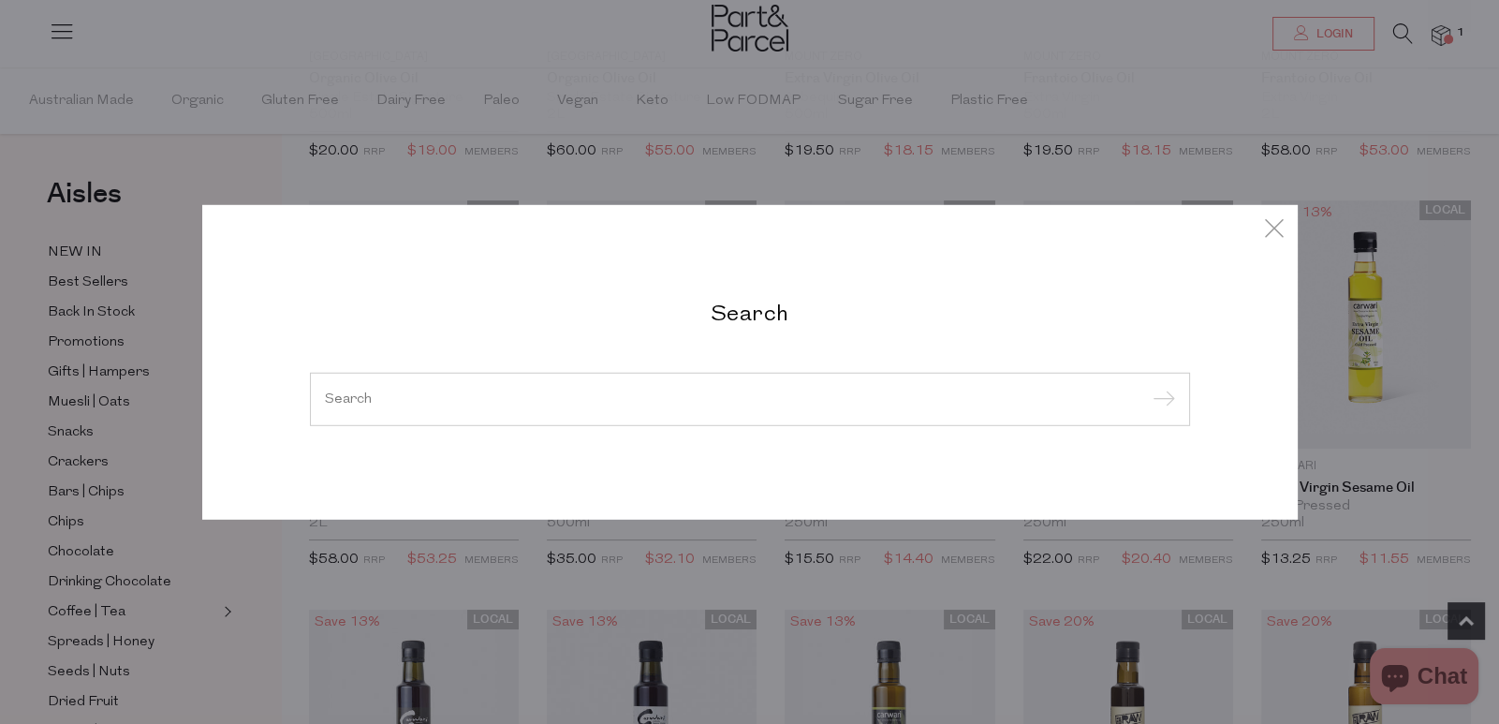
click at [851, 396] on input "search" at bounding box center [750, 398] width 850 height 14
paste input "Mount Zero"
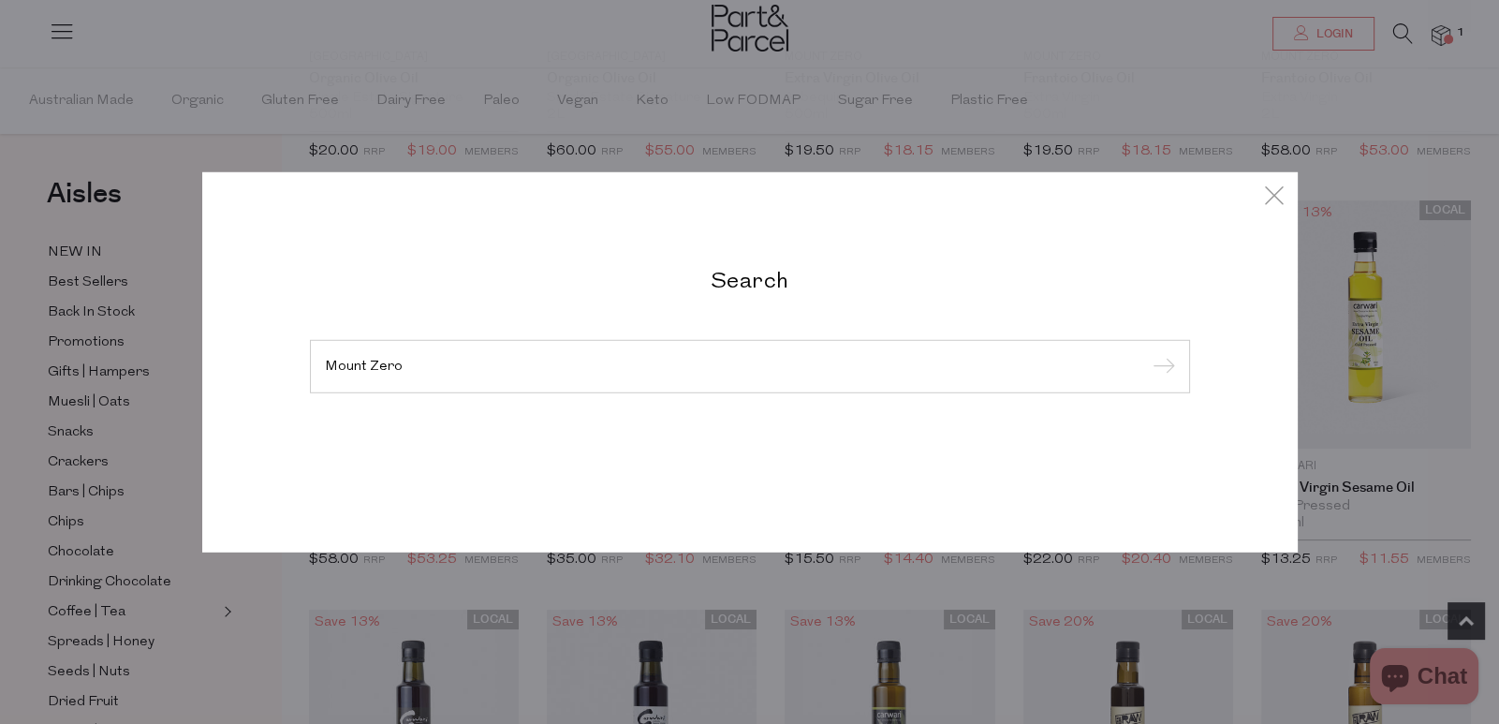
type input "Mount Zero"
click at [1147, 353] on input "submit" at bounding box center [1161, 367] width 28 height 28
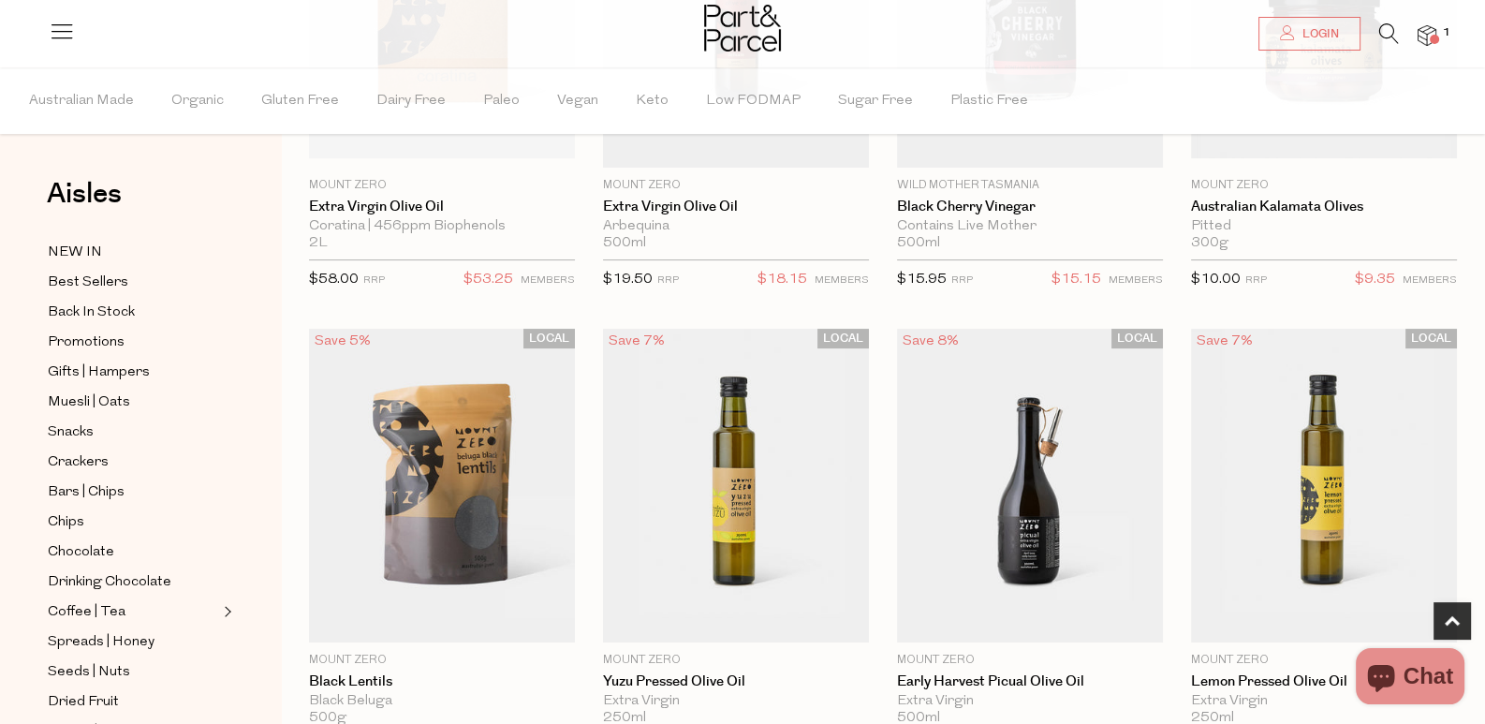
scroll to position [93, 0]
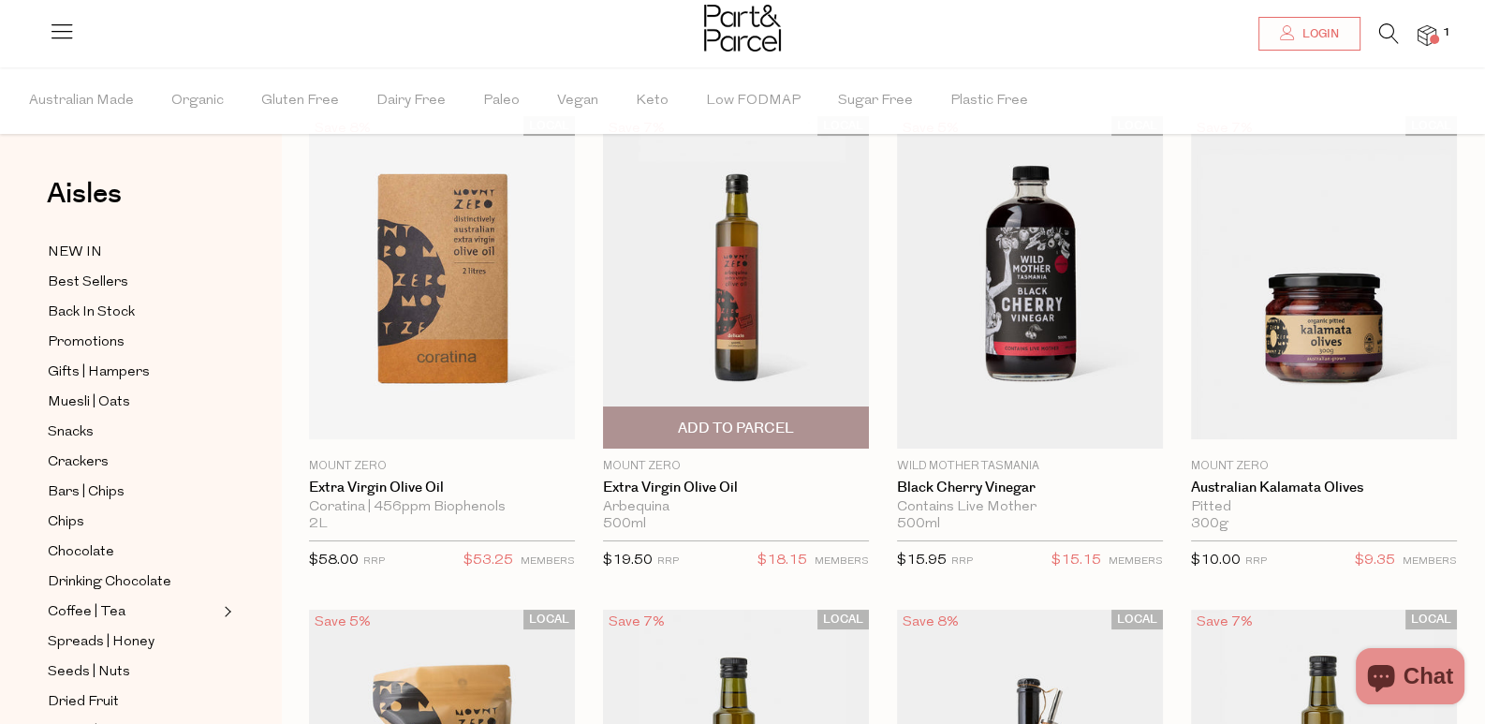
click at [647, 269] on img at bounding box center [736, 282] width 266 height 332
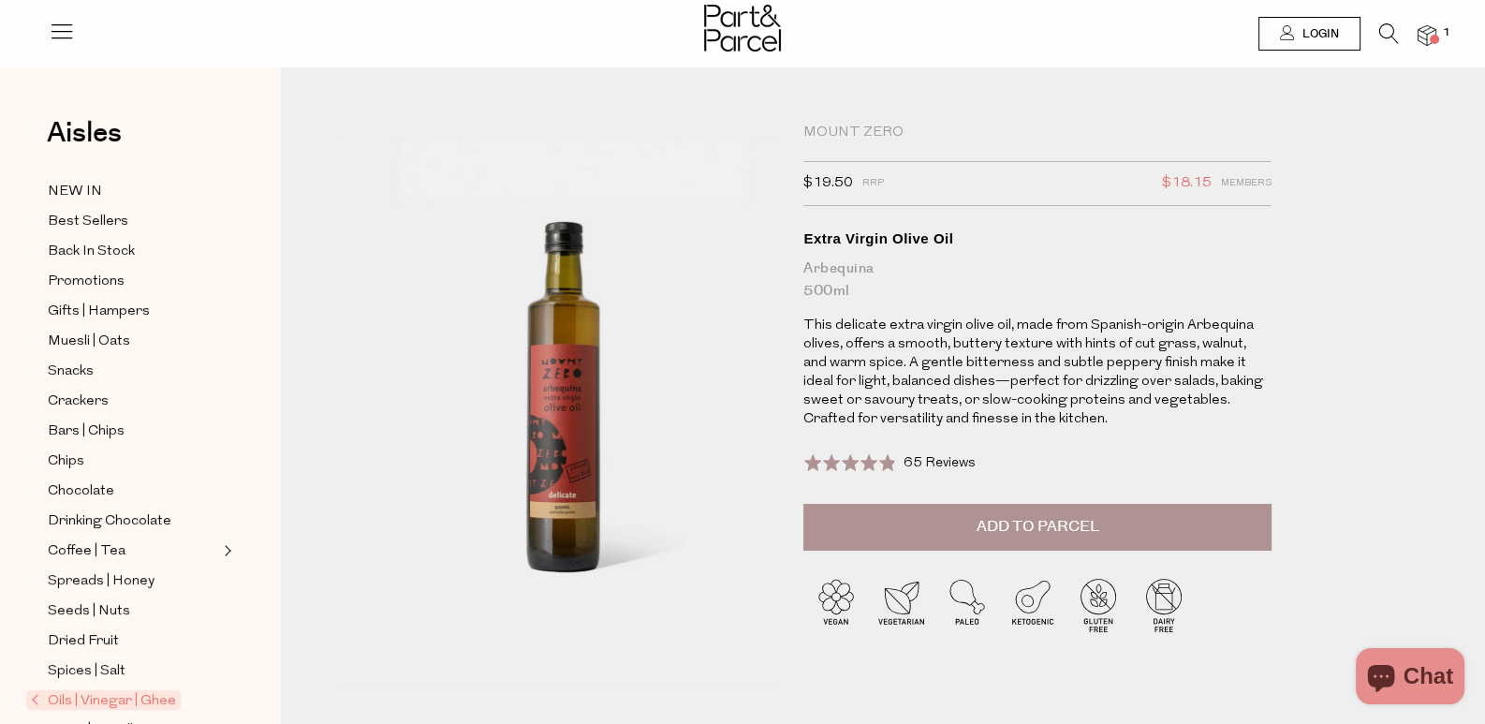
click at [847, 193] on span "$19.50" at bounding box center [828, 183] width 50 height 24
drag, startPoint x: 819, startPoint y: 200, endPoint x: 864, endPoint y: 202, distance: 45.0
click at [853, 196] on span "$19.50" at bounding box center [828, 183] width 50 height 24
copy span "$19.50"
drag, startPoint x: 1170, startPoint y: 207, endPoint x: 1222, endPoint y: 206, distance: 51.5
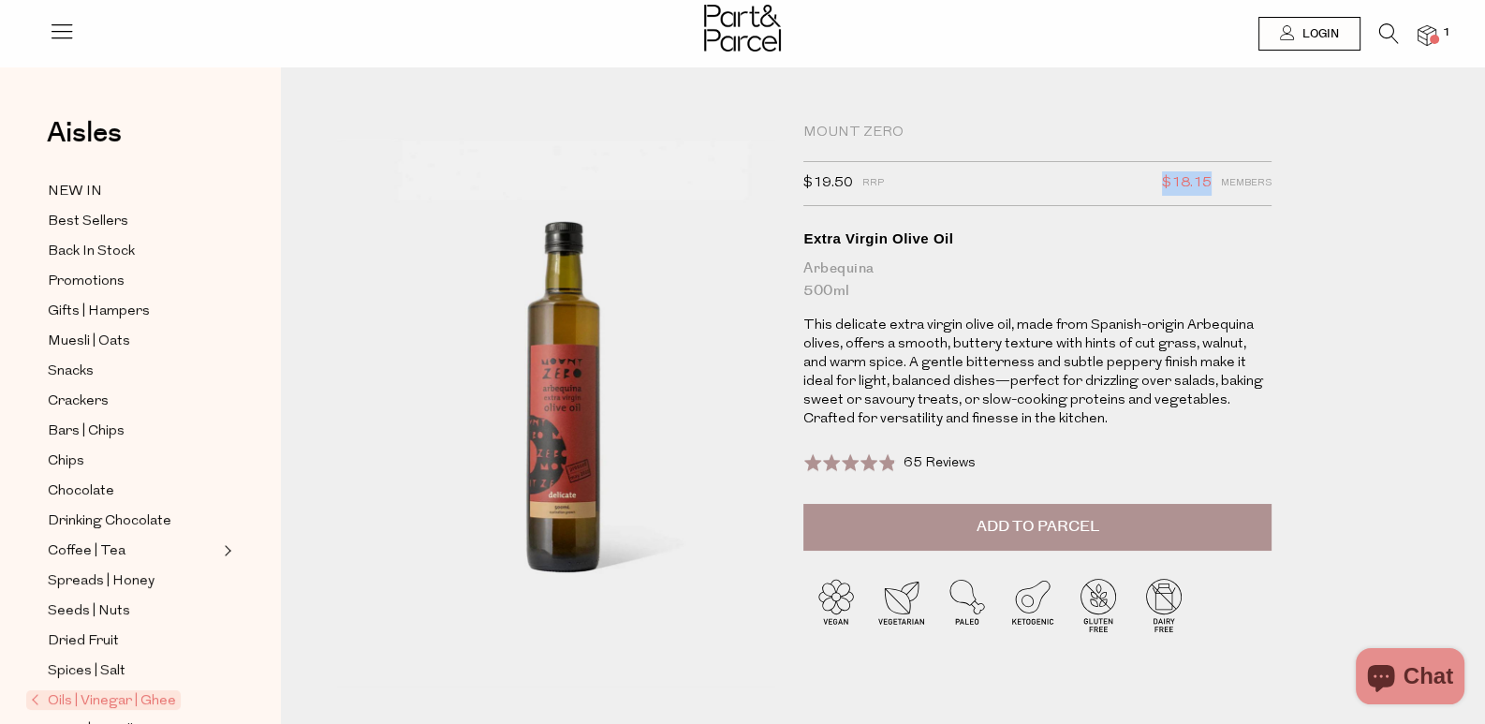
click at [1222, 206] on div "$19.50 RRP $18.15 Members" at bounding box center [1037, 183] width 468 height 45
copy span "$18.15"
click at [1389, 38] on icon at bounding box center [1389, 33] width 20 height 21
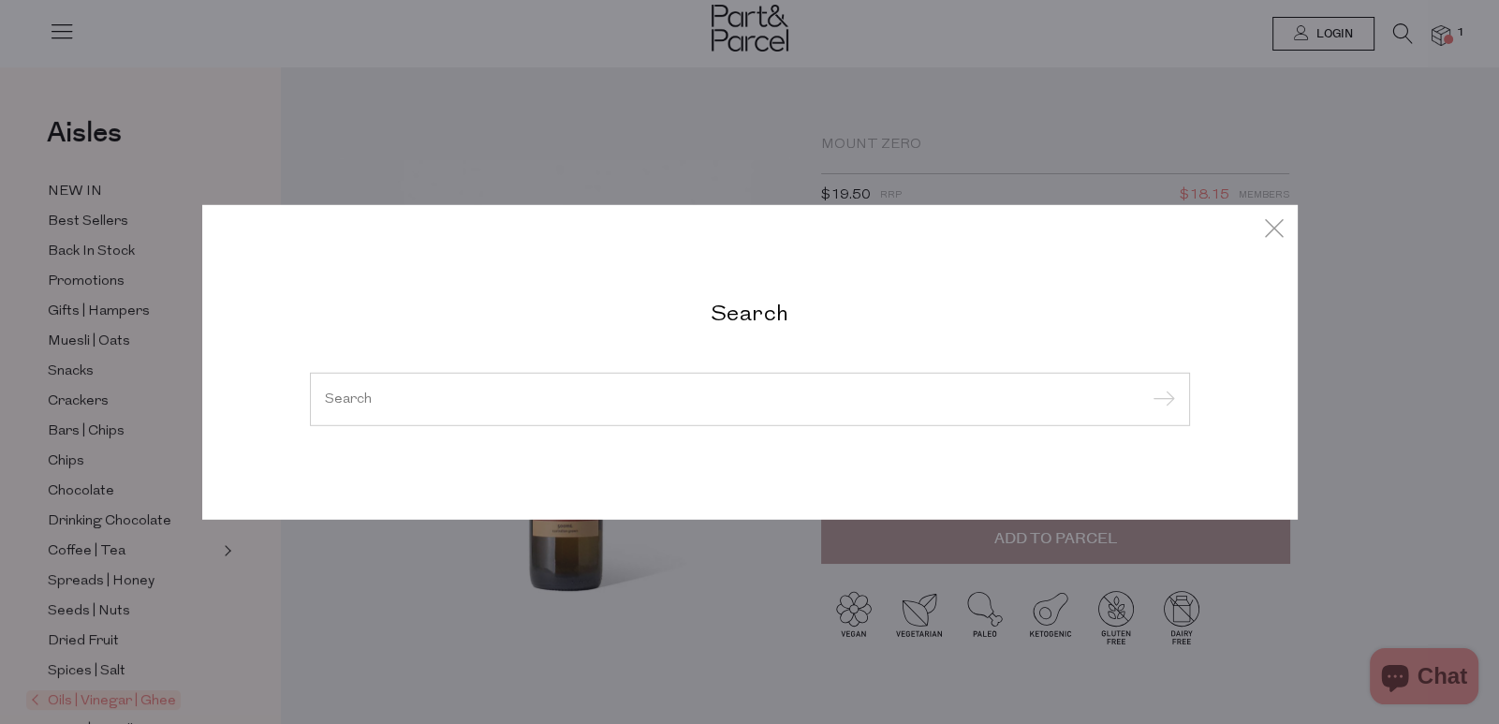
paste input "Buckwheat Flour"
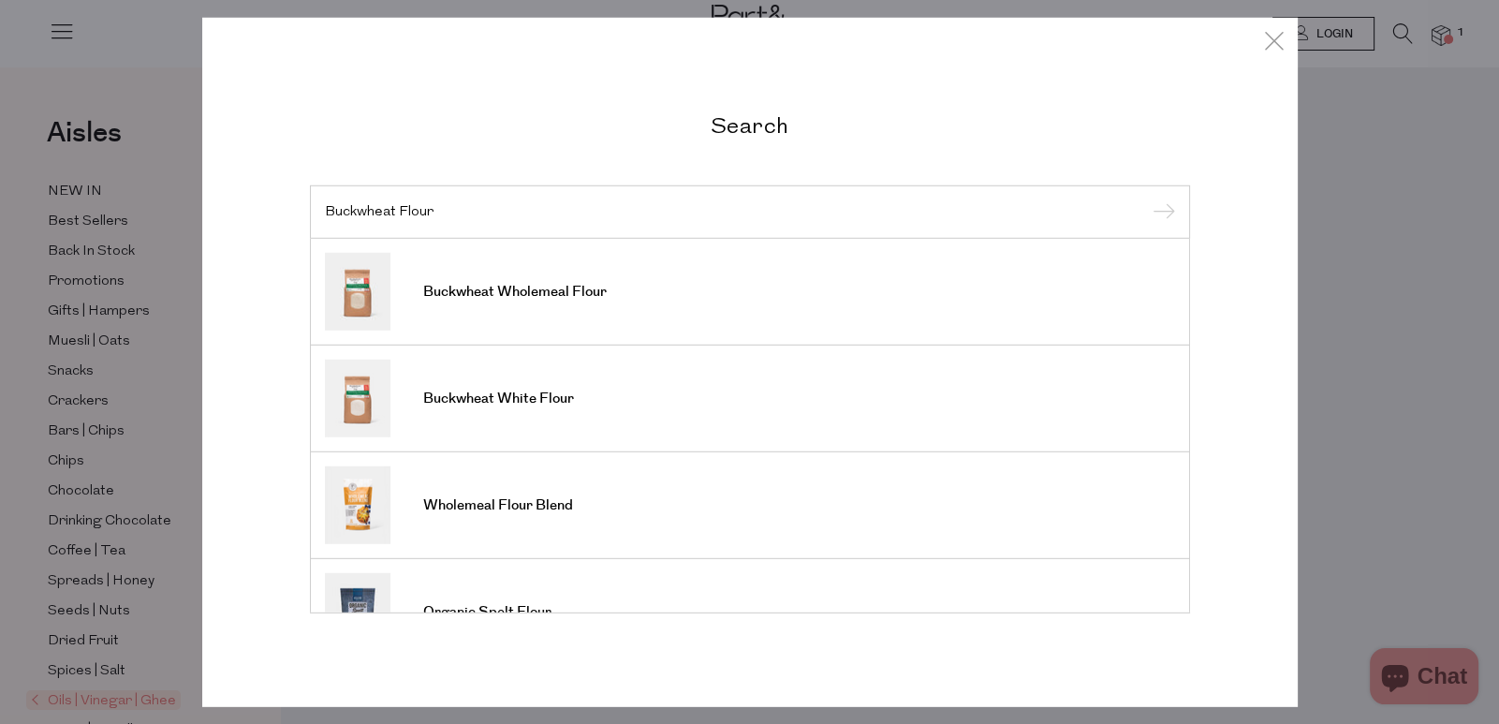
type input "Buckwheat Flour"
click at [634, 383] on link "Buckwheat White Flour" at bounding box center [750, 399] width 850 height 78
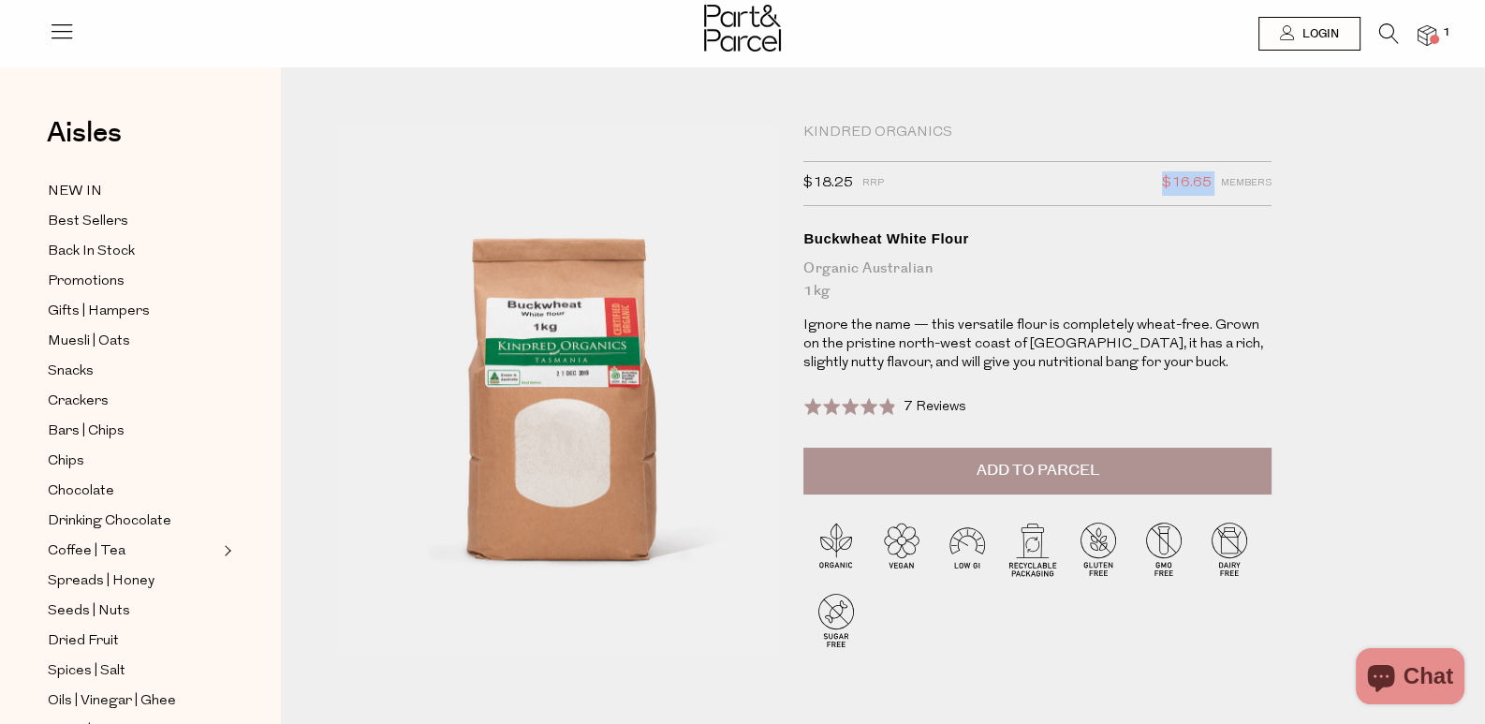
drag, startPoint x: 1172, startPoint y: 199, endPoint x: 1231, endPoint y: 201, distance: 59.0
click at [1231, 196] on span "$16.65 Members" at bounding box center [1217, 183] width 110 height 24
copy span "$16.65"
click at [1383, 28] on icon at bounding box center [1389, 33] width 20 height 21
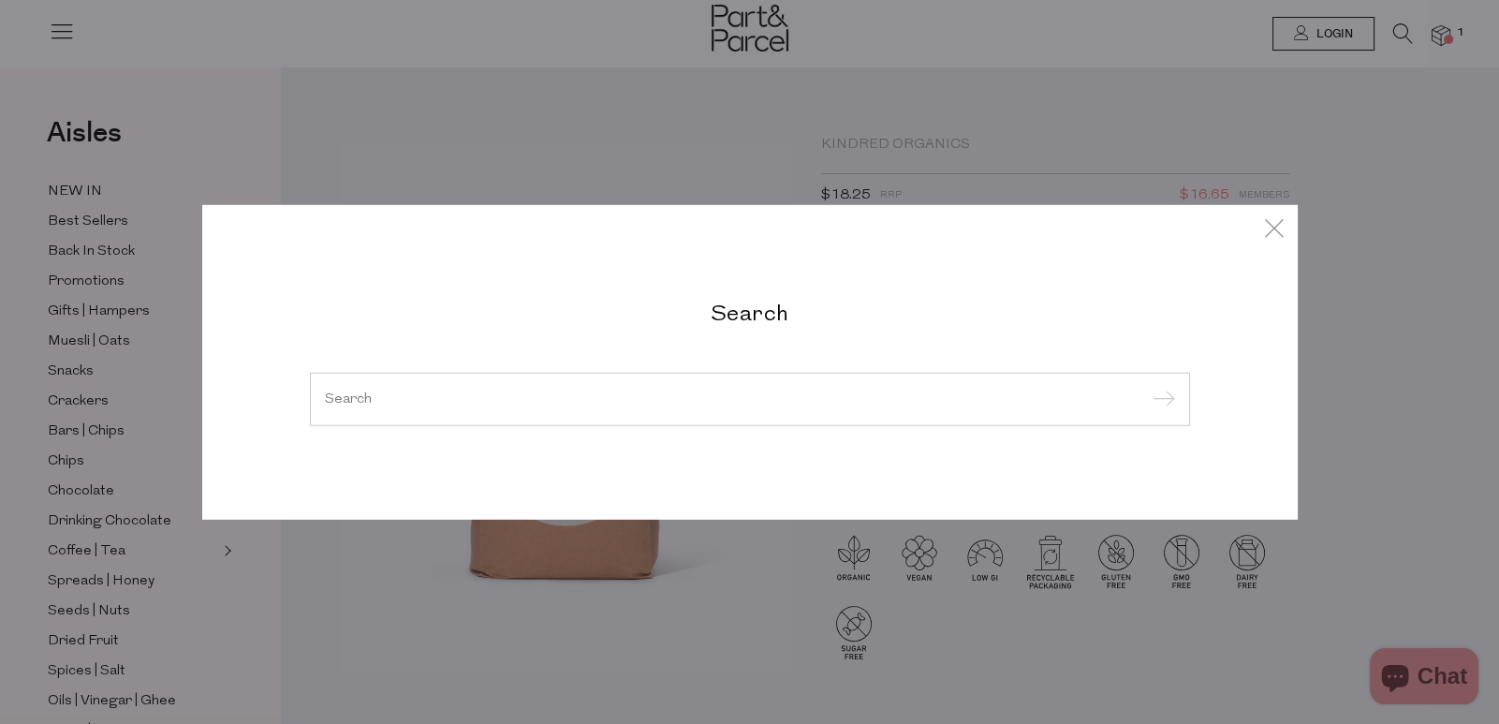
paste input "Sea Salt Flakes"
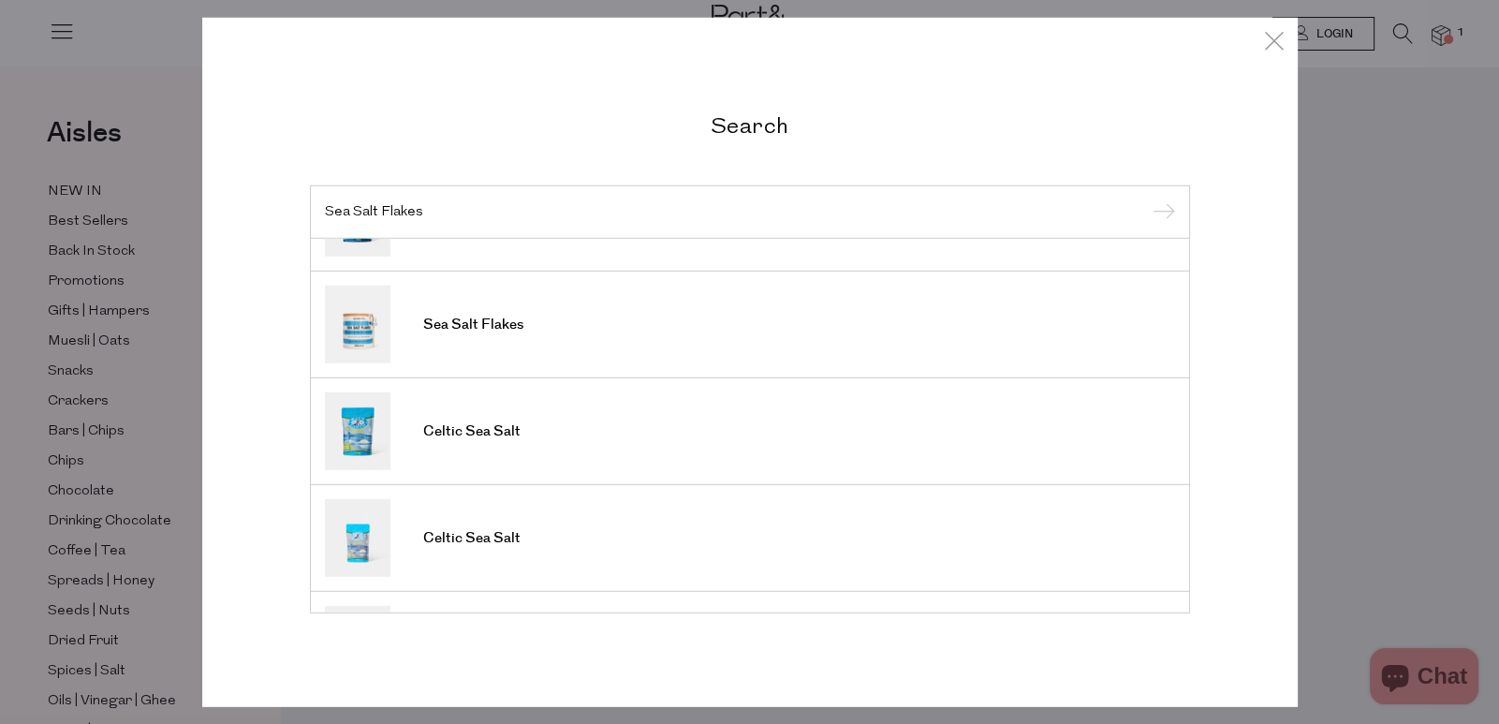
scroll to position [186, 0]
type input "Sea Salt Flakes"
click at [594, 337] on link "Sea Salt Flakes" at bounding box center [750, 319] width 850 height 78
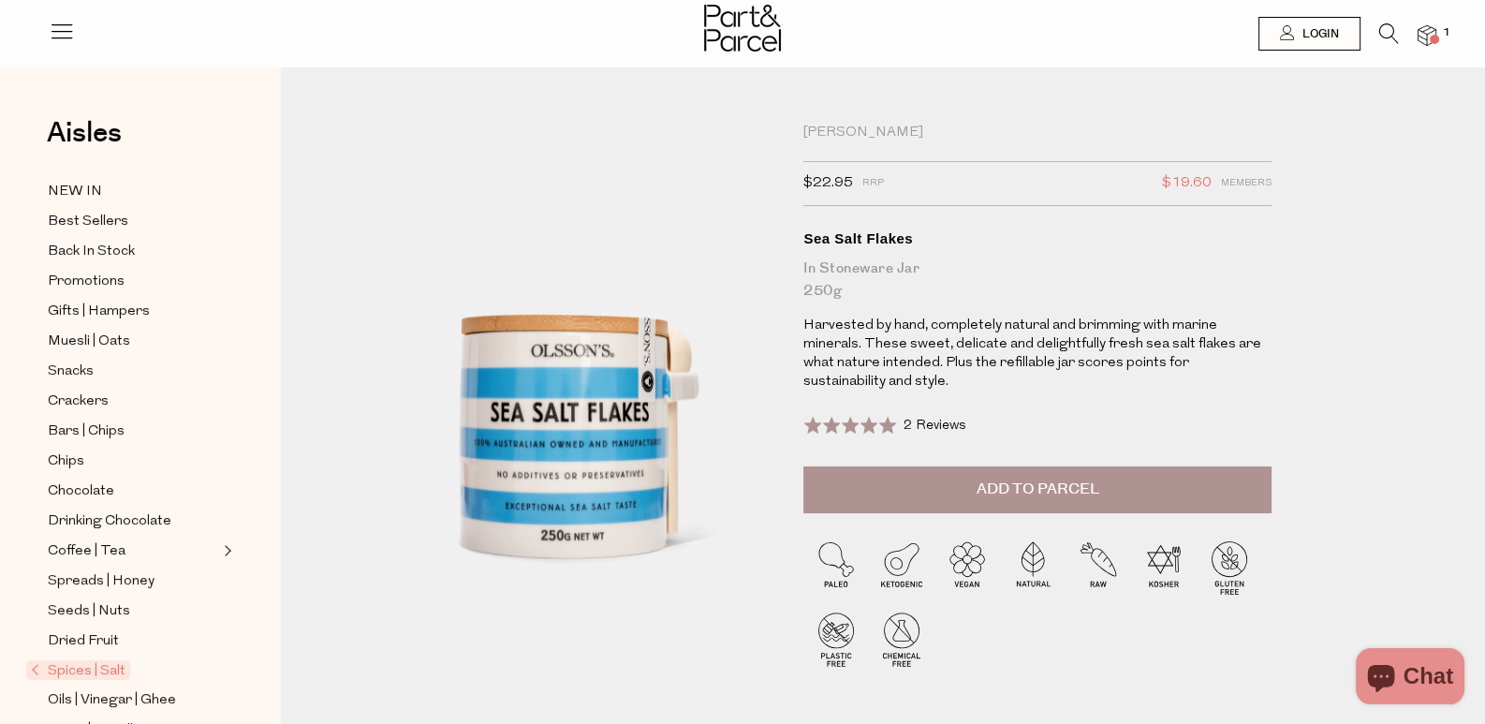
drag, startPoint x: 811, startPoint y: 203, endPoint x: 865, endPoint y: 204, distance: 54.3
click at [865, 204] on div "[PERSON_NAME] $22.95 RRP $19.60 Members Available: In Stock Sea Salt Flakes In …" at bounding box center [1069, 413] width 560 height 579
copy span "$22.95"
drag, startPoint x: 1175, startPoint y: 203, endPoint x: 1222, endPoint y: 202, distance: 46.8
click at [1212, 196] on span "$19.60" at bounding box center [1187, 183] width 50 height 24
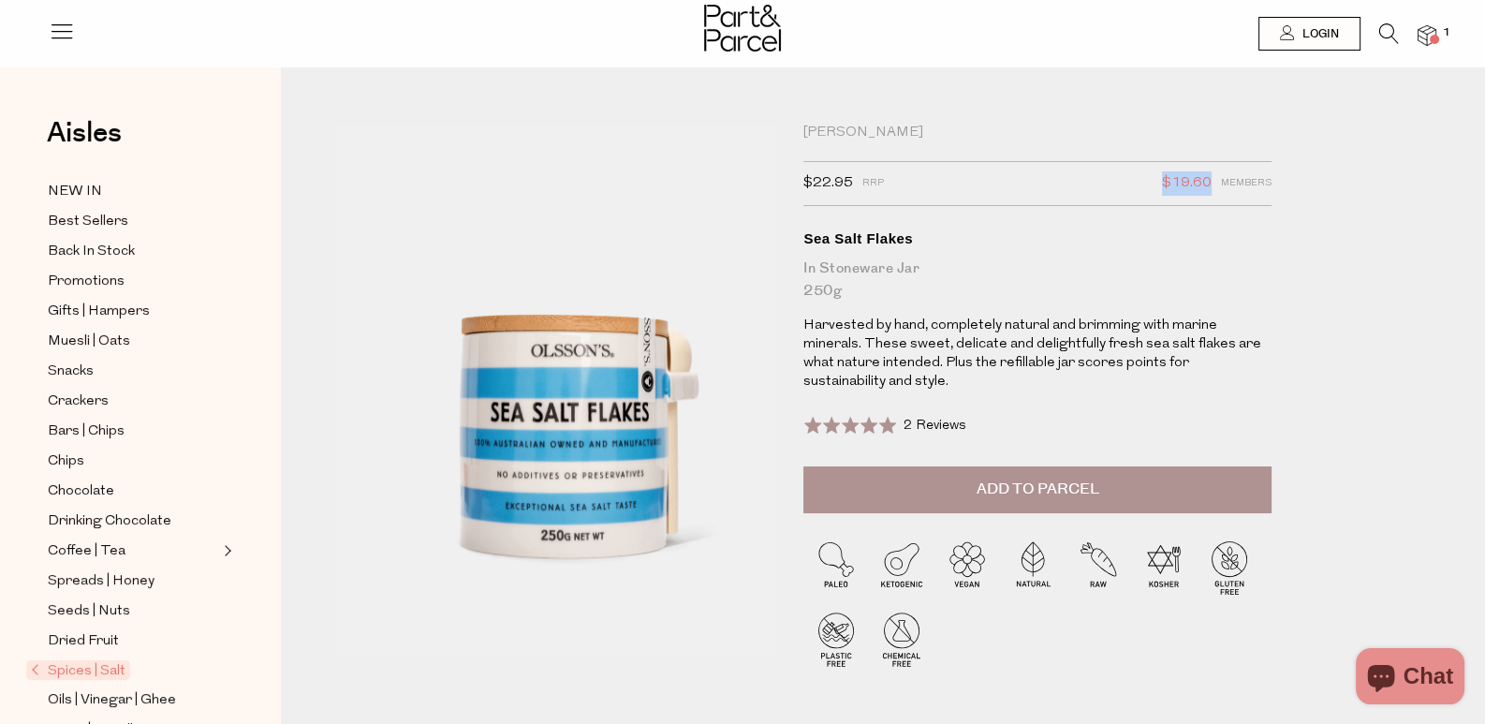
copy span "$19.60"
click at [1388, 27] on icon at bounding box center [1389, 33] width 20 height 21
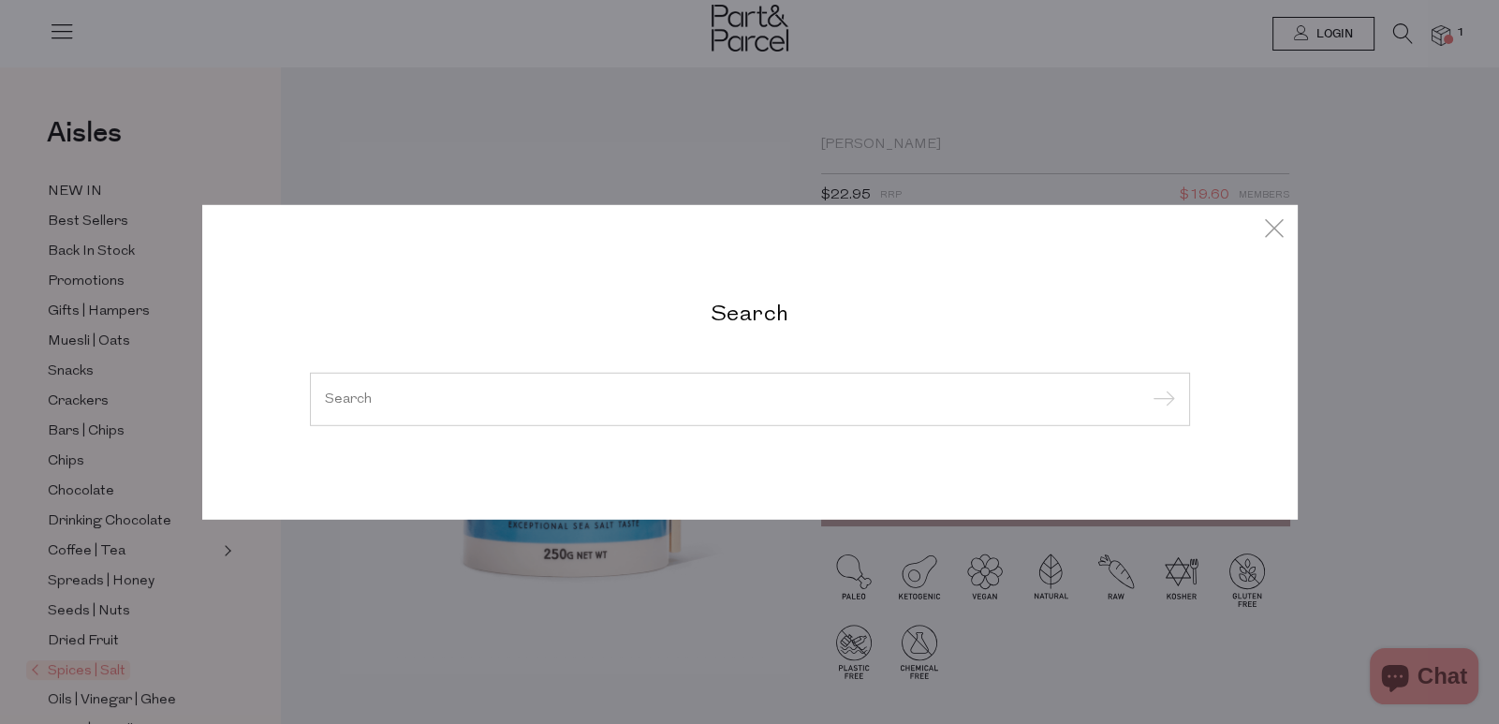
paste input "Mosquito Repellent"
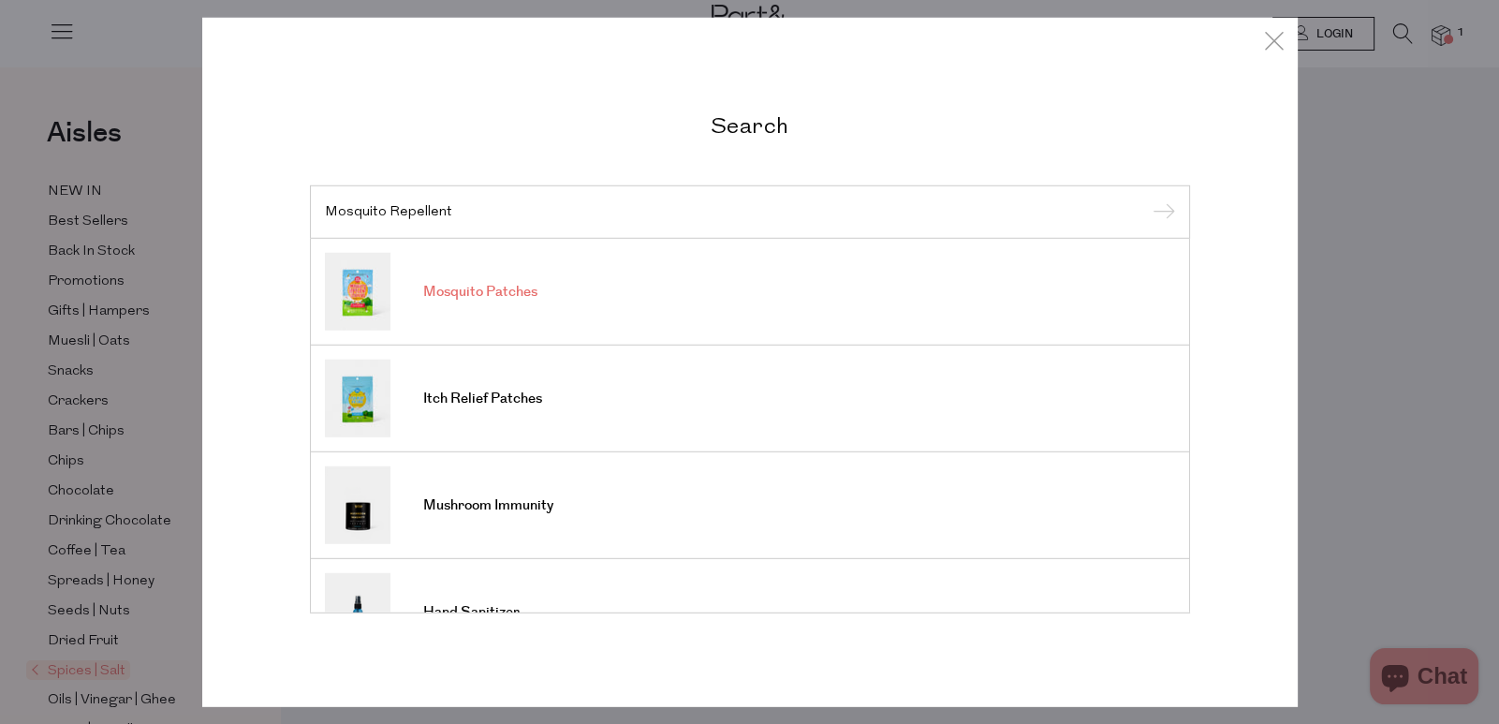
type input "Mosquito Repellent"
click at [716, 306] on link "Mosquito Patches" at bounding box center [750, 292] width 850 height 78
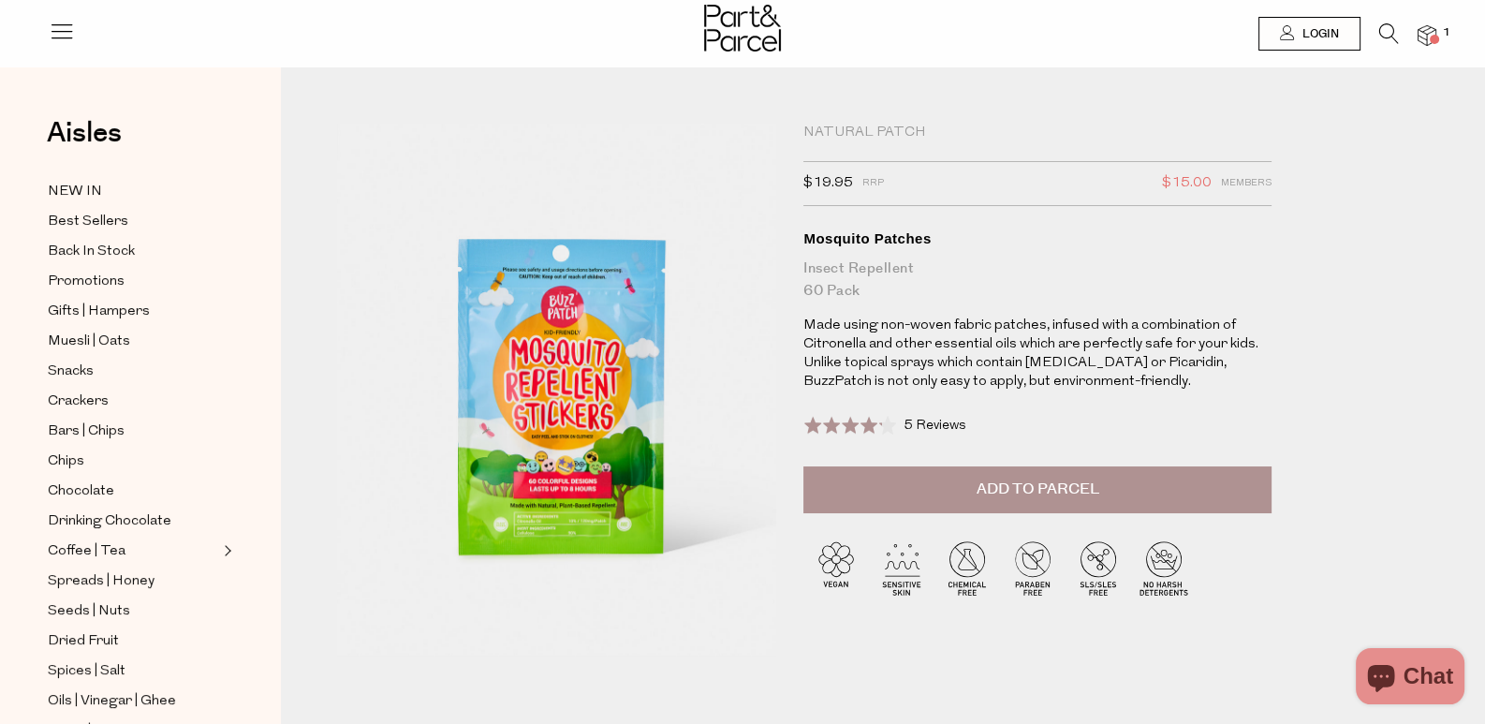
click at [1345, 302] on div "Natural Patch $19.95 RRP $15.00 Members Available: In Stock Mosquito Patches In…" at bounding box center [883, 425] width 1120 height 602
drag, startPoint x: 810, startPoint y: 200, endPoint x: 866, endPoint y: 204, distance: 56.3
click at [866, 204] on div "Natural Patch $19.95 RRP $15.00 Members Available: In Stock Mosquito Patches In…" at bounding box center [1069, 401] width 560 height 555
click at [1396, 29] on icon at bounding box center [1389, 33] width 20 height 21
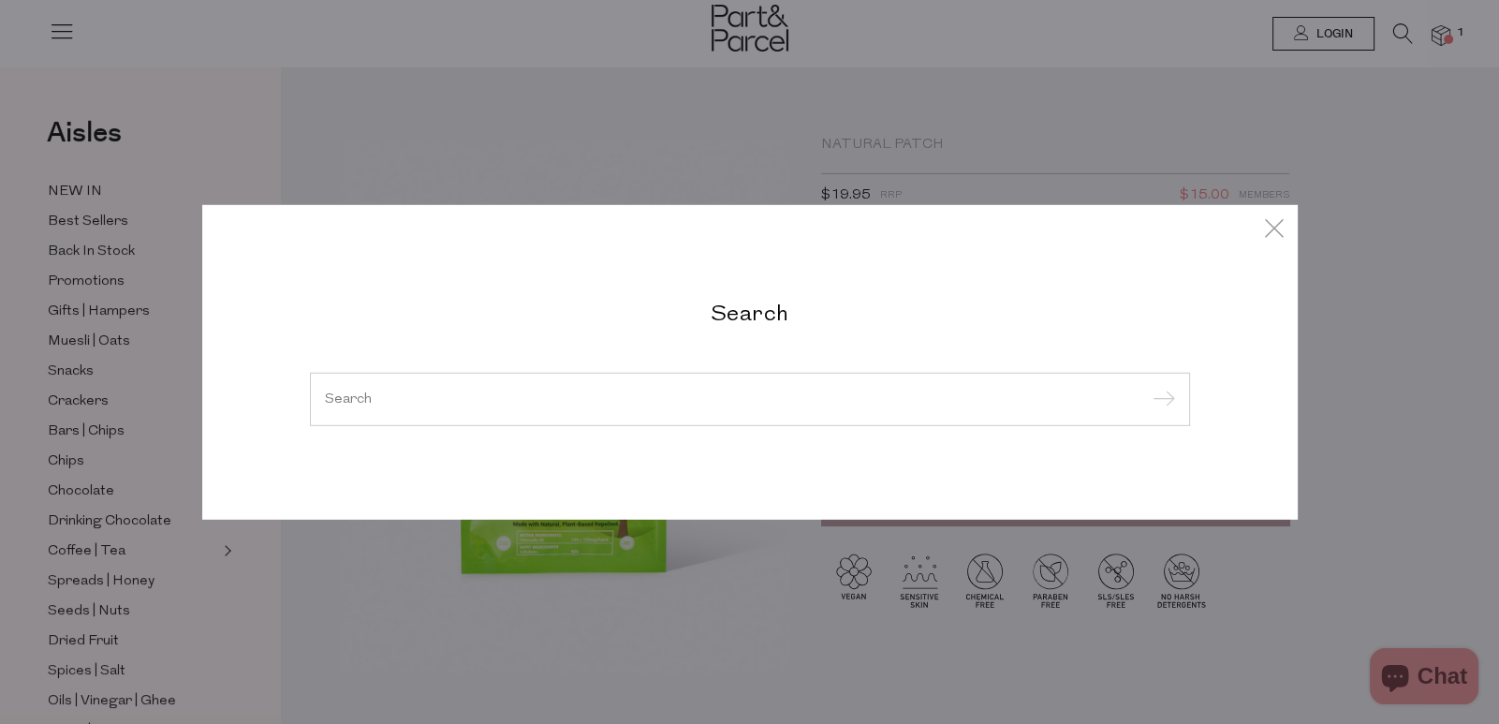
click at [1396, 29] on div "Search" at bounding box center [749, 362] width 1499 height 724
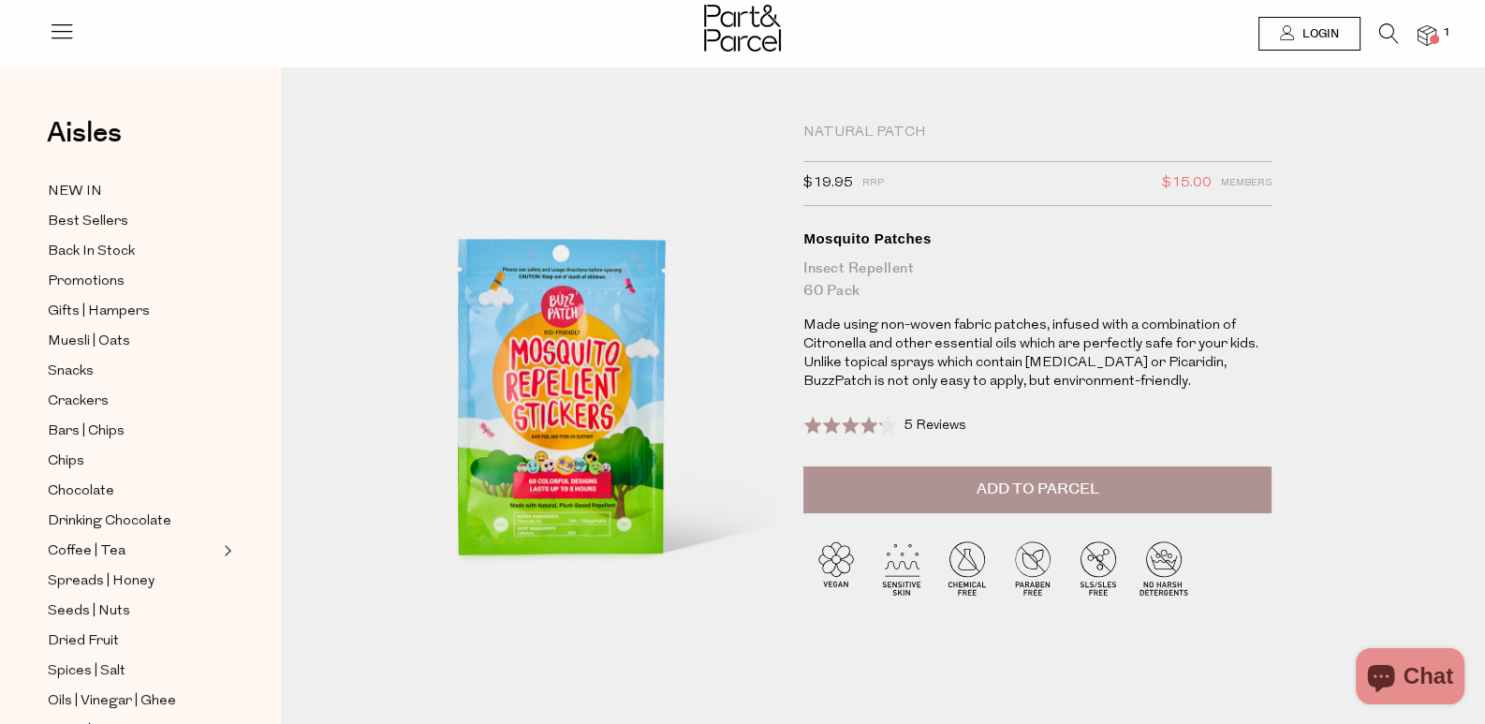
click at [1396, 29] on icon at bounding box center [1389, 33] width 20 height 21
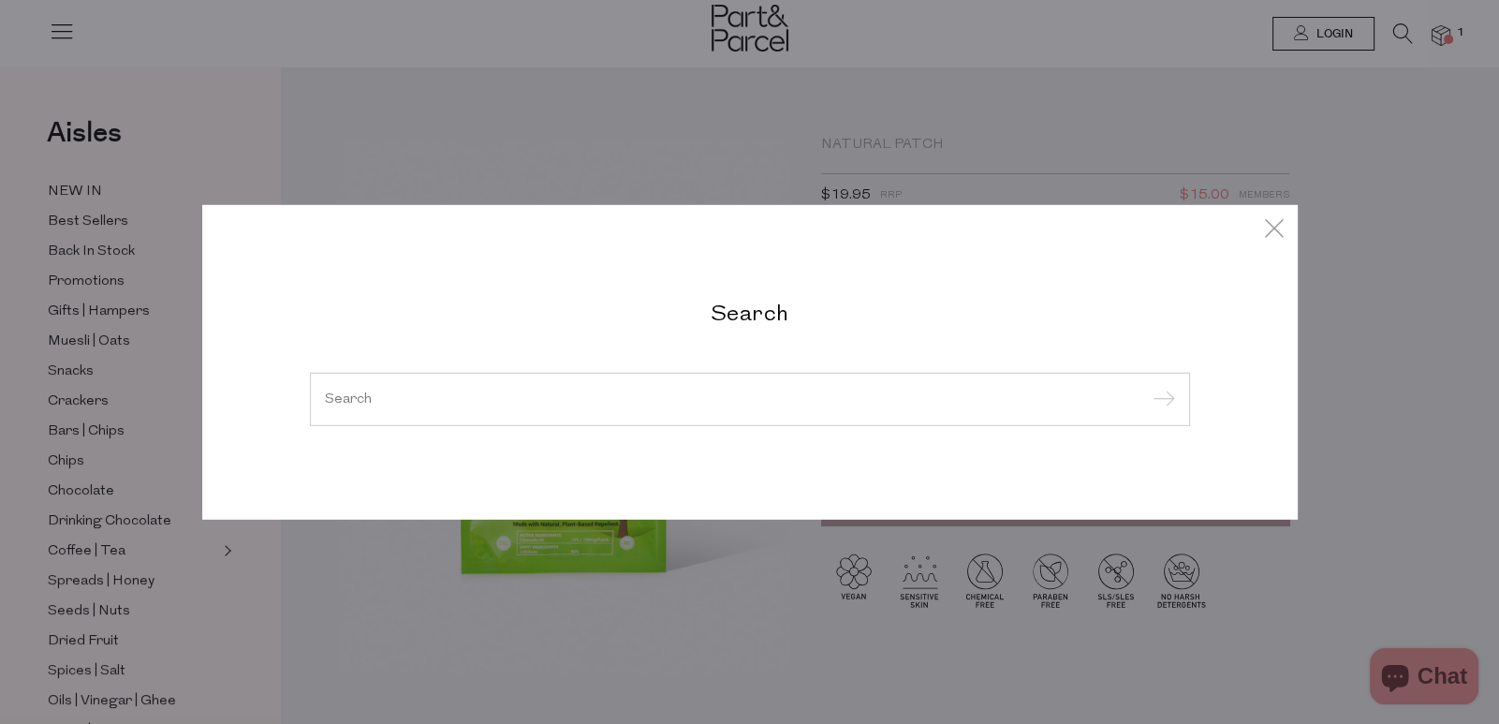
click at [752, 391] on input "search" at bounding box center [750, 398] width 850 height 14
paste input "Loco Love"
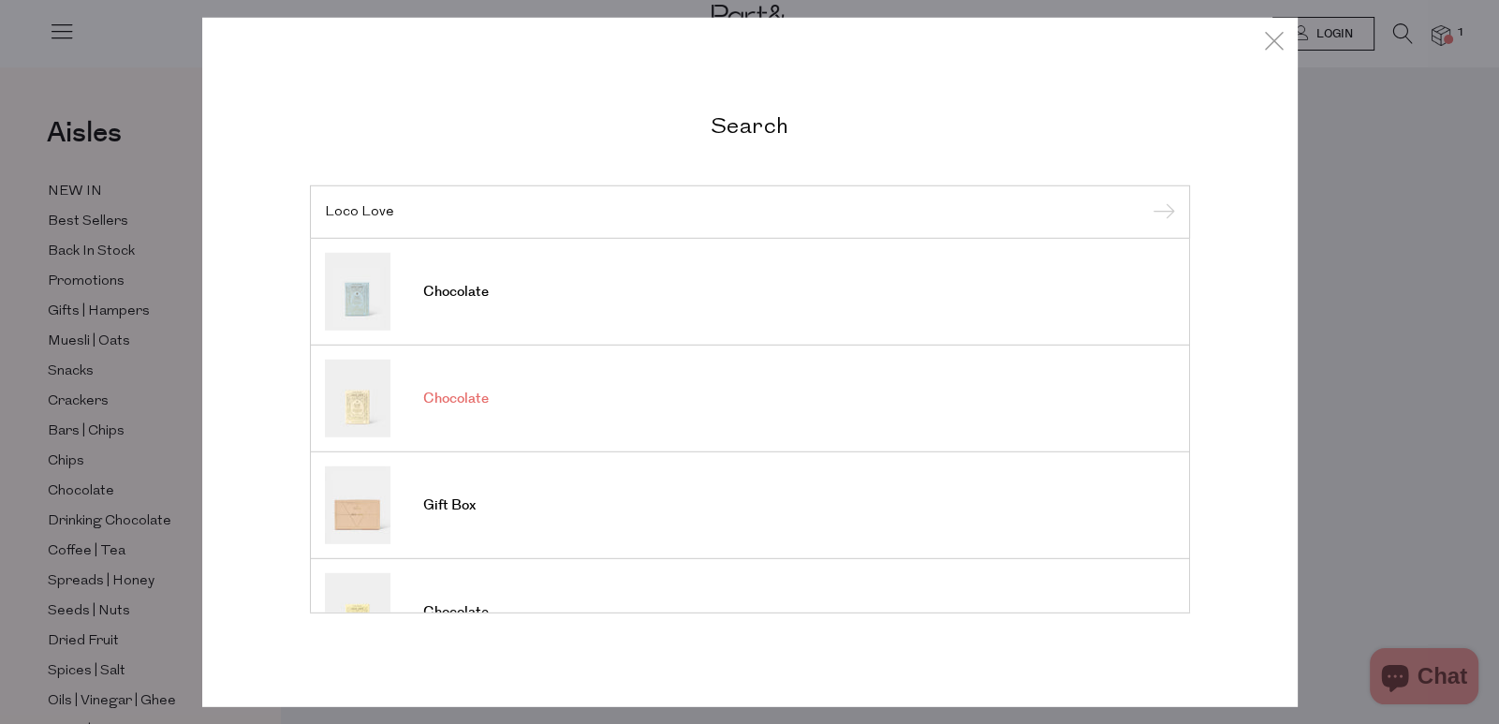
type input "Loco Love"
click at [714, 380] on link "Chocolate" at bounding box center [750, 399] width 850 height 78
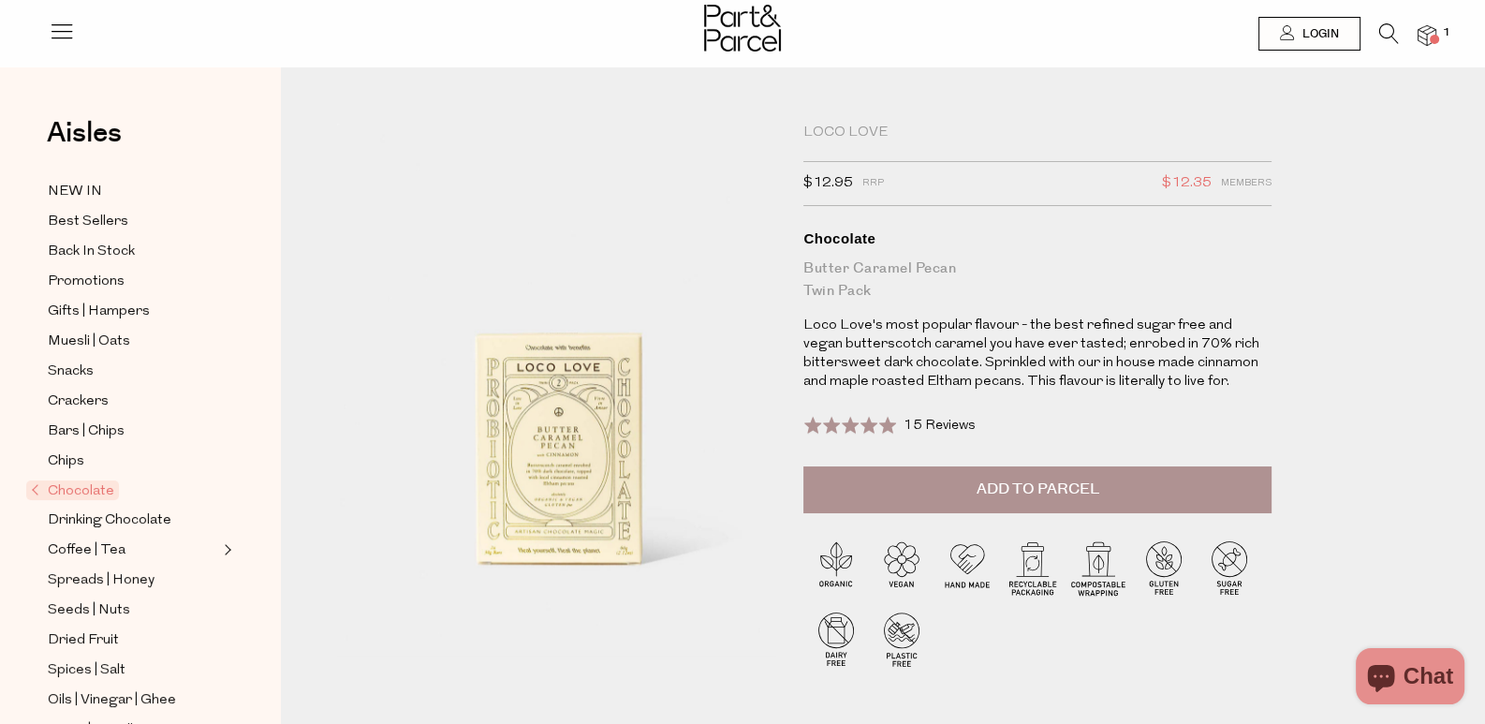
drag, startPoint x: 815, startPoint y: 201, endPoint x: 867, endPoint y: 206, distance: 52.6
click at [867, 196] on span "$12.95 RRP" at bounding box center [843, 183] width 81 height 24
copy span "$12.95"
drag, startPoint x: 1176, startPoint y: 204, endPoint x: 1225, endPoint y: 204, distance: 48.7
click at [1225, 196] on span "$12.35 Members" at bounding box center [1217, 183] width 110 height 24
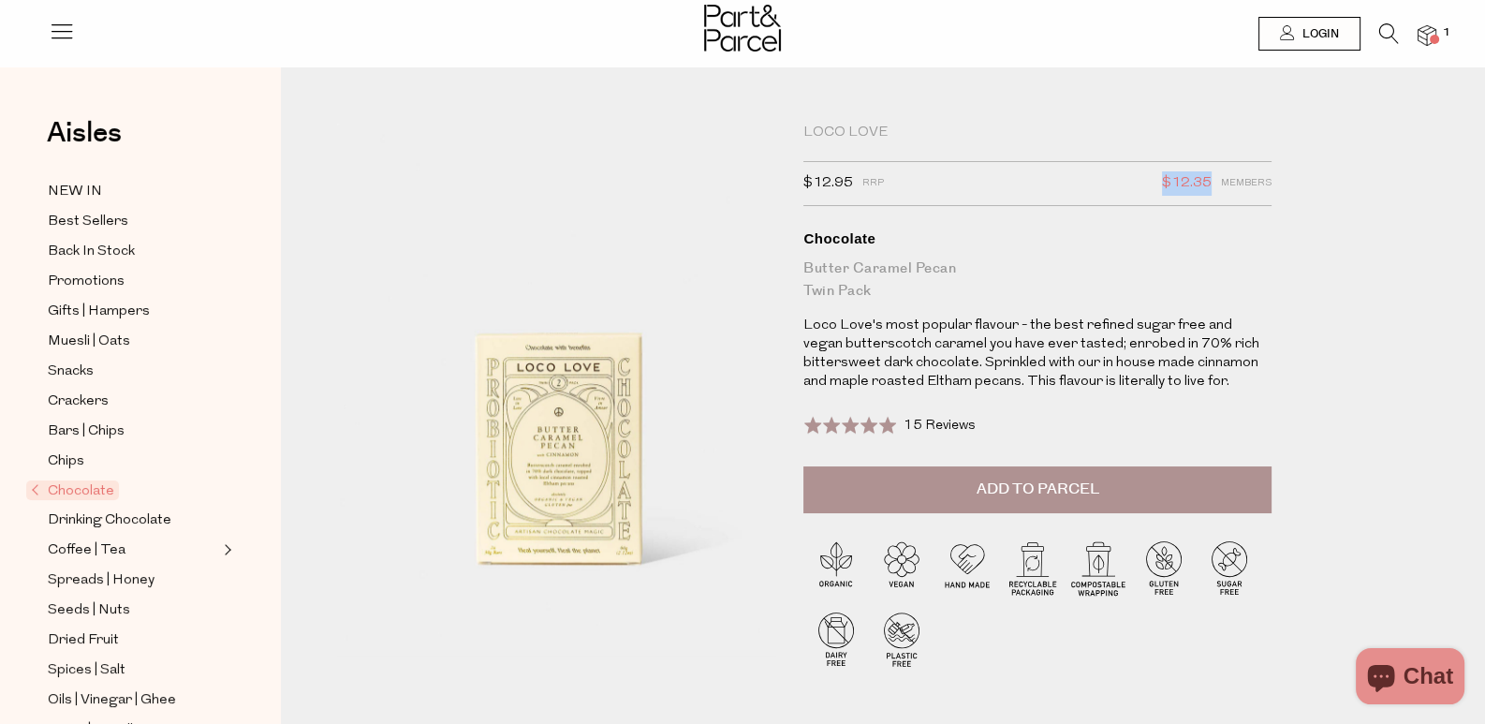
copy span "$12.35"
click at [1385, 27] on icon at bounding box center [1389, 33] width 20 height 21
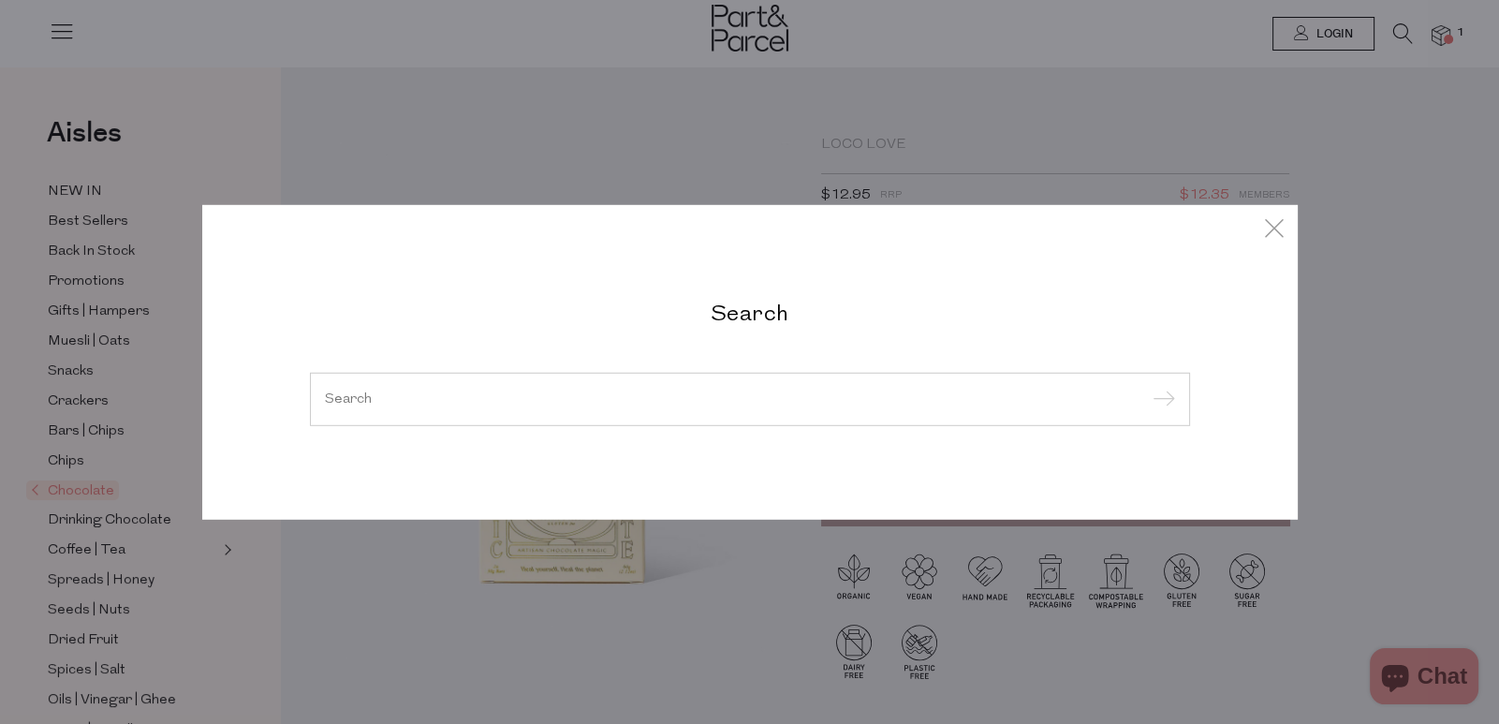
paste input "Diced Tomatoes"
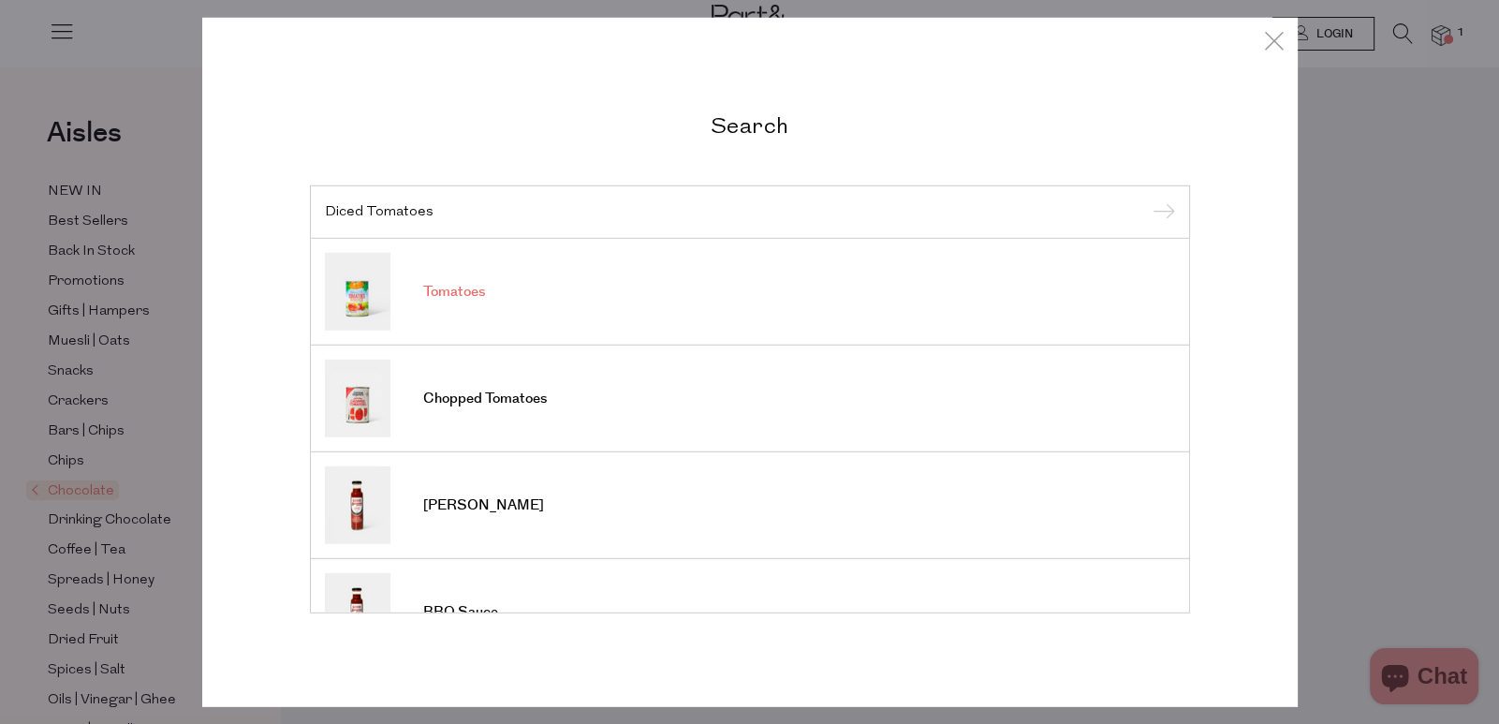
type input "Diced Tomatoes"
click at [596, 311] on link "Tomatoes" at bounding box center [750, 292] width 850 height 78
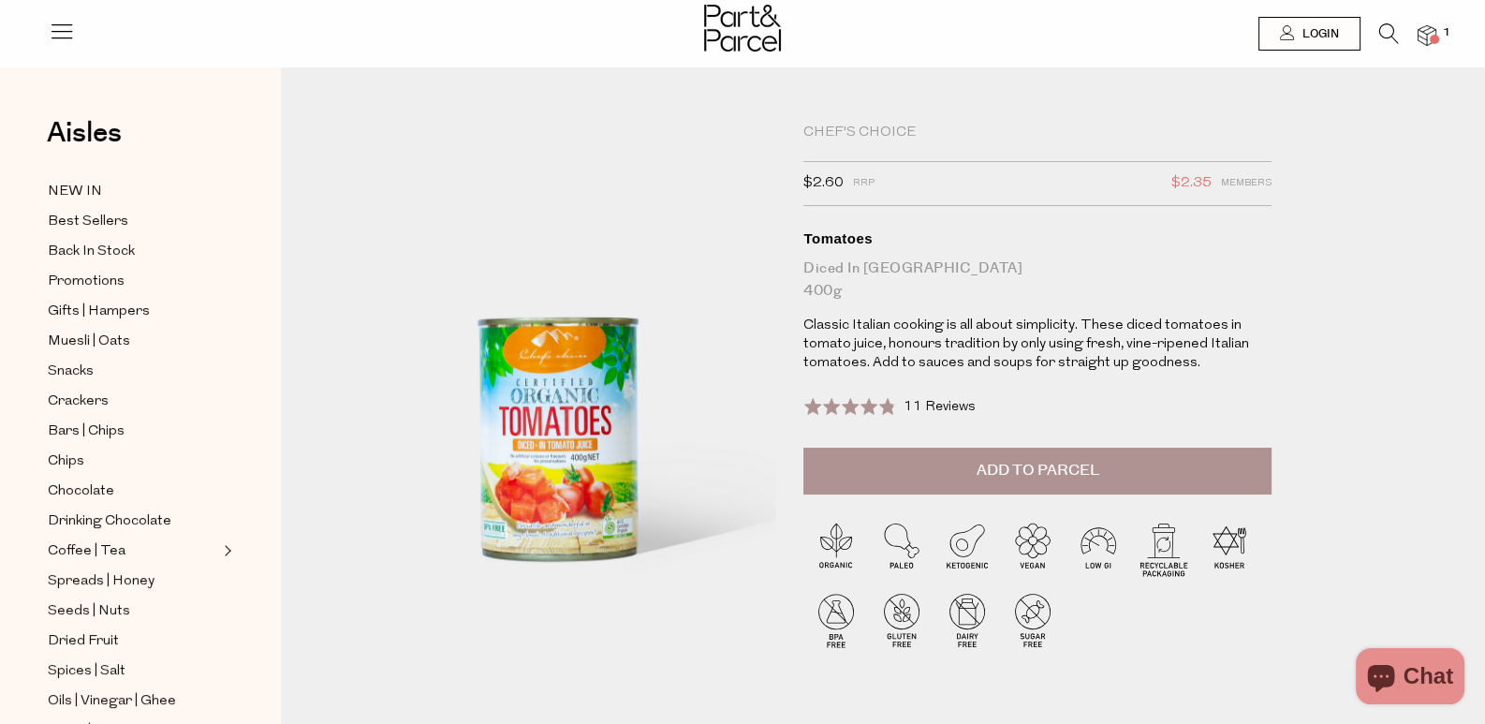
drag, startPoint x: 813, startPoint y: 207, endPoint x: 854, endPoint y: 210, distance: 41.3
click at [854, 210] on div "Chef's Choice $2.60 RRP $2.35 Members Available: In Stock Tomatoes Diced In Jui…" at bounding box center [1069, 404] width 560 height 560
copy span "$2.60"
click at [1389, 33] on icon at bounding box center [1389, 33] width 20 height 21
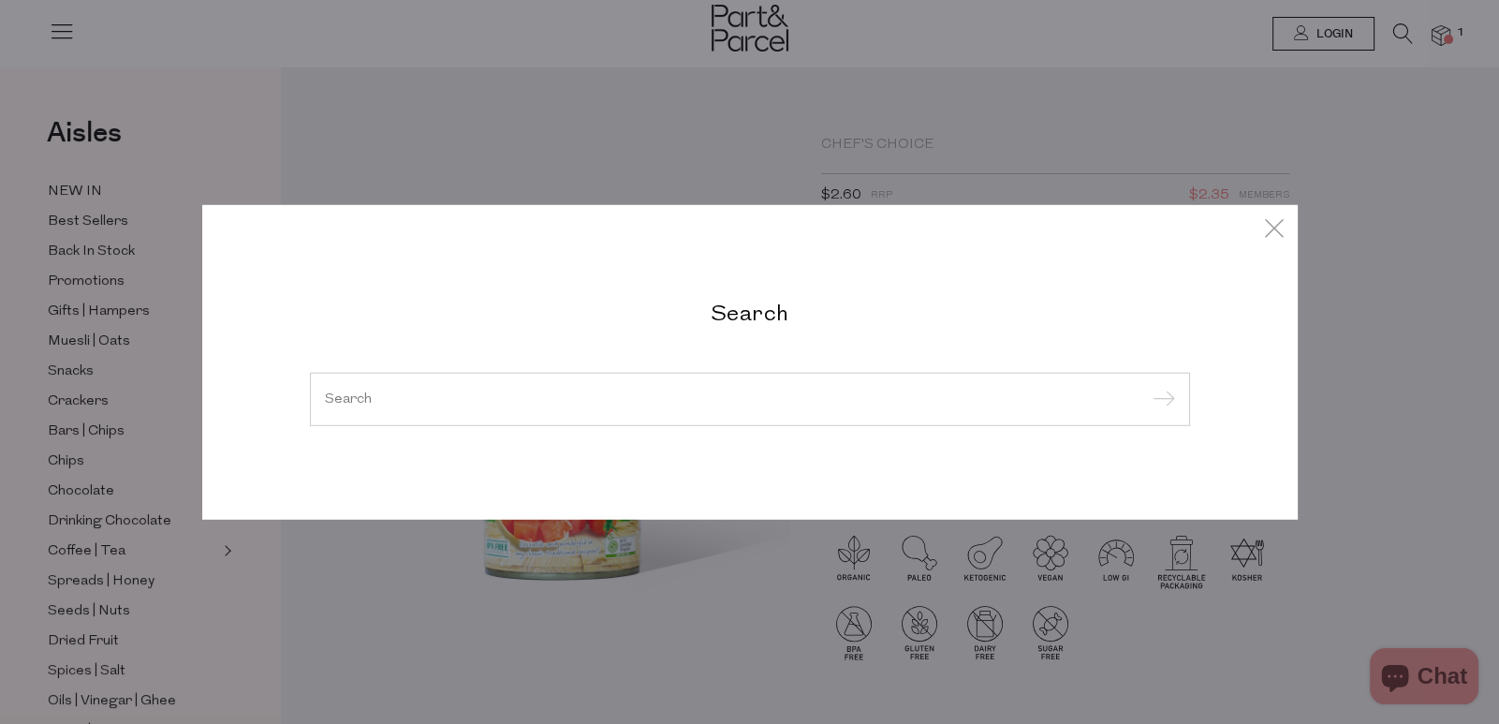
paste input "Organic Oats"
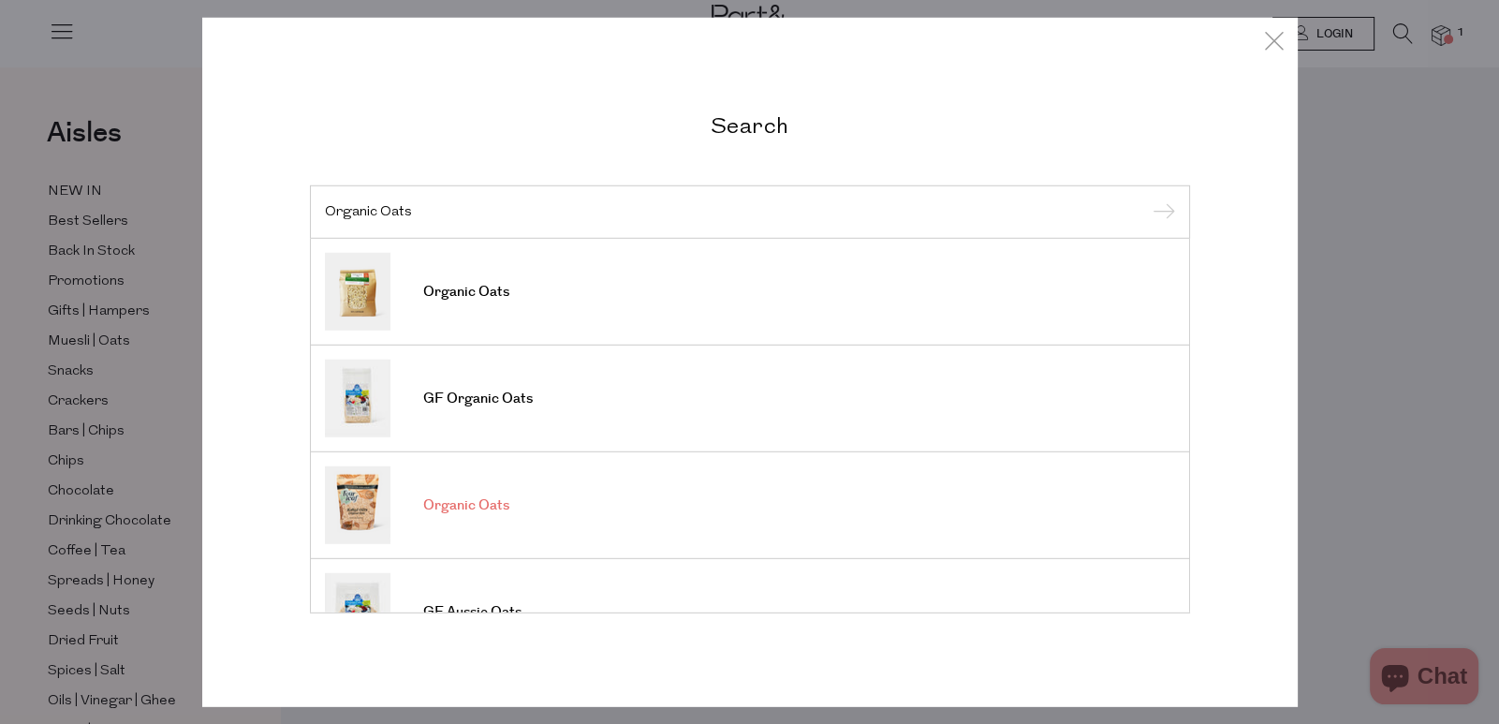
type input "Organic Oats"
click at [661, 524] on link "Organic Oats" at bounding box center [750, 505] width 850 height 78
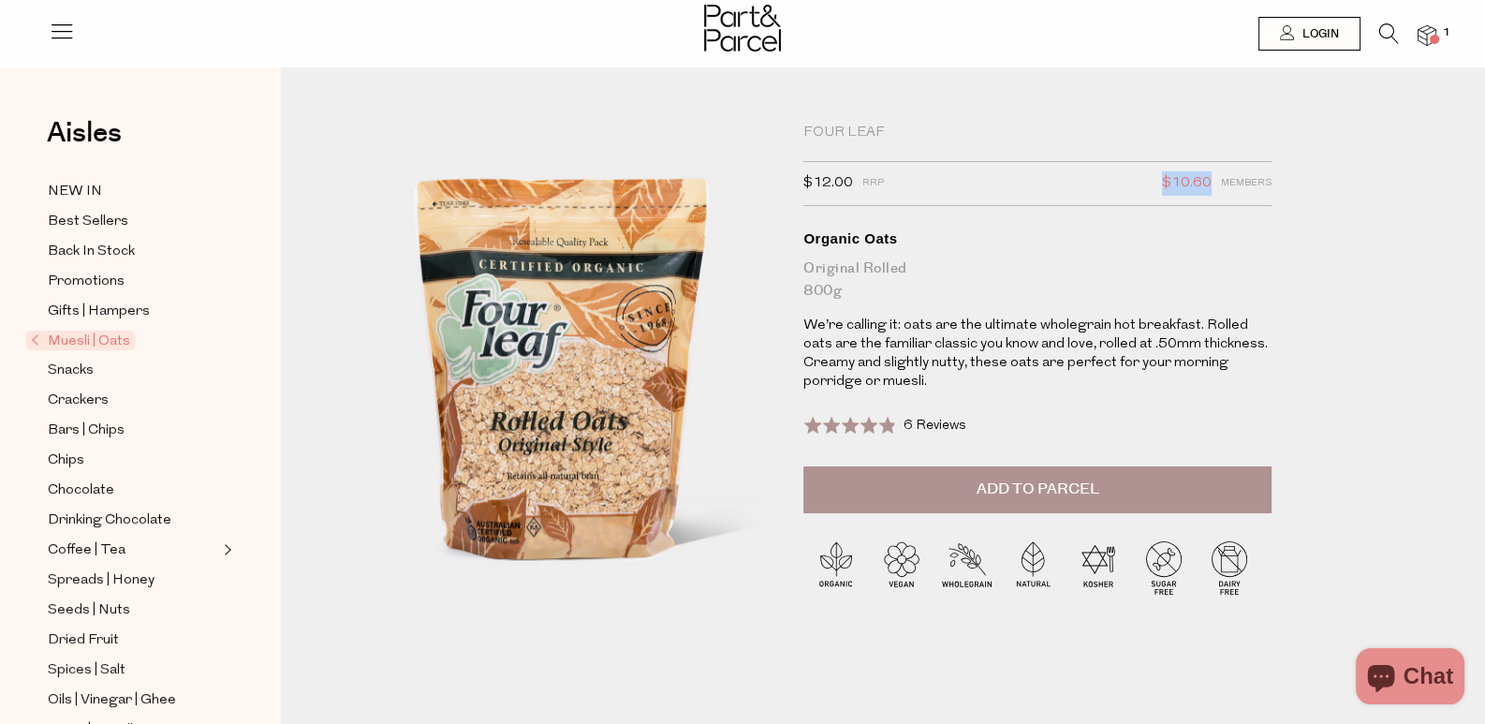
drag, startPoint x: 1170, startPoint y: 203, endPoint x: 1222, endPoint y: 200, distance: 51.6
click at [1222, 200] on div "$12.00 RRP $10.60 Members" at bounding box center [1037, 183] width 468 height 45
copy span "$10.60"
click at [1379, 24] on icon at bounding box center [1389, 33] width 20 height 21
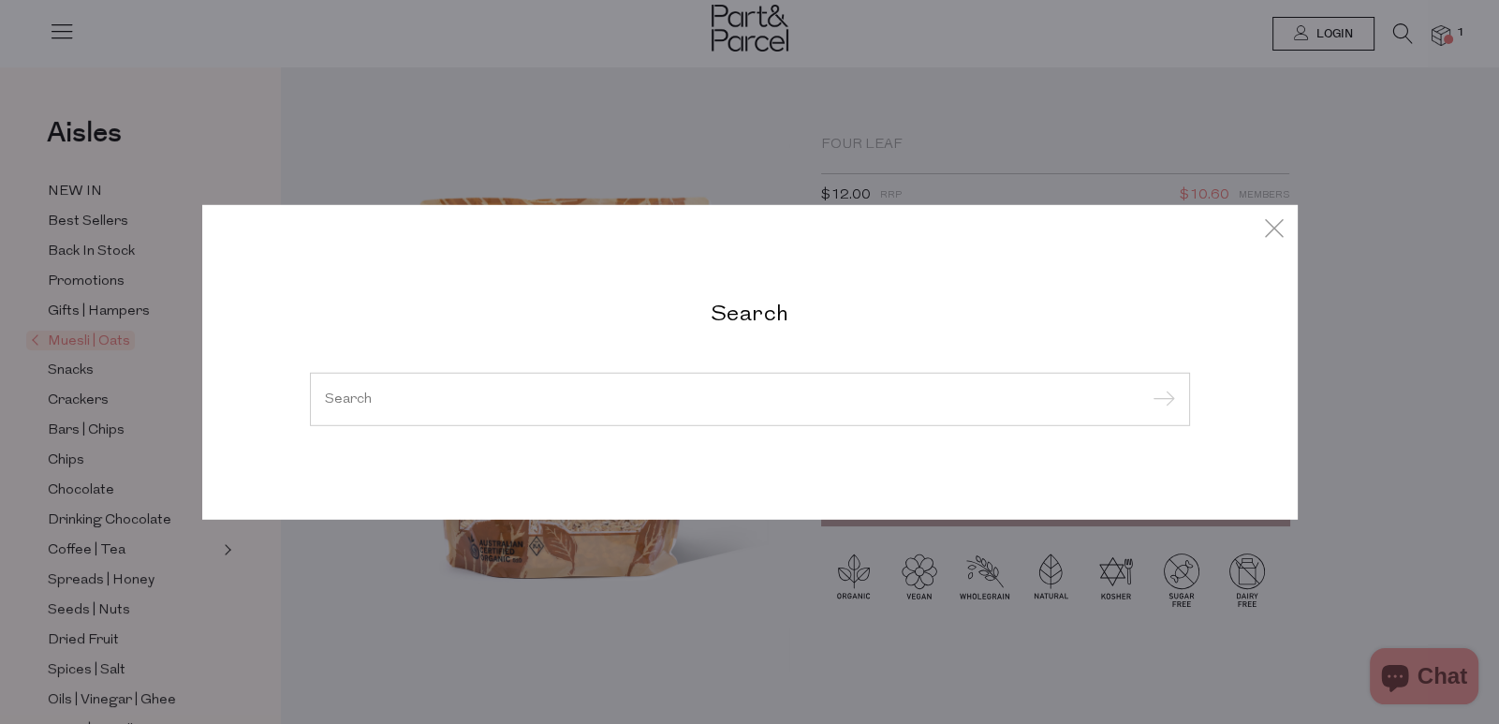
drag, startPoint x: 524, startPoint y: 398, endPoint x: 496, endPoint y: 419, distance: 34.8
click at [496, 419] on div at bounding box center [750, 399] width 880 height 54
click at [498, 405] on input "search" at bounding box center [750, 398] width 850 height 14
paste input "Earl Grey"
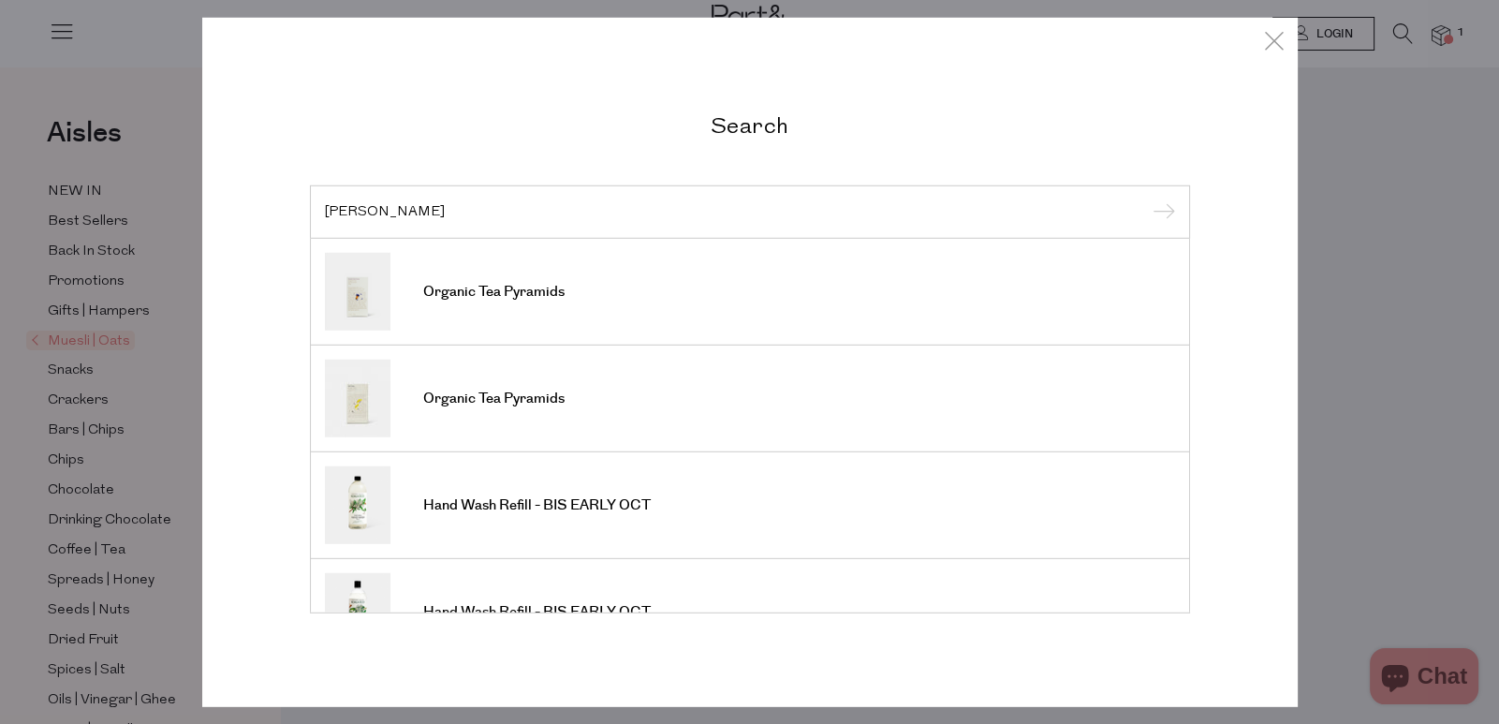
type input "Earl Grey"
click at [1165, 202] on input "submit" at bounding box center [1161, 213] width 28 height 28
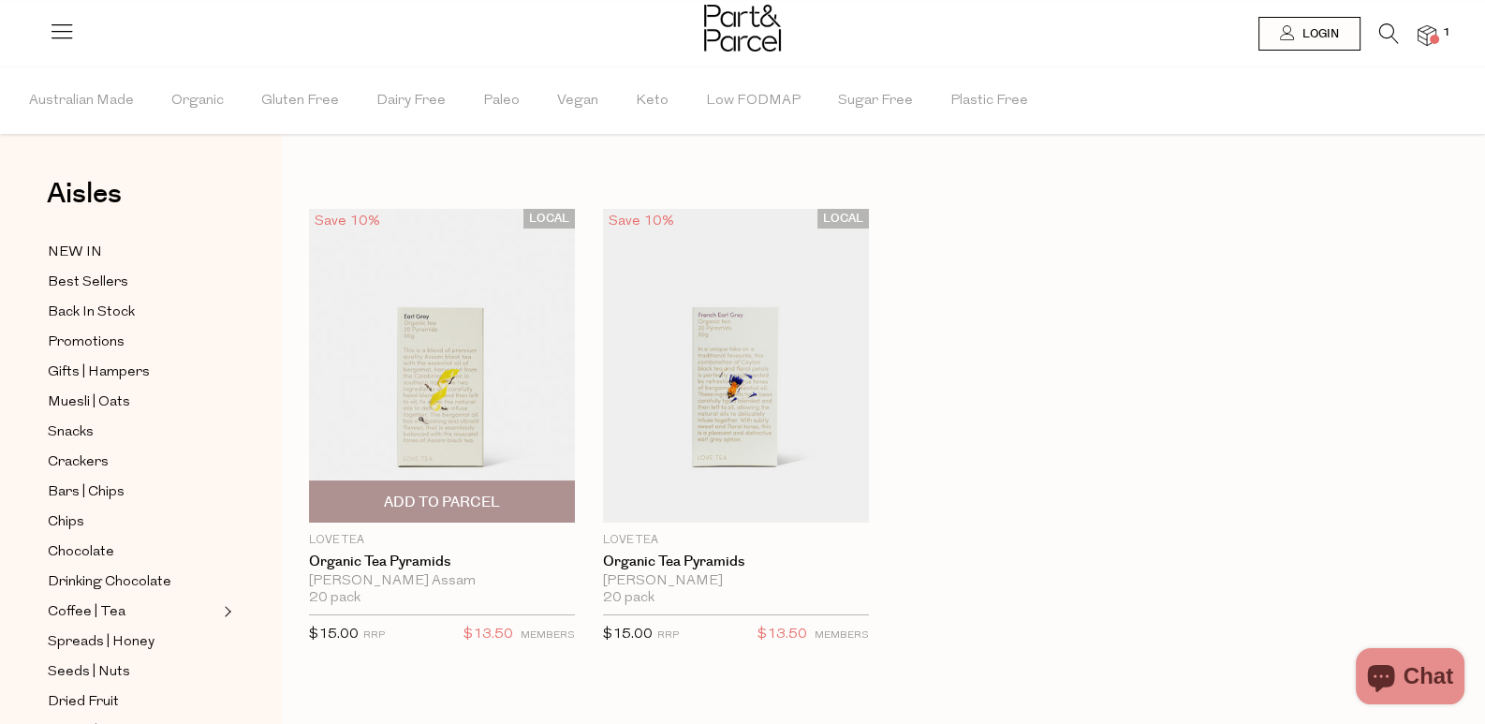
click at [362, 359] on img at bounding box center [442, 366] width 266 height 314
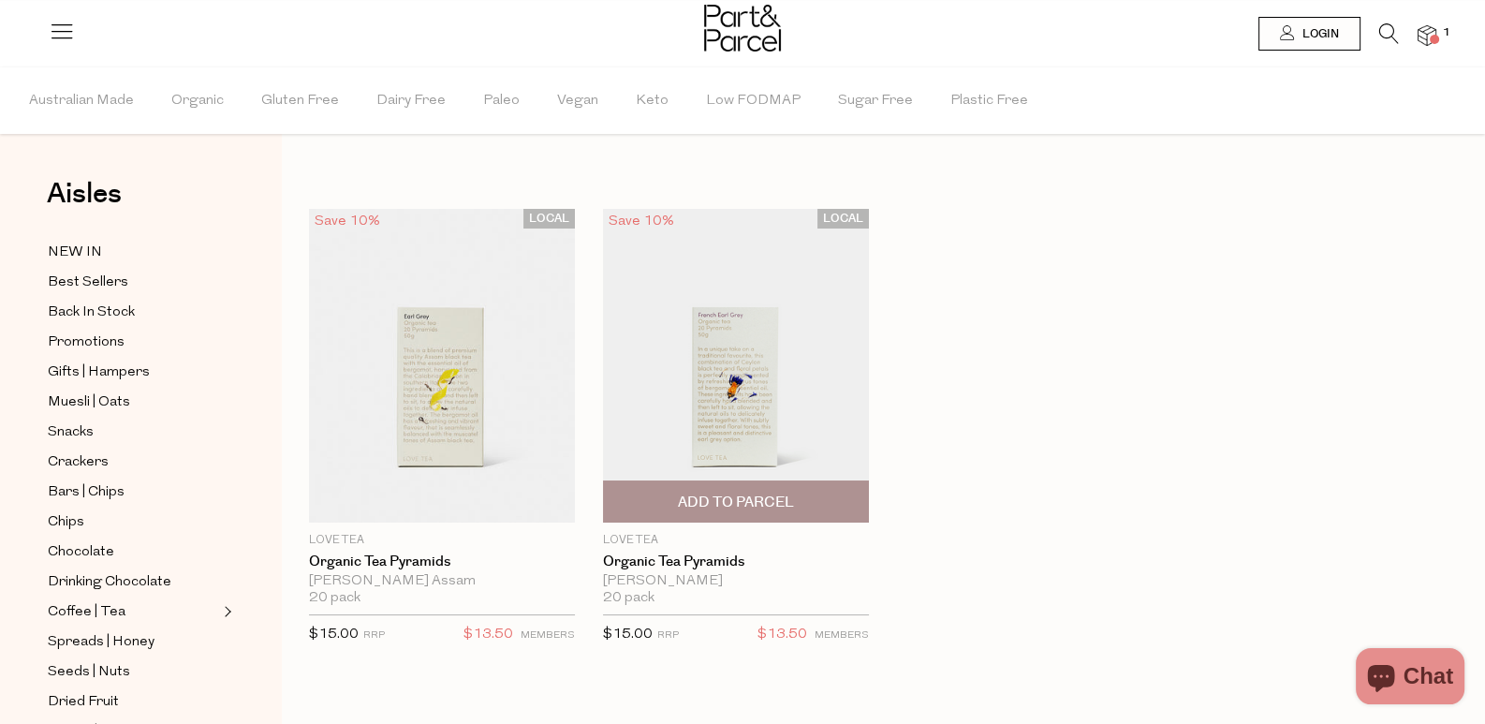
click at [674, 361] on img at bounding box center [736, 366] width 266 height 314
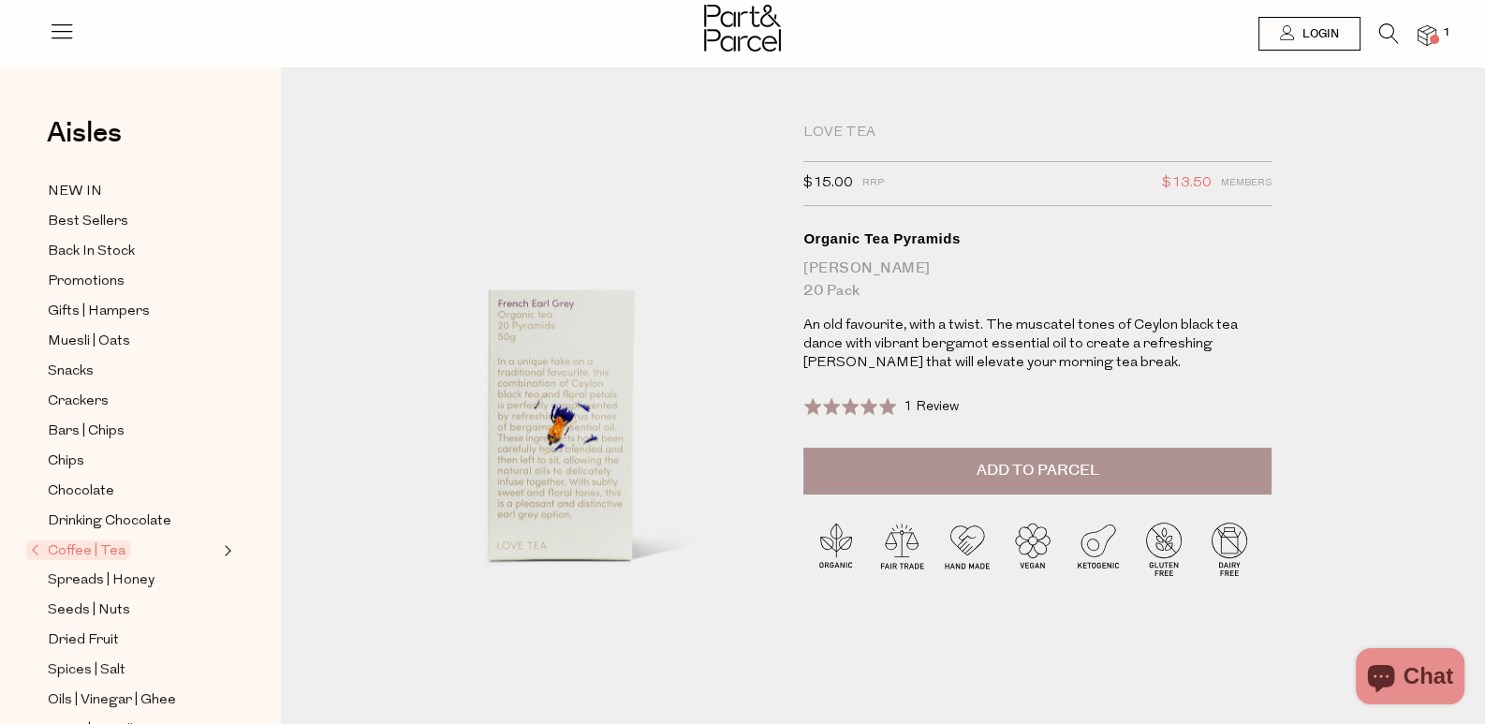
click at [1387, 26] on icon at bounding box center [1389, 33] width 20 height 21
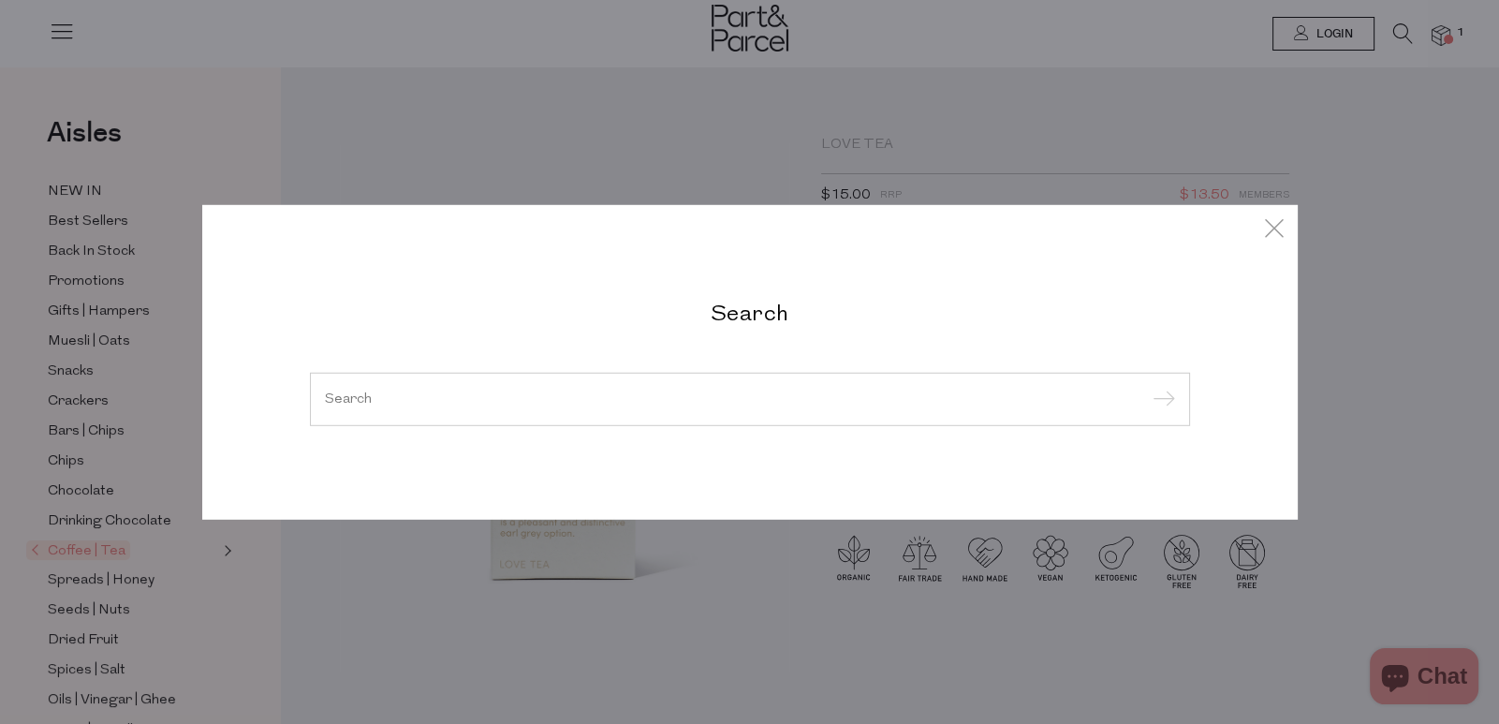
drag, startPoint x: 526, startPoint y: 409, endPoint x: 497, endPoint y: 393, distance: 33.1
click at [497, 393] on input "search" at bounding box center [750, 398] width 850 height 14
paste input "Earl Grey"
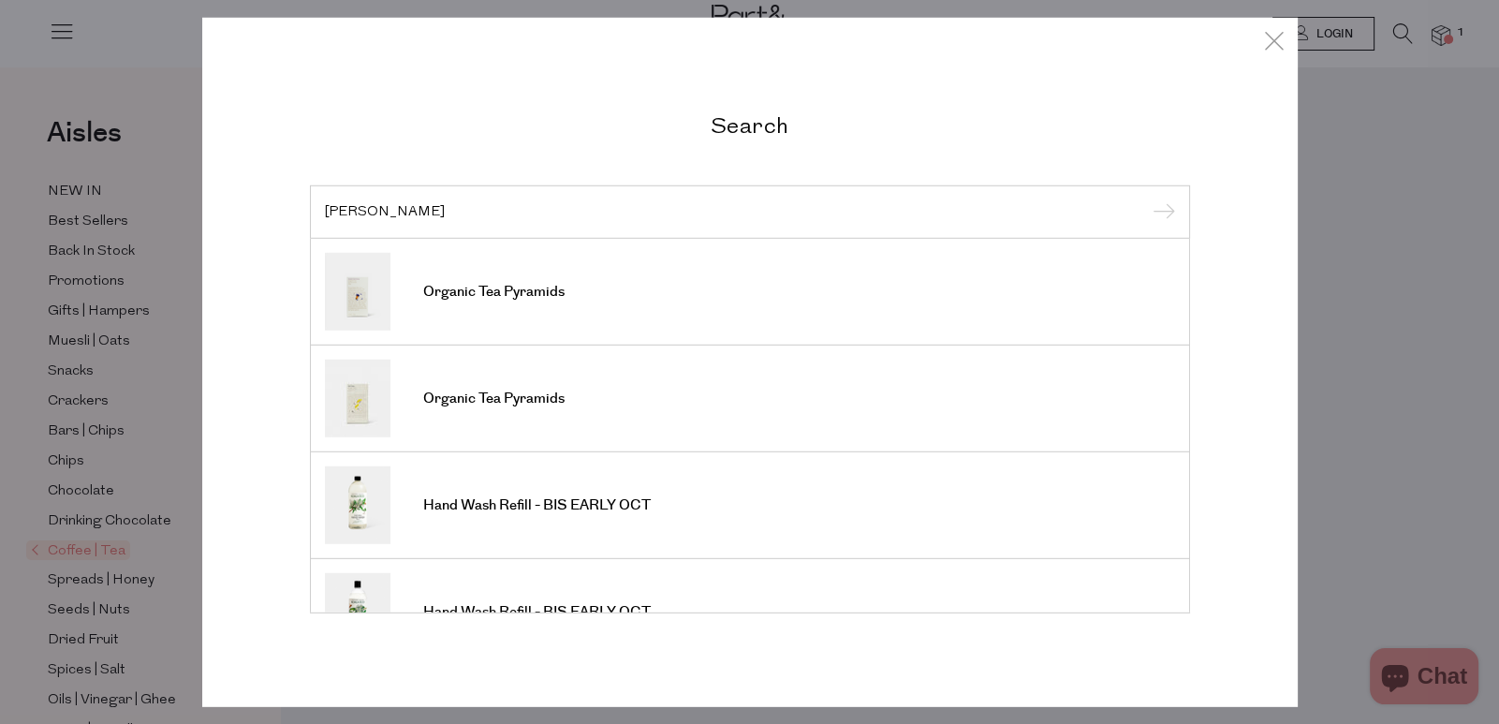
paste input "Laundry Wash"
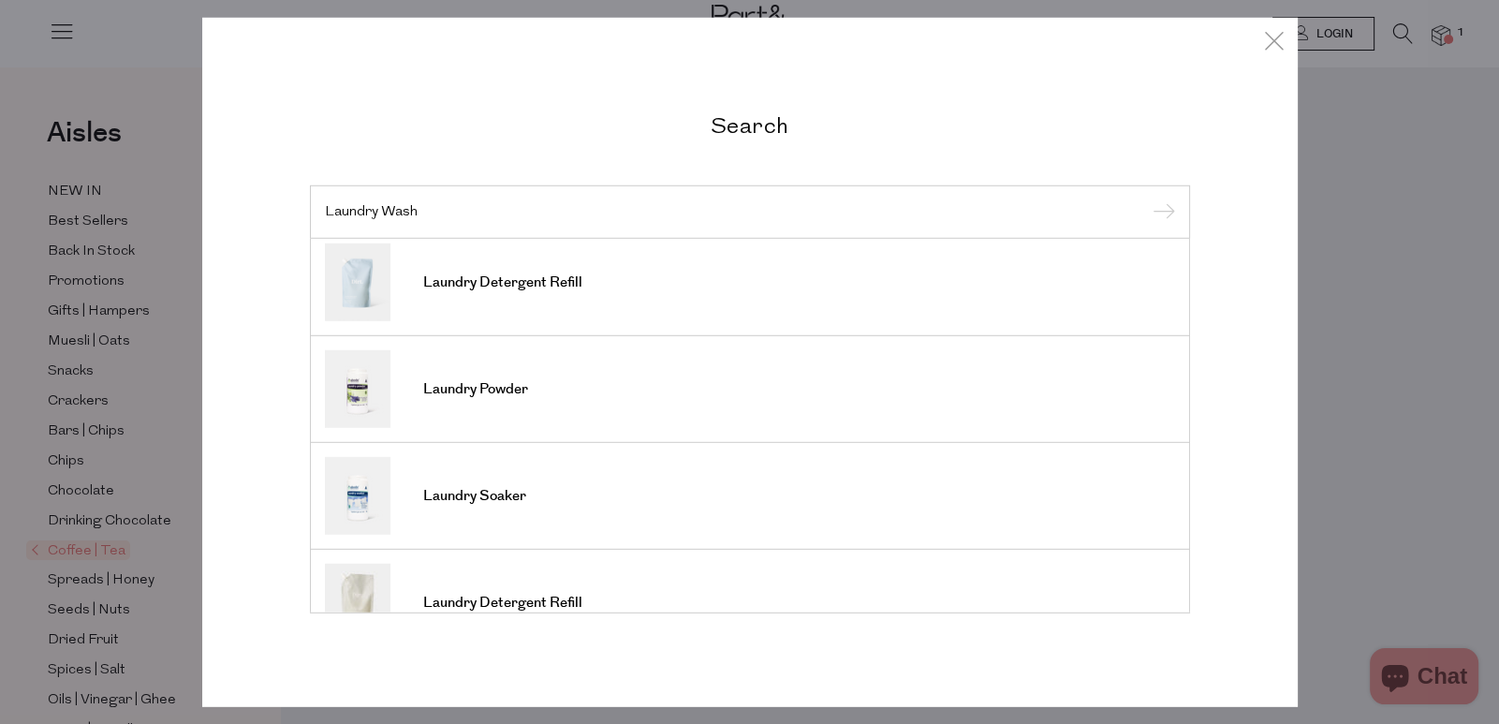
scroll to position [134, 0]
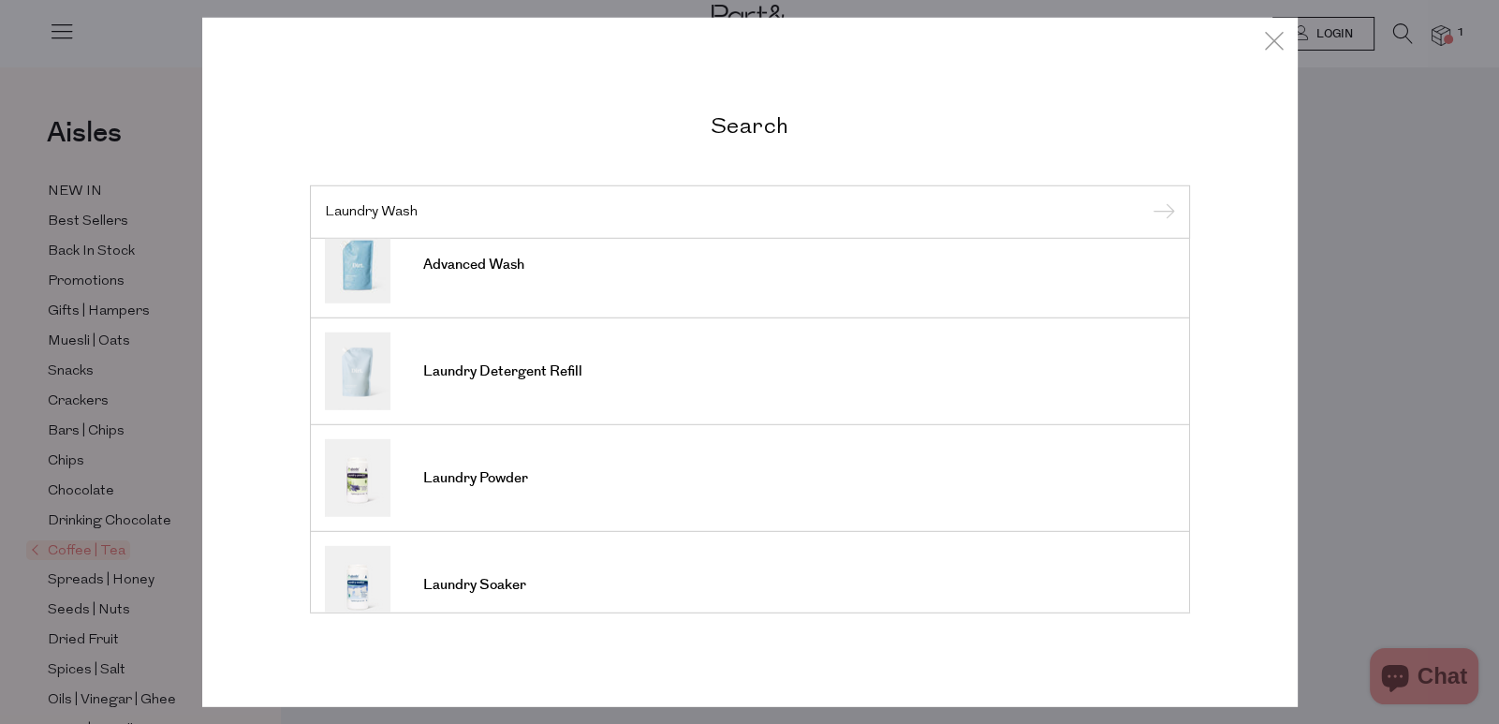
click at [332, 211] on input "Laundry Wash" at bounding box center [750, 211] width 850 height 14
click at [325, 213] on input "Laundry Wash" at bounding box center [750, 211] width 850 height 14
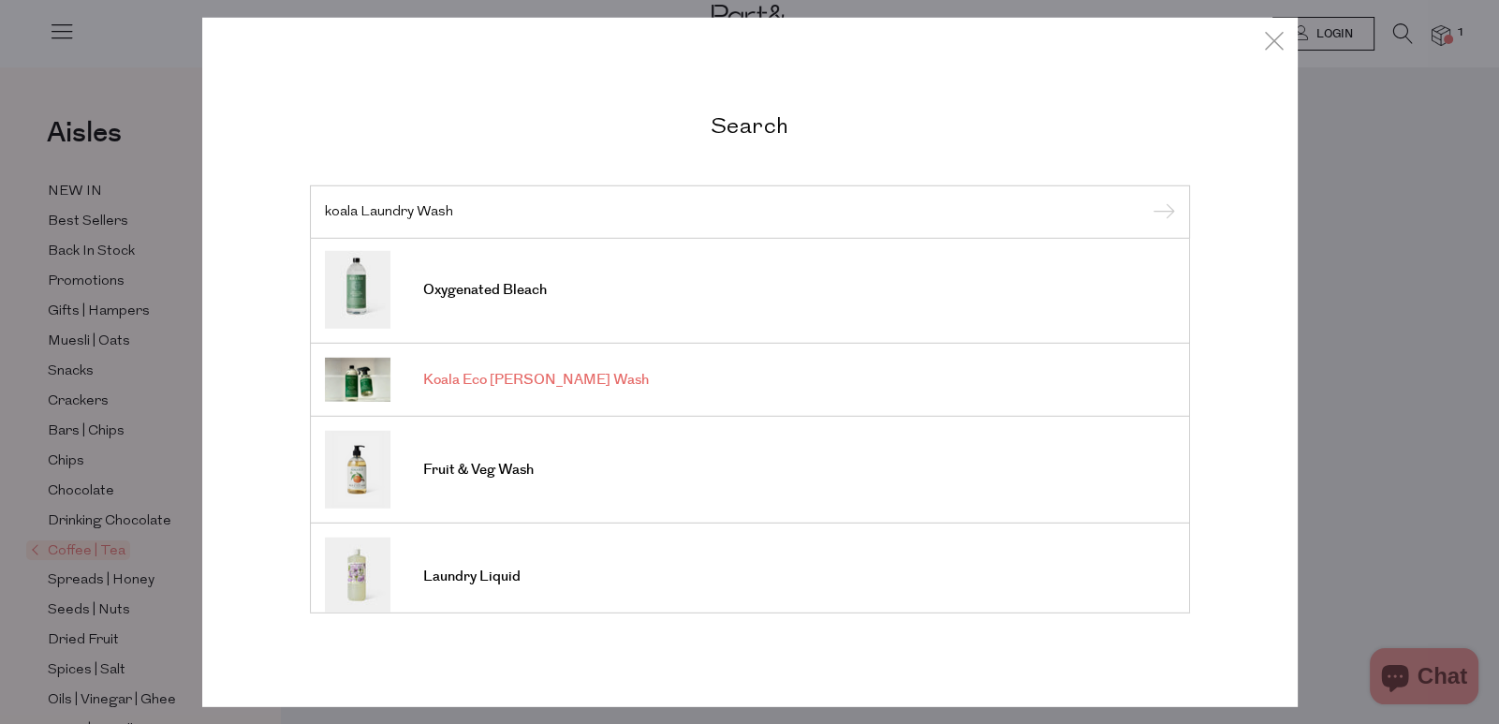
scroll to position [0, 0]
type input "koala Laundry Wash"
click at [1165, 218] on input "submit" at bounding box center [1161, 213] width 28 height 28
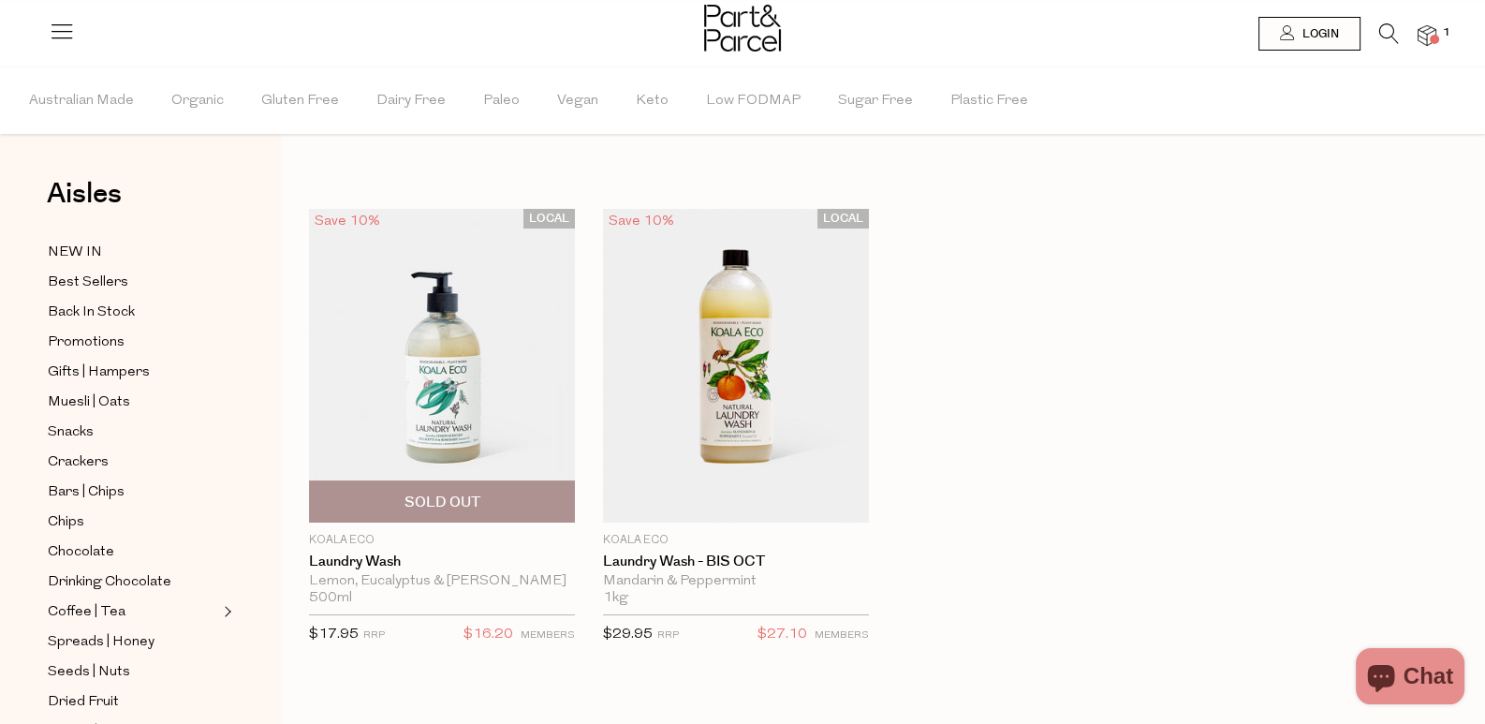
click at [471, 354] on img at bounding box center [442, 366] width 266 height 314
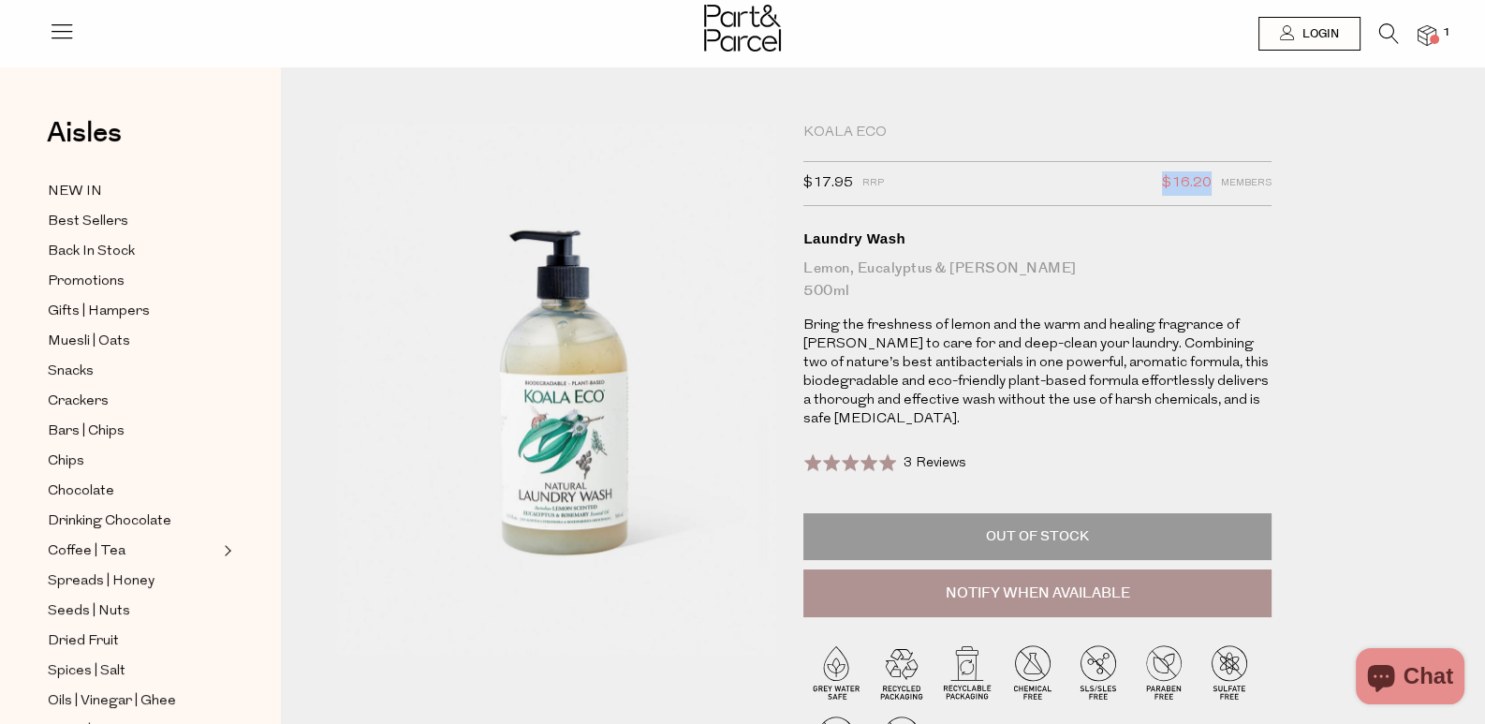
drag, startPoint x: 1167, startPoint y: 200, endPoint x: 1224, endPoint y: 199, distance: 57.1
click at [1224, 199] on div "$17.95 RRP $16.20 Members" at bounding box center [1037, 183] width 468 height 45
copy span "$16.20"
click at [1380, 32] on icon at bounding box center [1389, 33] width 20 height 21
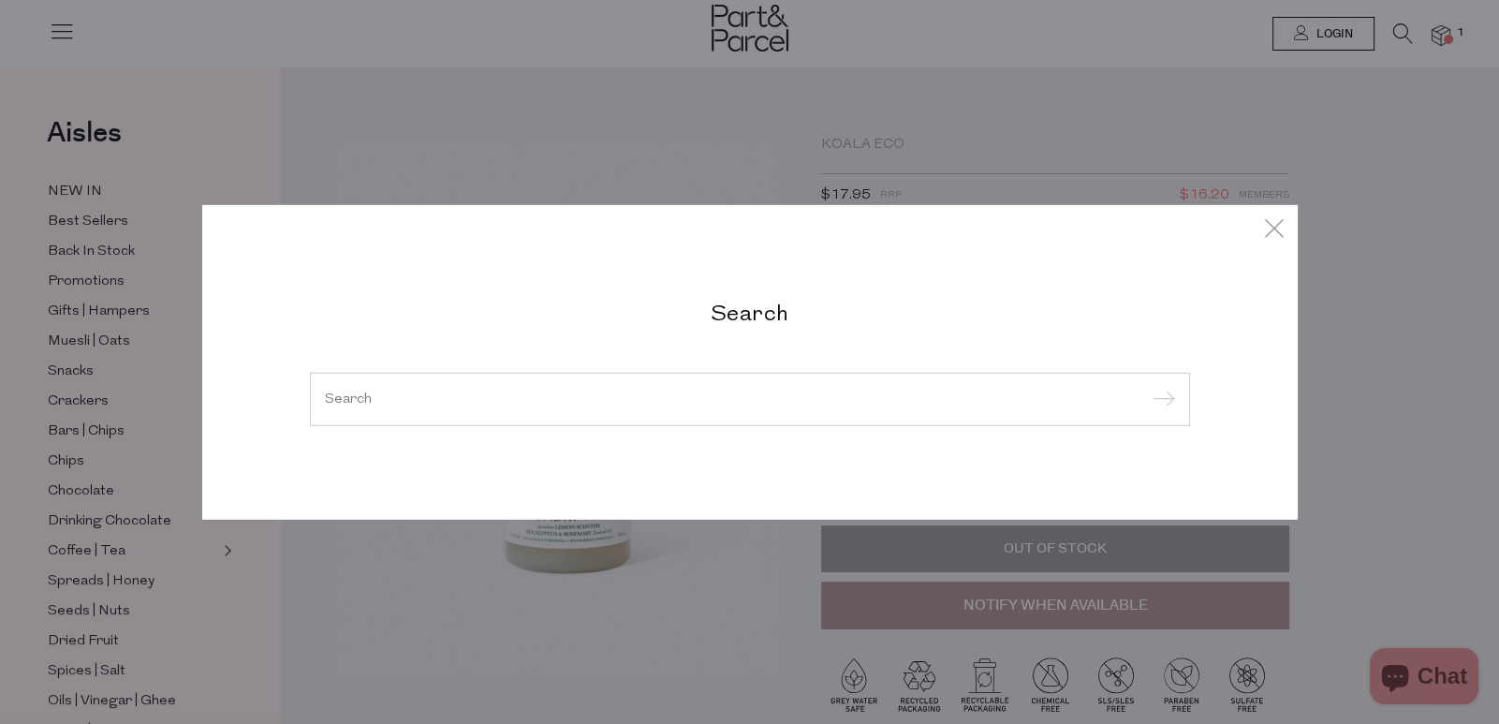
paste input "Basmati Rice"
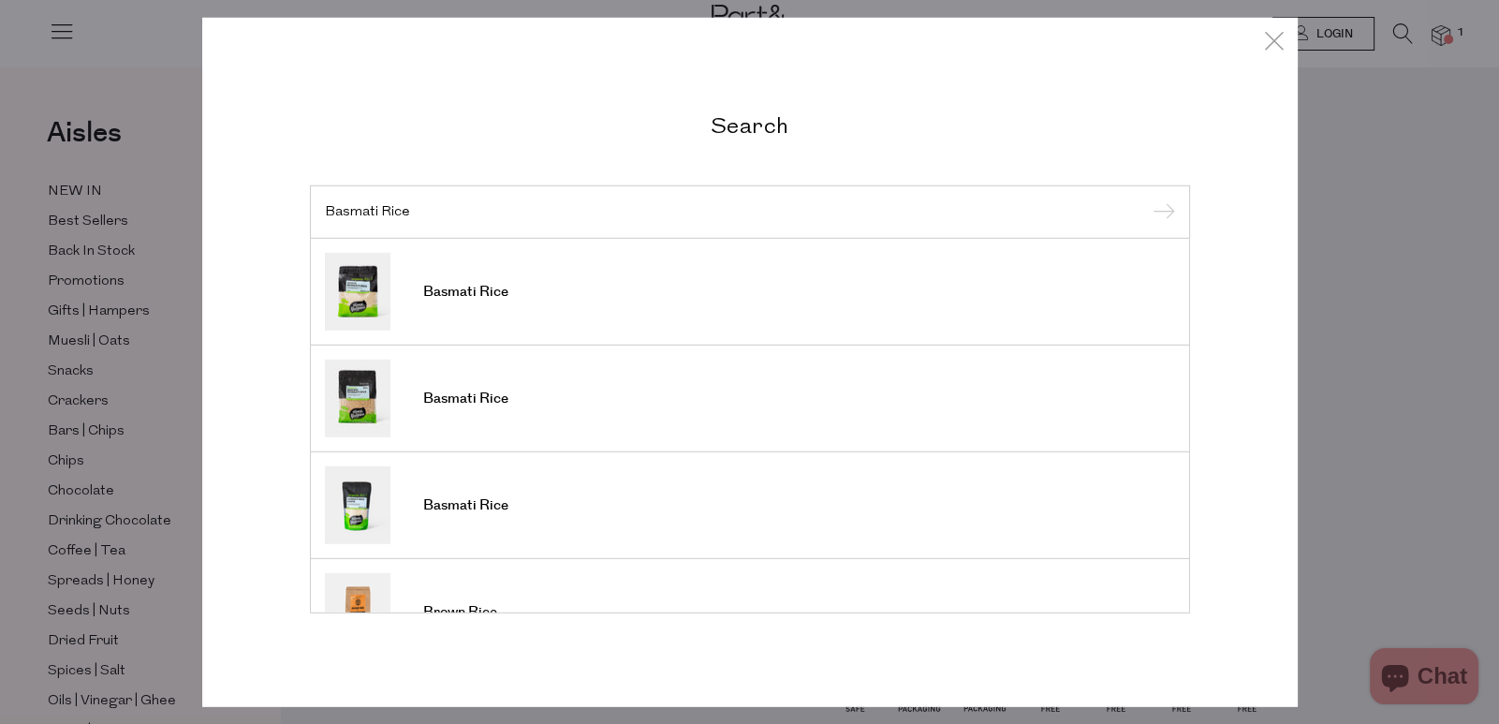
type input "Basmati Rice"
click at [503, 403] on span "Basmati Rice" at bounding box center [465, 399] width 85 height 19
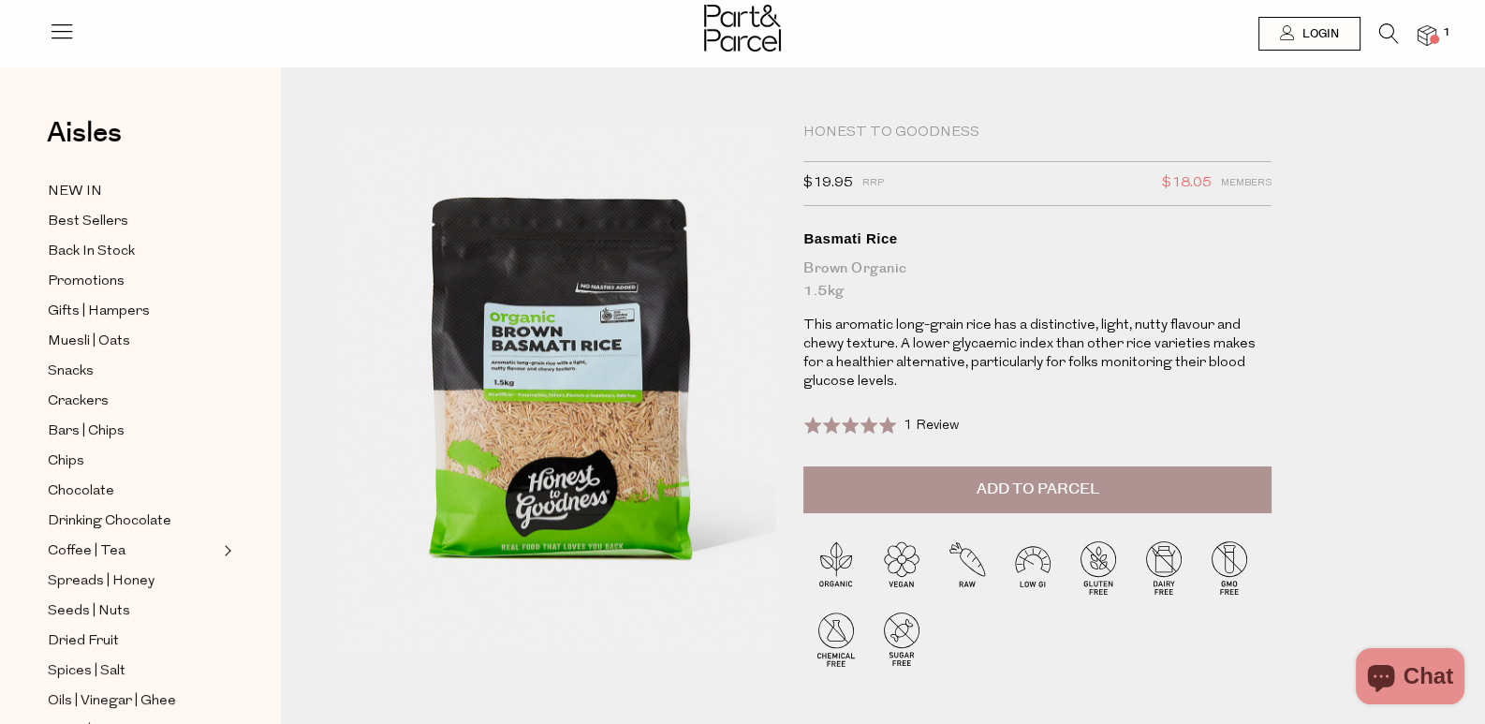
drag, startPoint x: 813, startPoint y: 200, endPoint x: 864, endPoint y: 205, distance: 51.7
click at [864, 205] on div "Honest to Goodness $19.95 RRP $18.05 Members Available: In Stock Basmati Rice B…" at bounding box center [1069, 413] width 560 height 579
copy span "$19.95"
drag, startPoint x: 1155, startPoint y: 202, endPoint x: 1229, endPoint y: 204, distance: 74.9
click at [1229, 204] on div "$19.95 RRP $18.05 Members" at bounding box center [1037, 183] width 468 height 45
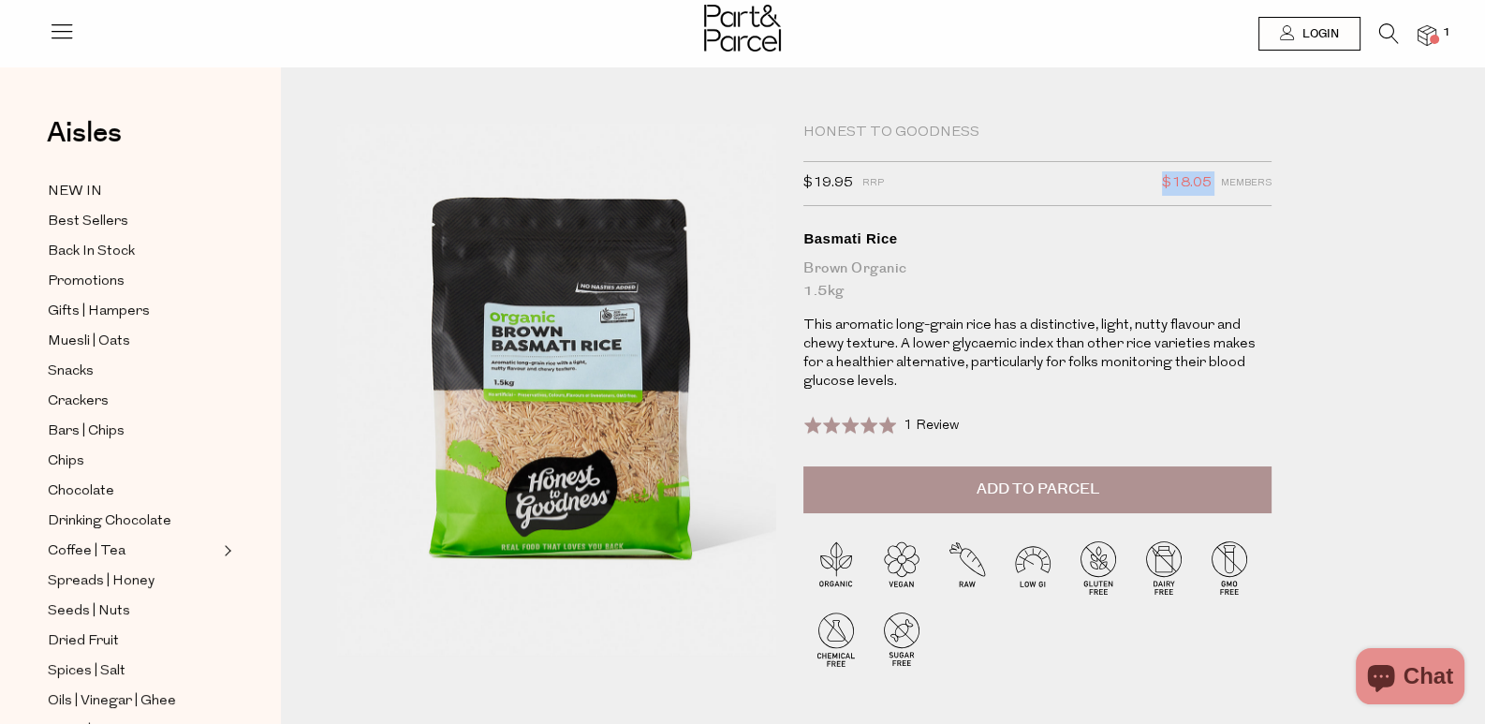
copy span "$18.05"
click at [1387, 30] on icon at bounding box center [1389, 33] width 20 height 21
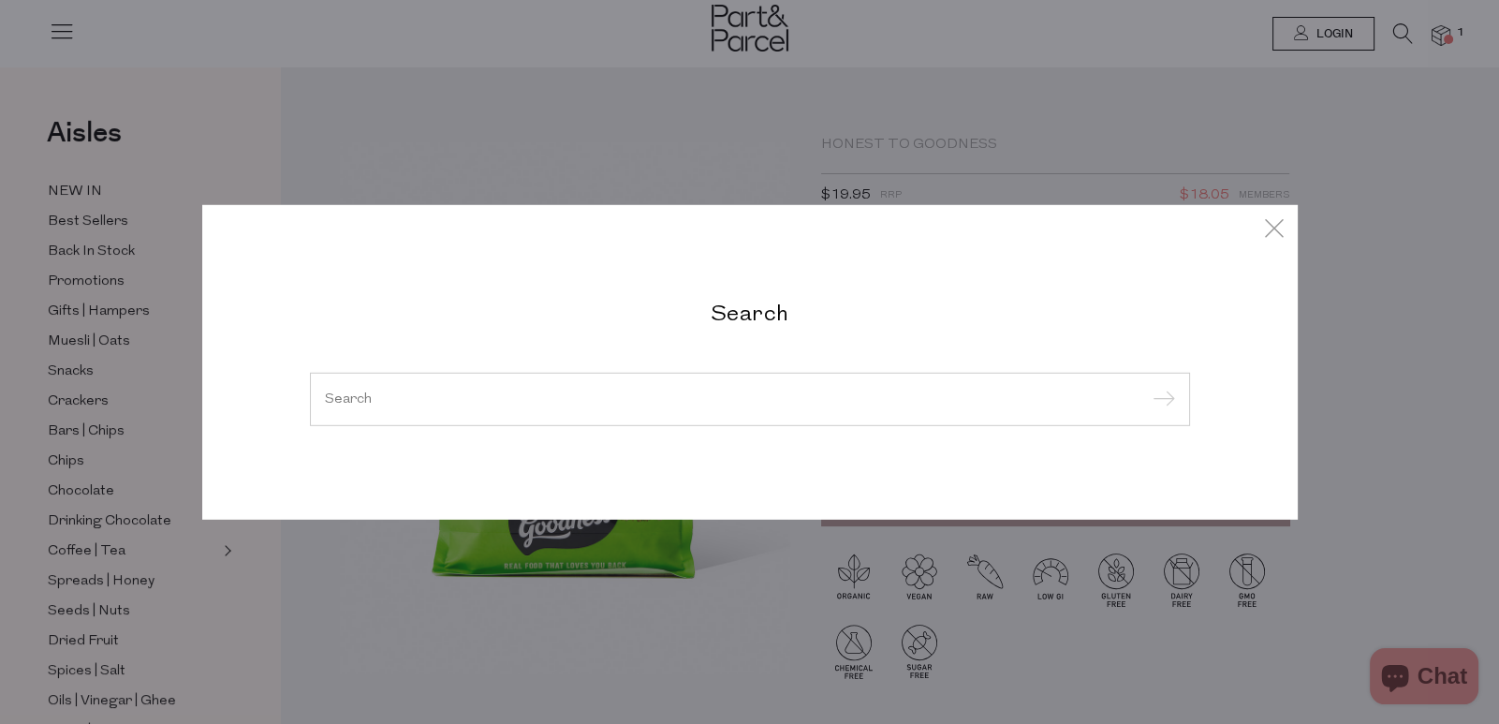
paste input "Organic Cookies"
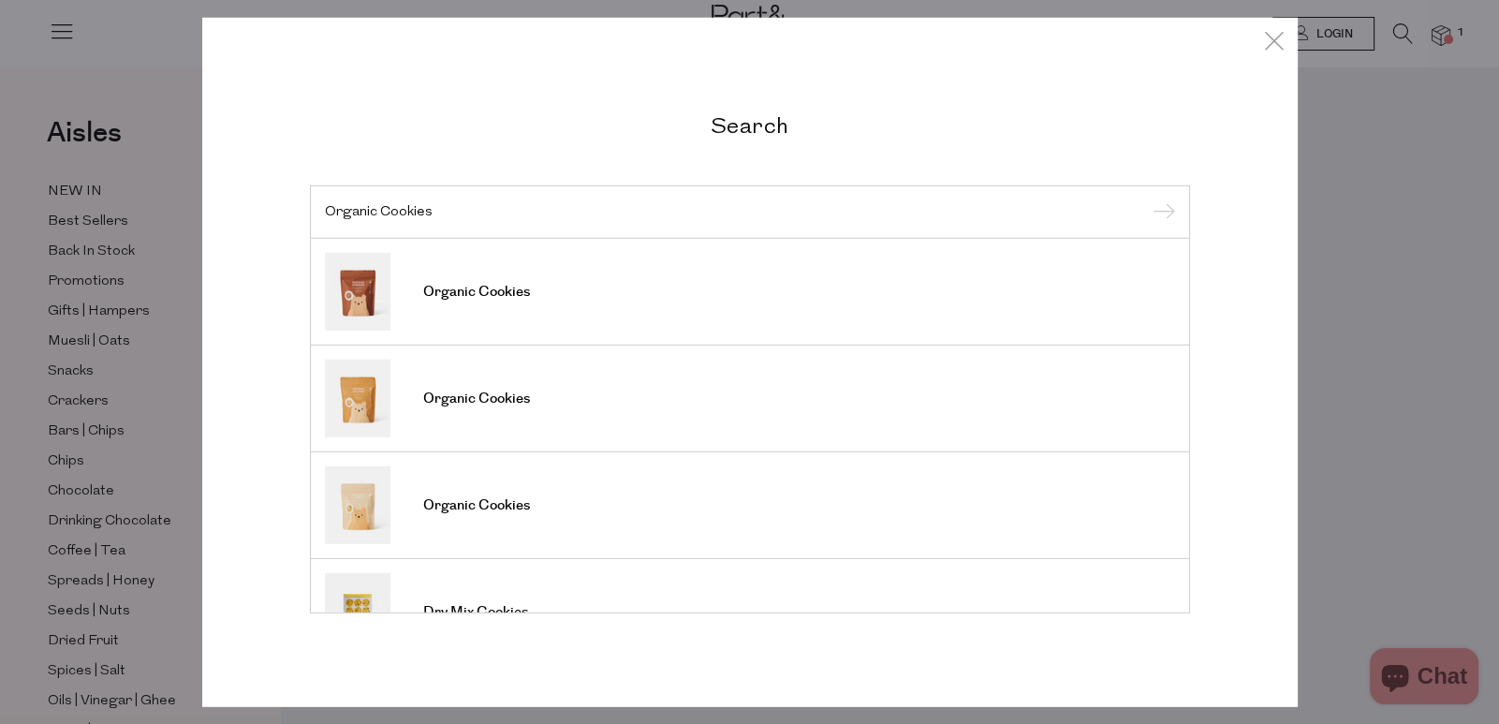
type input "Organic Cookies"
click at [540, 508] on link "Organic Cookies" at bounding box center [750, 505] width 850 height 78
